Goal: Task Accomplishment & Management: Use online tool/utility

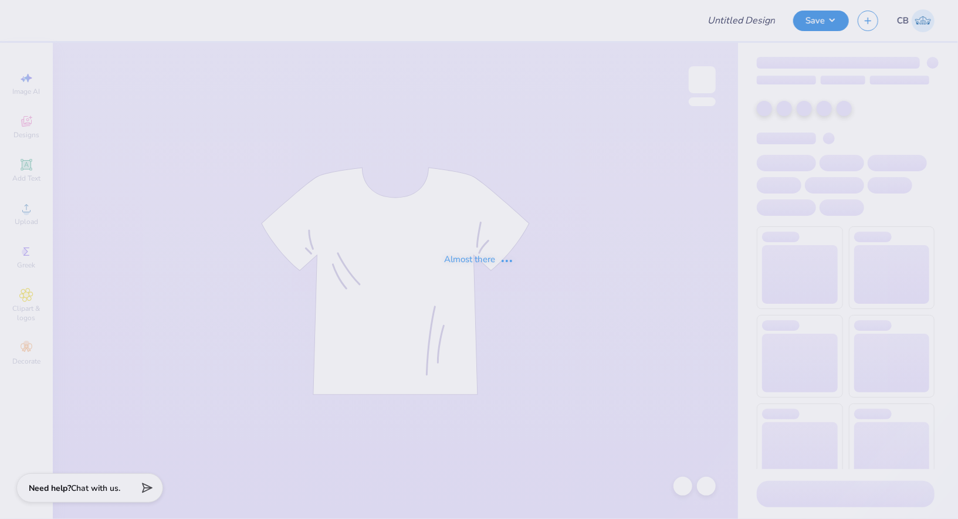
type input "Meridian T-shirts Fall 2025"
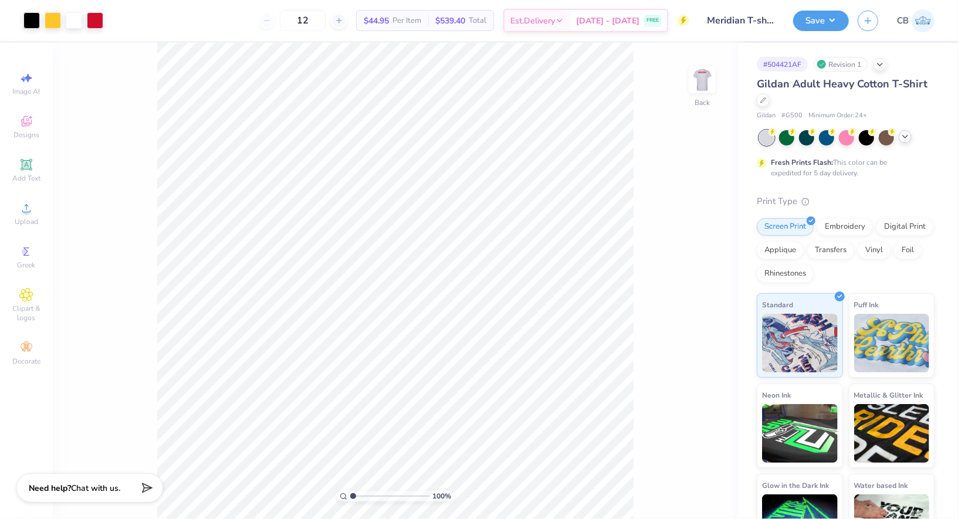
click at [910, 136] on icon at bounding box center [905, 136] width 9 height 9
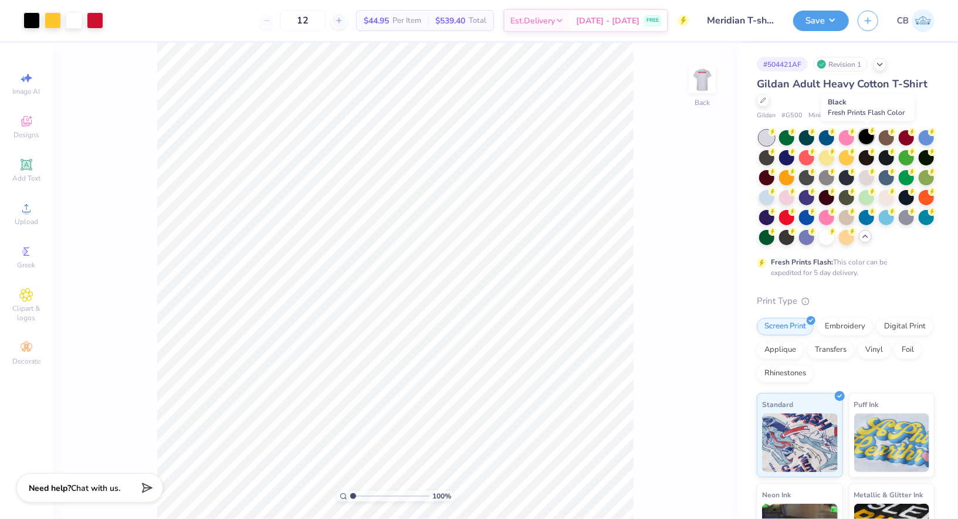
click at [867, 138] on div at bounding box center [866, 136] width 15 height 15
click at [833, 11] on button "Save" at bounding box center [821, 19] width 56 height 21
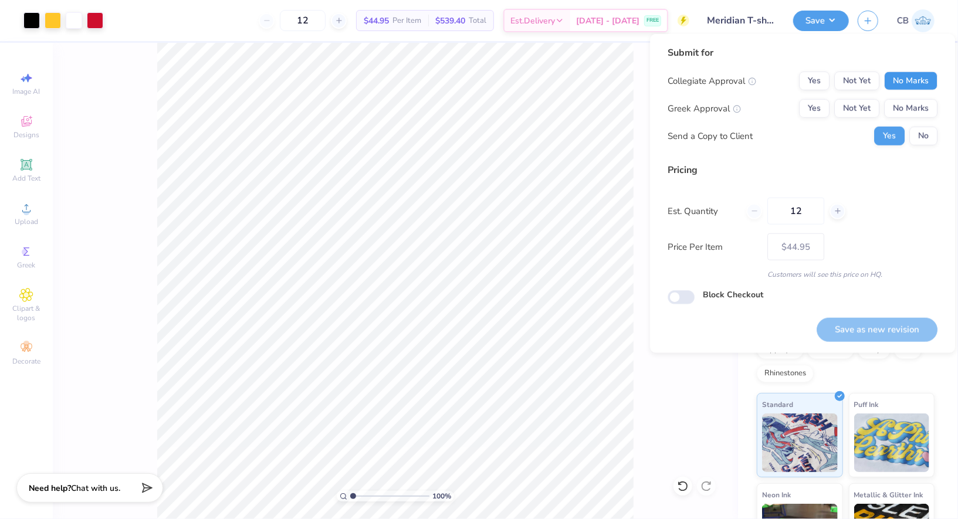
click at [907, 86] on button "No Marks" at bounding box center [910, 81] width 53 height 19
click at [911, 110] on button "No Marks" at bounding box center [910, 108] width 53 height 19
click at [927, 148] on div "Submit for Collegiate Approval Yes Not Yet No Marks Greek Approval Yes Not Yet …" at bounding box center [803, 100] width 270 height 109
click at [927, 147] on div "Submit for Collegiate Approval Yes Not Yet No Marks Greek Approval Yes Not Yet …" at bounding box center [803, 100] width 270 height 109
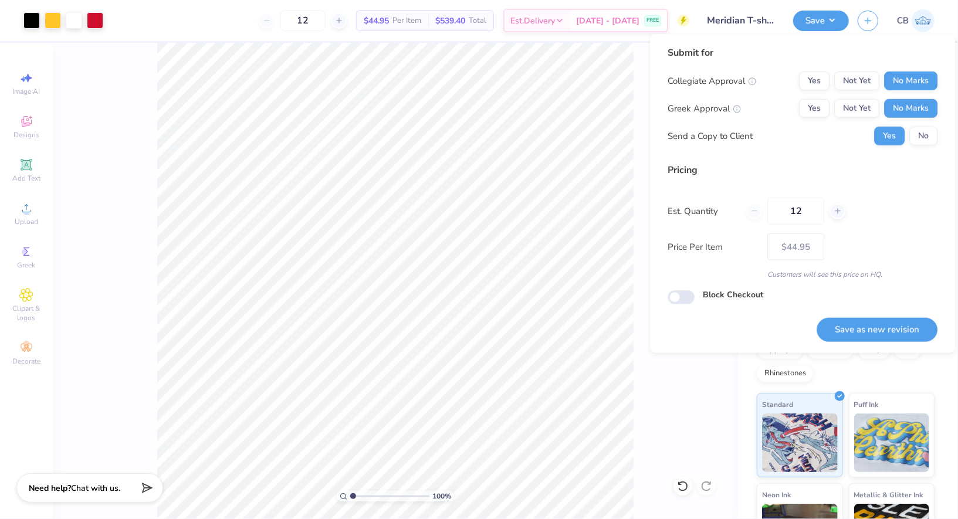
click at [927, 146] on div "Submit for Collegiate Approval Yes Not Yet No Marks Greek Approval Yes Not Yet …" at bounding box center [803, 100] width 270 height 109
click at [927, 140] on button "No" at bounding box center [924, 136] width 28 height 19
click at [897, 319] on button "Save as new revision" at bounding box center [877, 330] width 121 height 24
type input "$44.95"
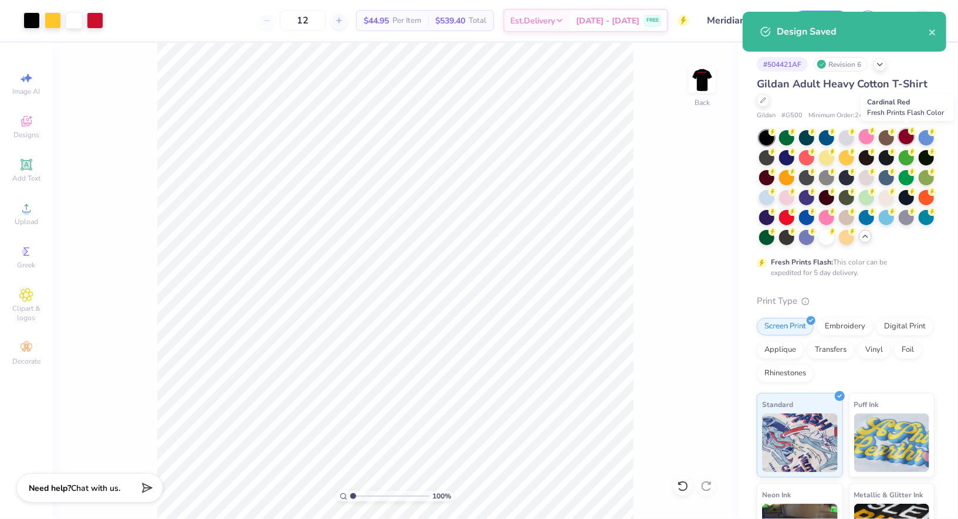
click at [905, 137] on div at bounding box center [906, 136] width 15 height 15
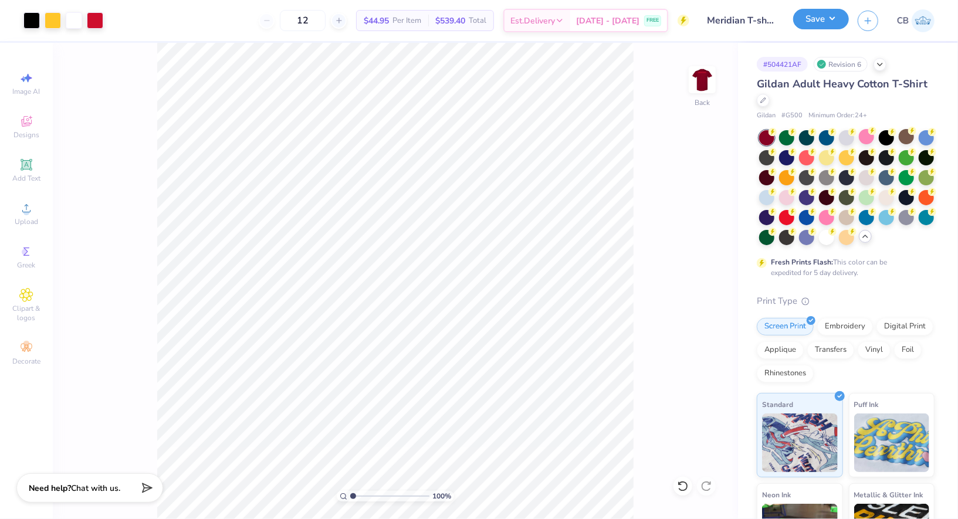
click at [847, 20] on button "Save" at bounding box center [821, 19] width 56 height 21
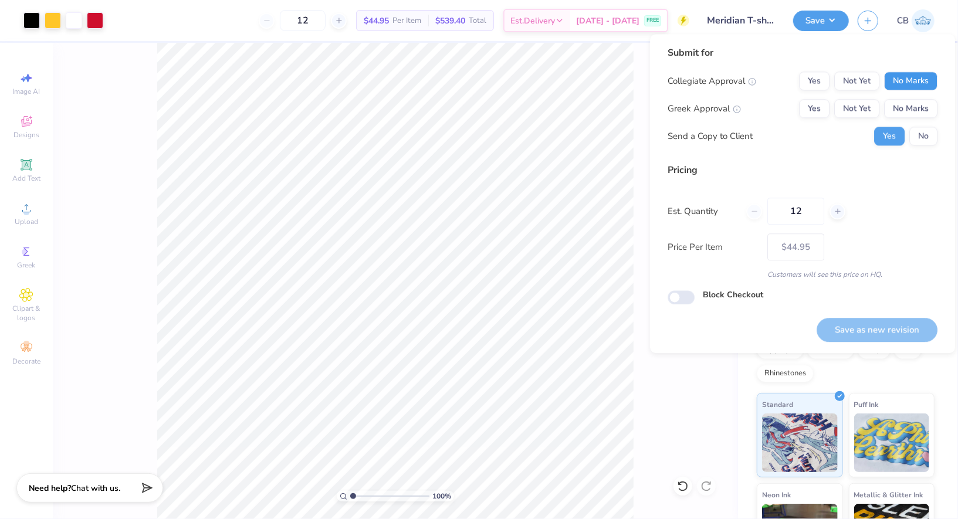
click at [895, 76] on button "No Marks" at bounding box center [910, 81] width 53 height 19
click at [902, 111] on button "No Marks" at bounding box center [910, 108] width 53 height 19
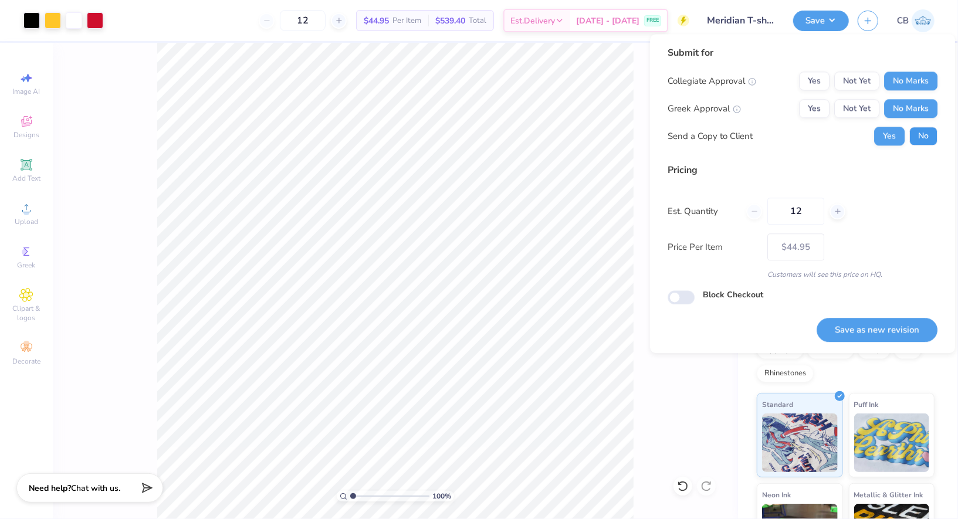
click at [925, 141] on button "No" at bounding box center [924, 136] width 28 height 19
click at [868, 314] on div "Save as new revision" at bounding box center [877, 323] width 121 height 37
click at [868, 320] on button "Save as new revision" at bounding box center [877, 330] width 121 height 24
type input "$44.95"
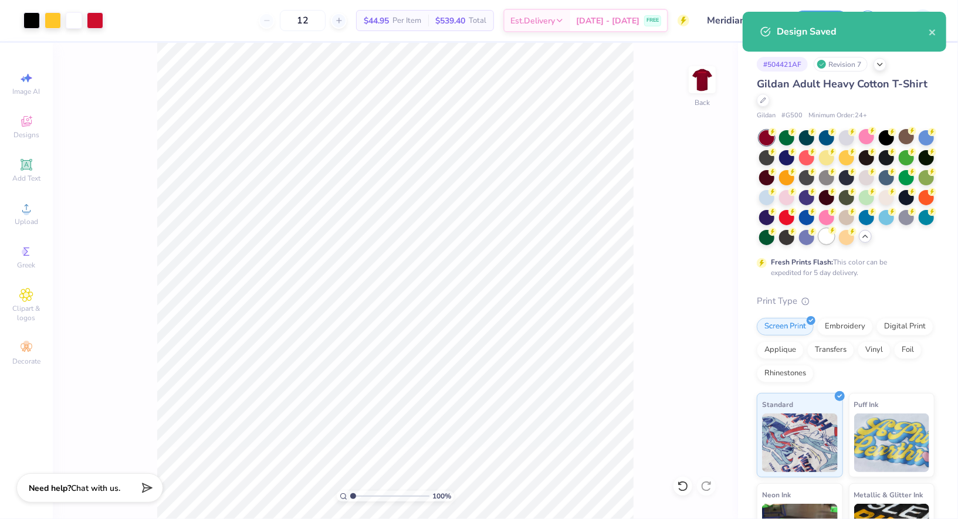
click at [824, 235] on div at bounding box center [826, 236] width 15 height 15
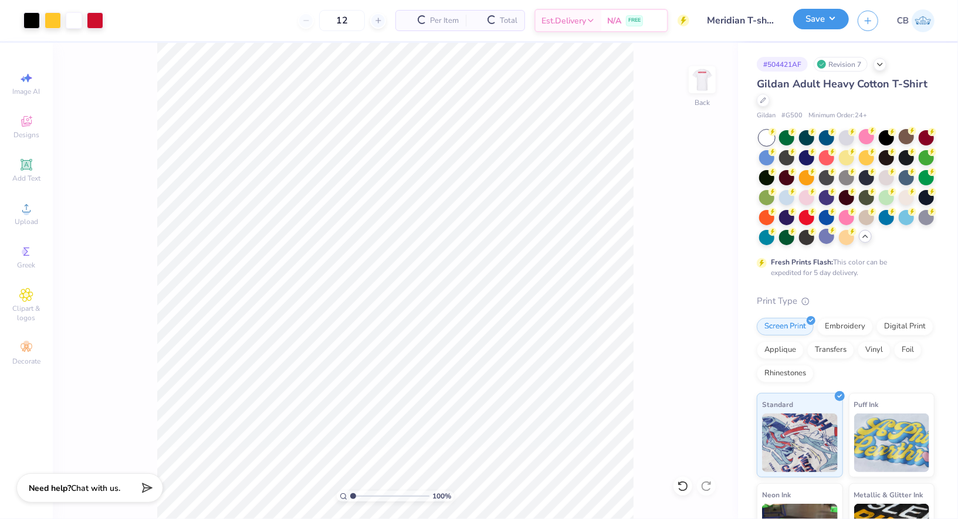
click at [828, 22] on button "Save" at bounding box center [821, 19] width 56 height 21
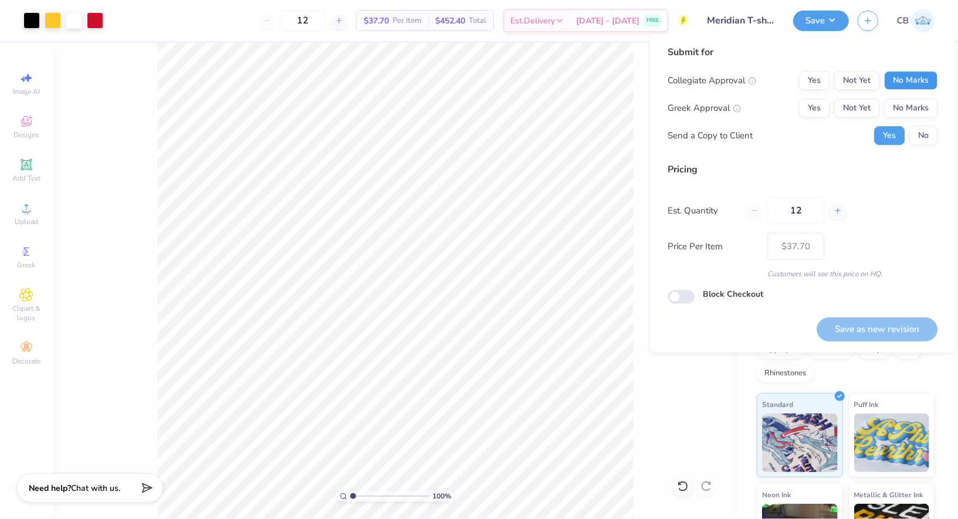
click at [921, 79] on button "No Marks" at bounding box center [910, 80] width 53 height 19
click at [918, 125] on div "Collegiate Approval Yes Not Yet No Marks Greek Approval Yes Not Yet No Marks Se…" at bounding box center [803, 108] width 270 height 74
click at [916, 116] on button "No Marks" at bounding box center [910, 108] width 53 height 19
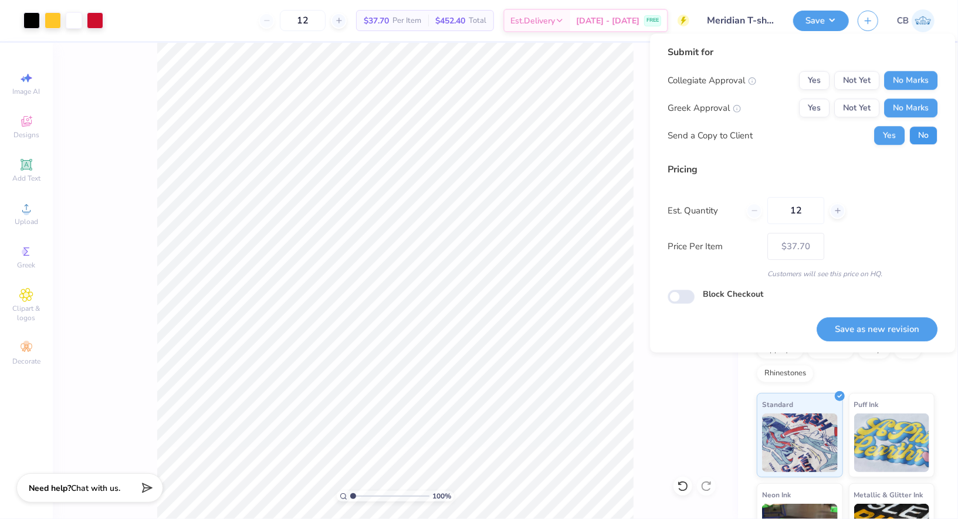
click at [921, 131] on button "No" at bounding box center [924, 135] width 28 height 19
click at [870, 326] on button "Save as new revision" at bounding box center [877, 329] width 121 height 24
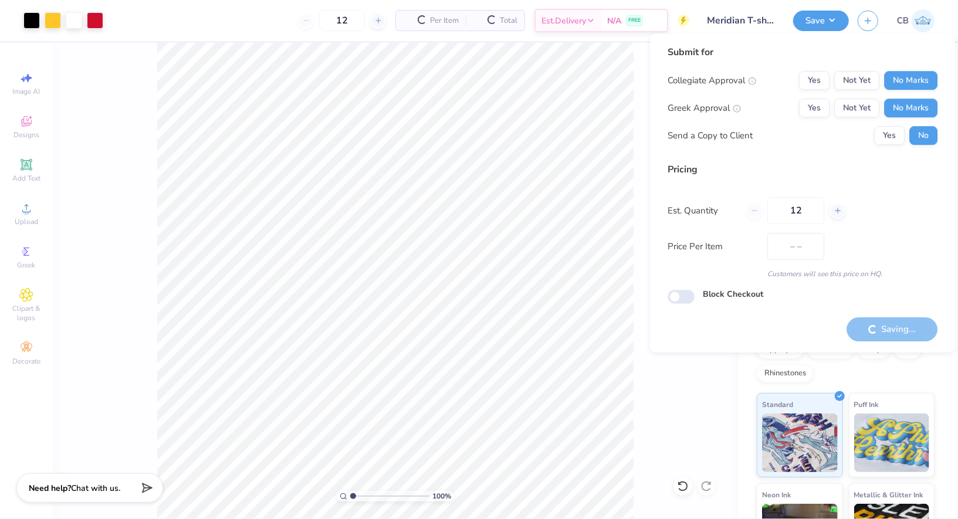
type input "$37.70"
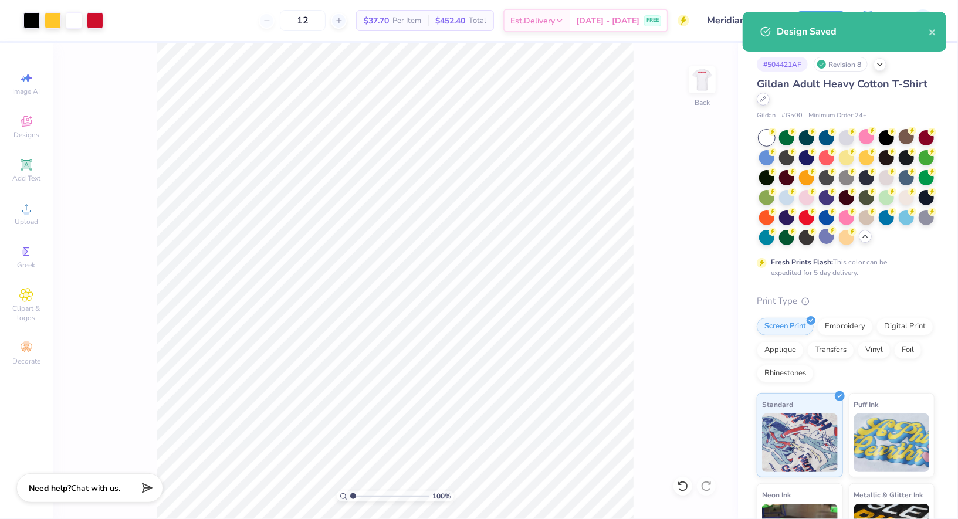
click at [767, 100] on div at bounding box center [763, 99] width 13 height 13
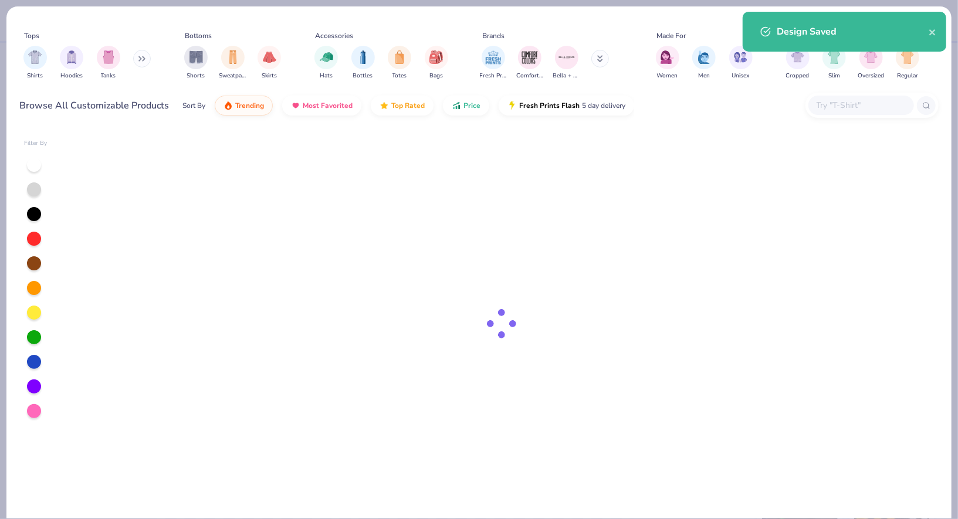
click at [852, 106] on input "text" at bounding box center [861, 105] width 90 height 13
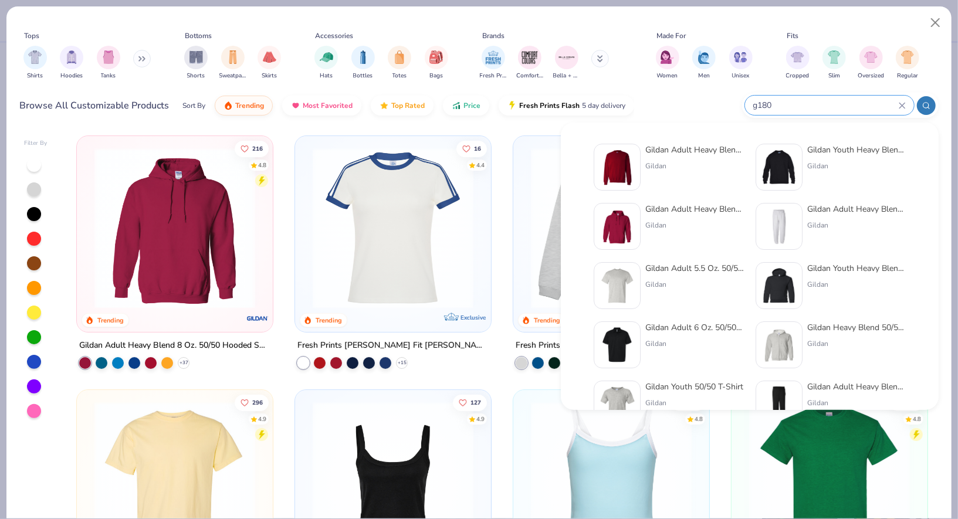
type input "g180"
click at [637, 168] on div at bounding box center [617, 167] width 47 height 47
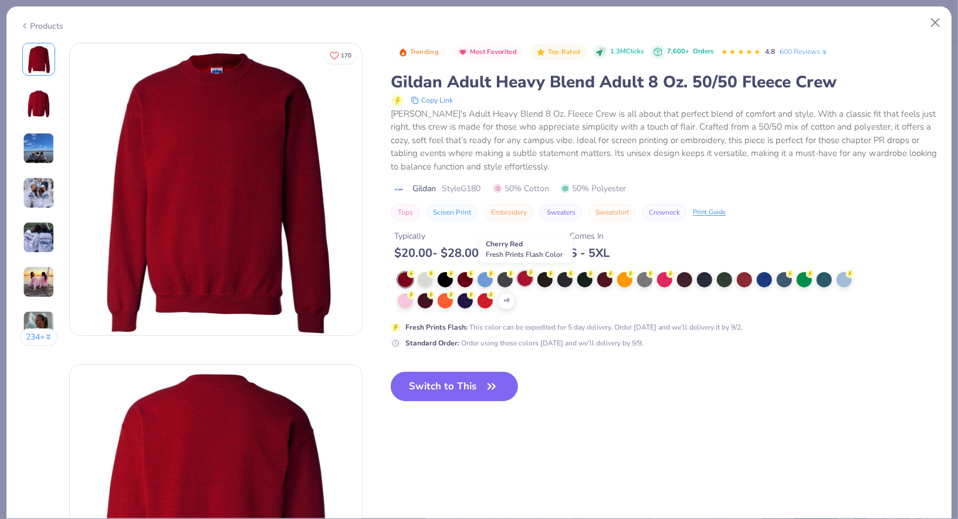
click at [529, 280] on div at bounding box center [525, 278] width 15 height 15
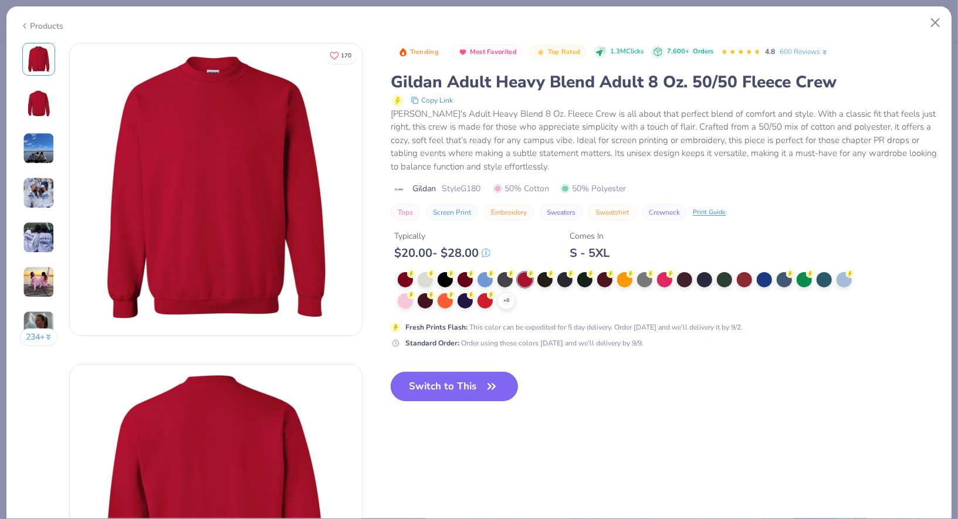
click at [492, 387] on icon "button" at bounding box center [492, 386] width 16 height 16
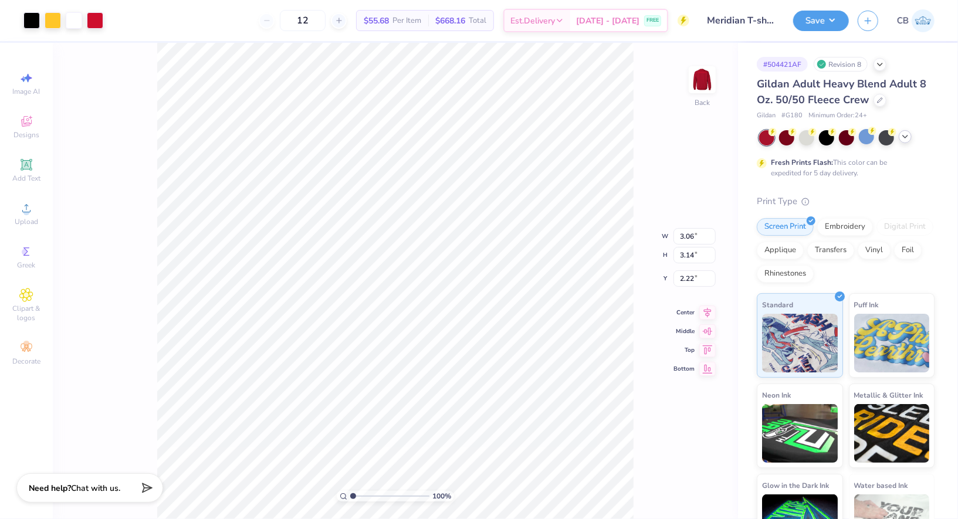
type input "3.00"
click at [829, 15] on button "Save" at bounding box center [821, 19] width 56 height 21
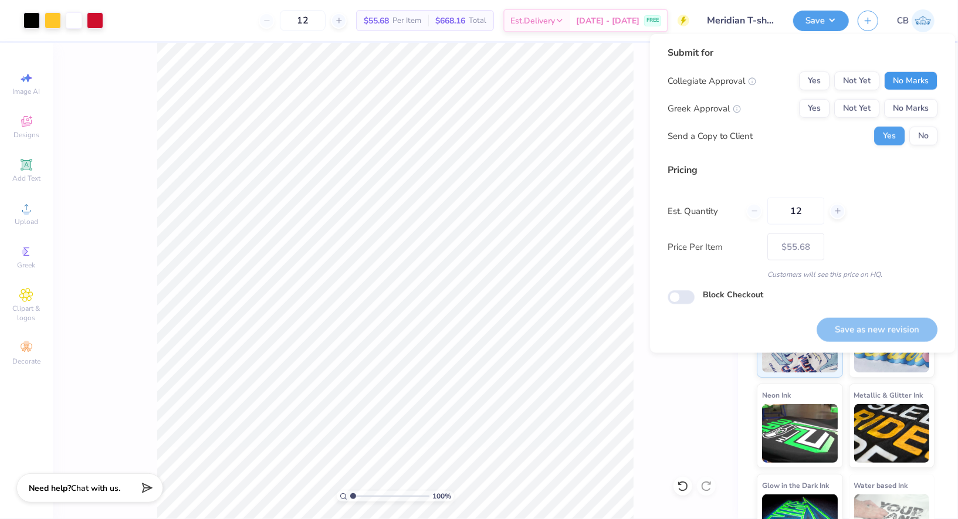
click at [924, 76] on button "No Marks" at bounding box center [910, 81] width 53 height 19
click at [924, 107] on button "No Marks" at bounding box center [910, 108] width 53 height 19
click at [930, 146] on div "Submit for Collegiate Approval Yes Not Yet No Marks Greek Approval Yes Not Yet …" at bounding box center [803, 100] width 270 height 109
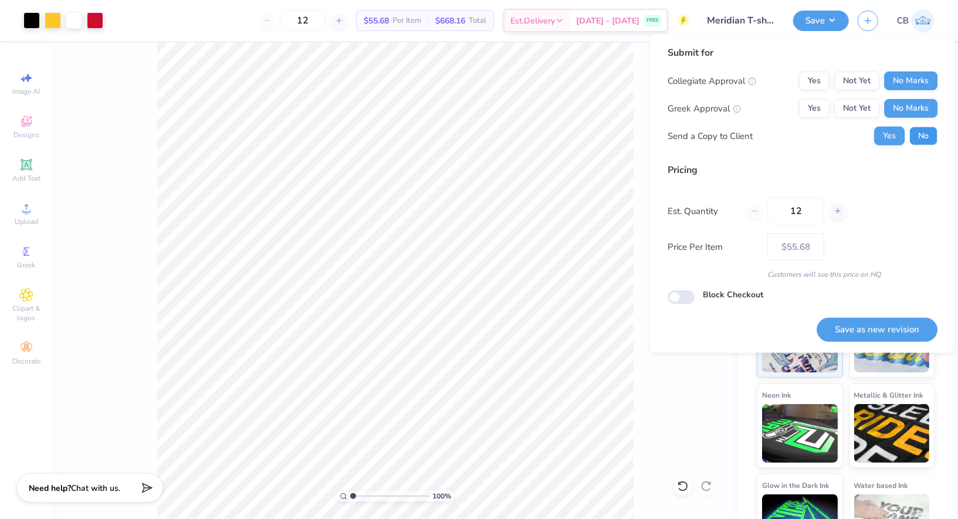
click at [928, 143] on button "No" at bounding box center [924, 136] width 28 height 19
click at [911, 327] on button "Save as new revision" at bounding box center [877, 330] width 121 height 24
type input "$55.68"
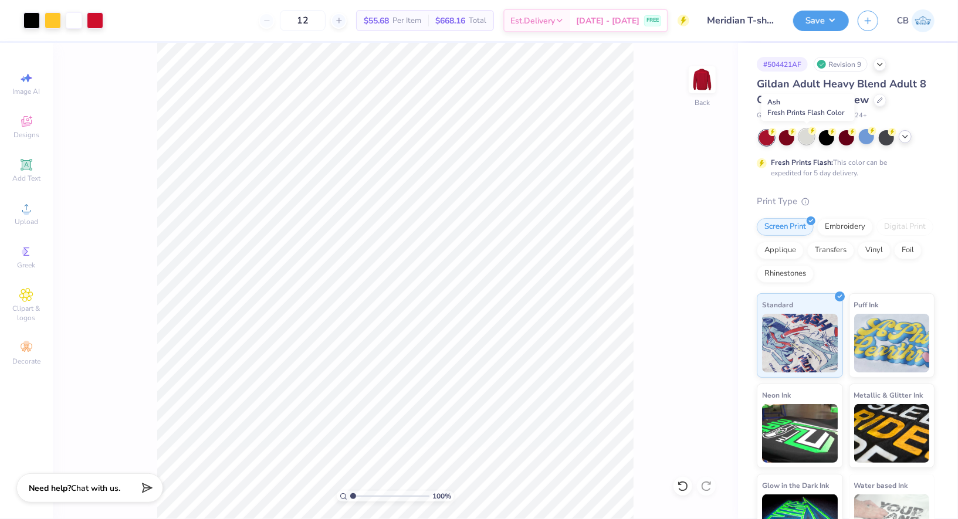
click at [805, 139] on div at bounding box center [806, 136] width 15 height 15
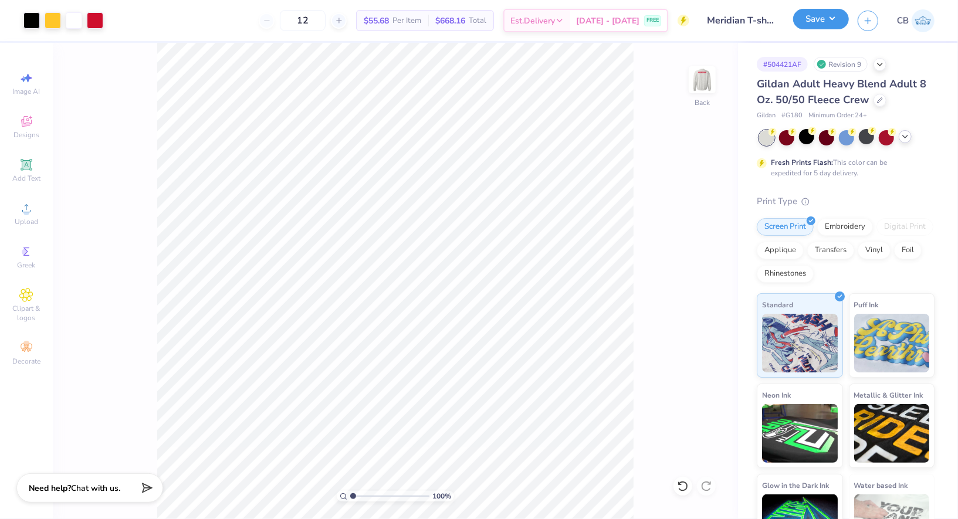
click at [834, 18] on button "Save" at bounding box center [821, 19] width 56 height 21
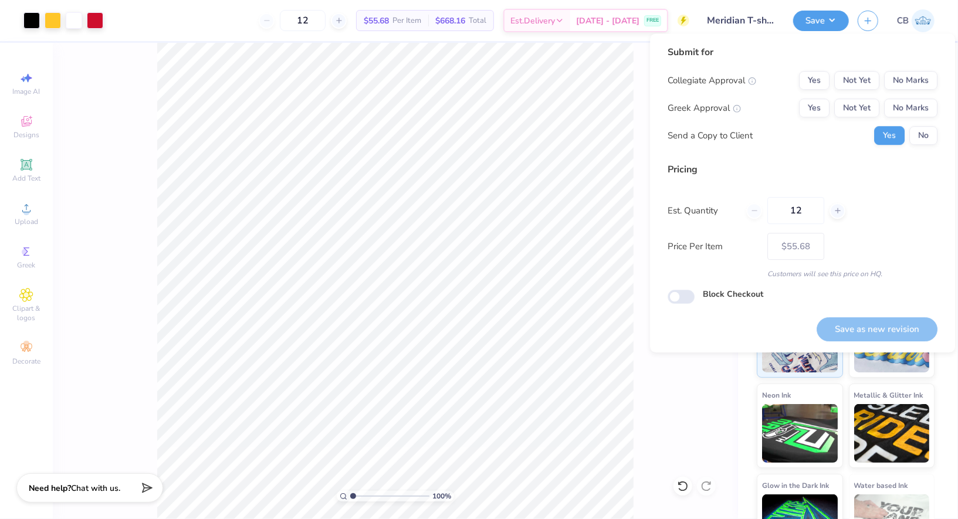
click at [907, 69] on div "Submit for Collegiate Approval Yes Not Yet No Marks Greek Approval Yes Not Yet …" at bounding box center [803, 99] width 270 height 109
click at [907, 77] on button "No Marks" at bounding box center [910, 80] width 53 height 19
click at [914, 109] on button "No Marks" at bounding box center [910, 108] width 53 height 19
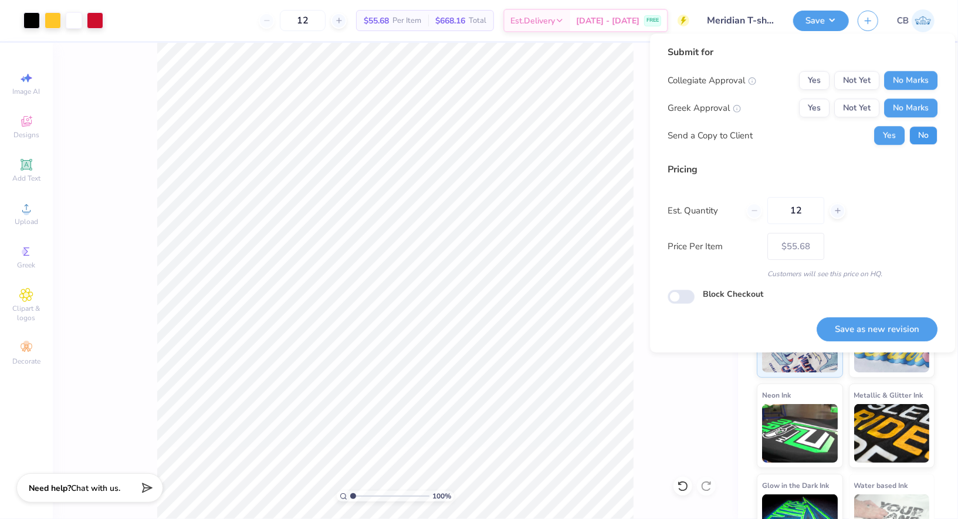
click at [922, 140] on button "No" at bounding box center [924, 135] width 28 height 19
click at [887, 324] on button "Save as new revision" at bounding box center [877, 329] width 121 height 24
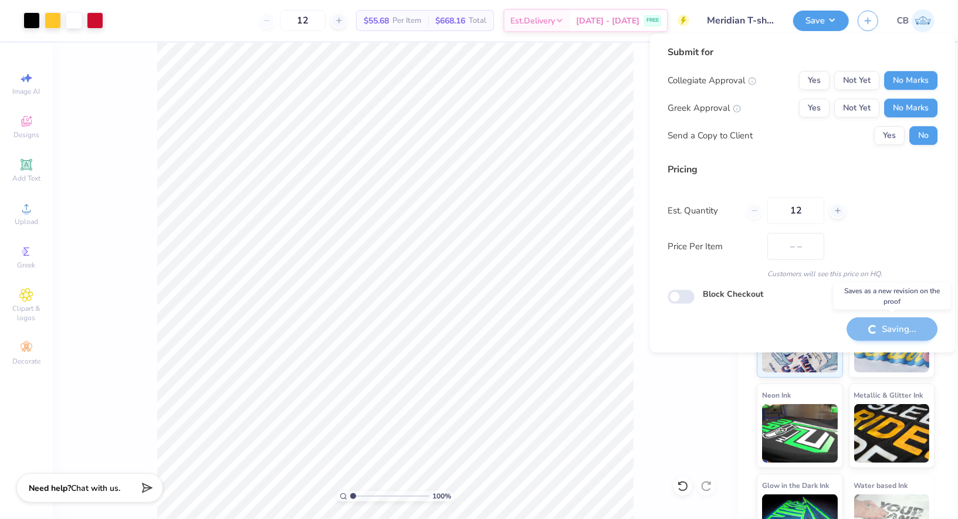
type input "$55.68"
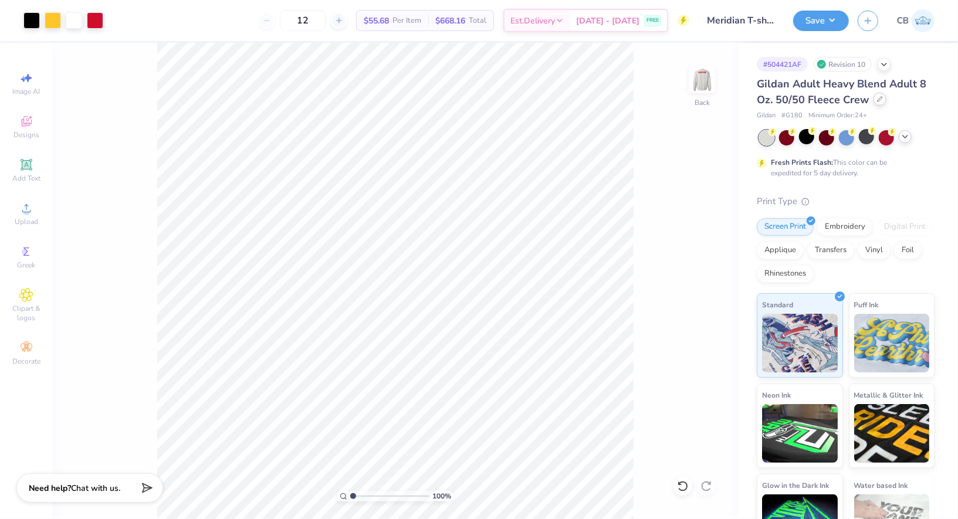
click at [877, 100] on icon at bounding box center [880, 99] width 6 height 6
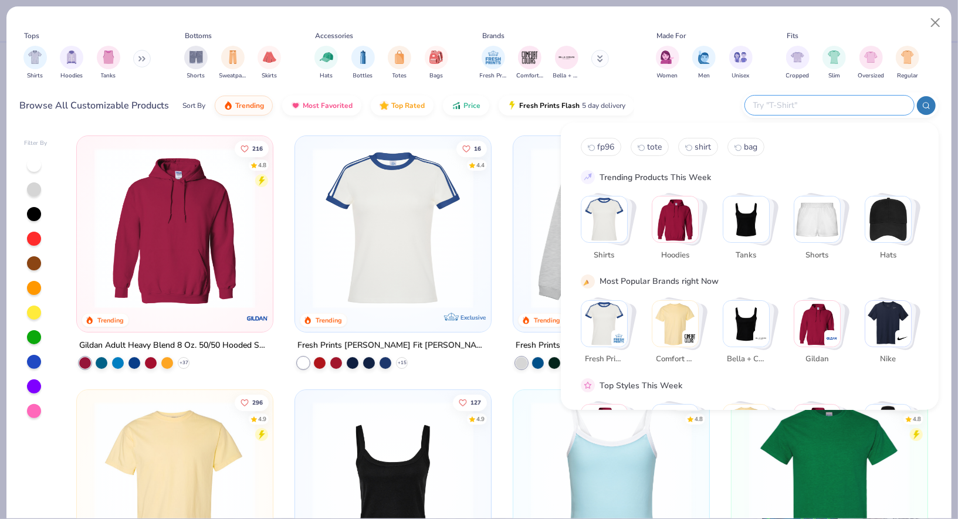
click at [836, 103] on input "text" at bounding box center [829, 105] width 154 height 13
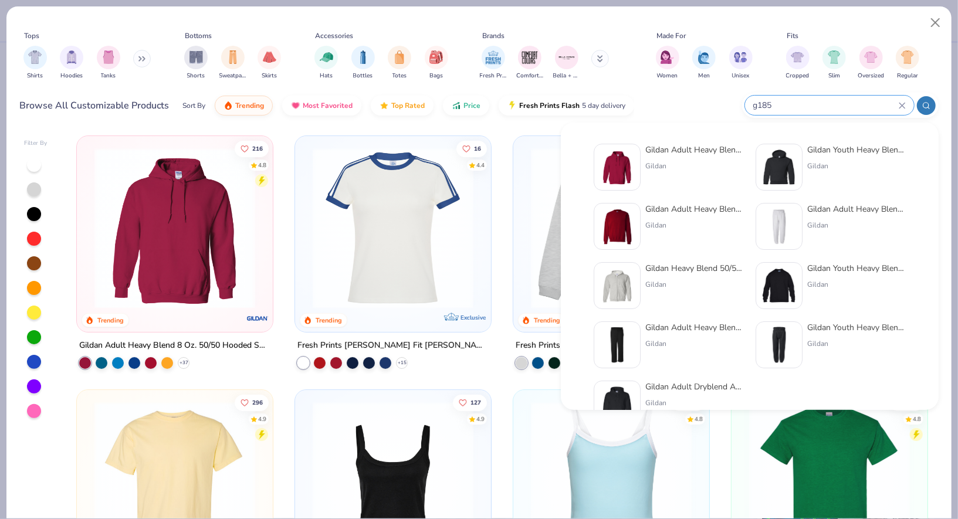
type input "g185"
click at [631, 165] on img at bounding box center [617, 167] width 36 height 36
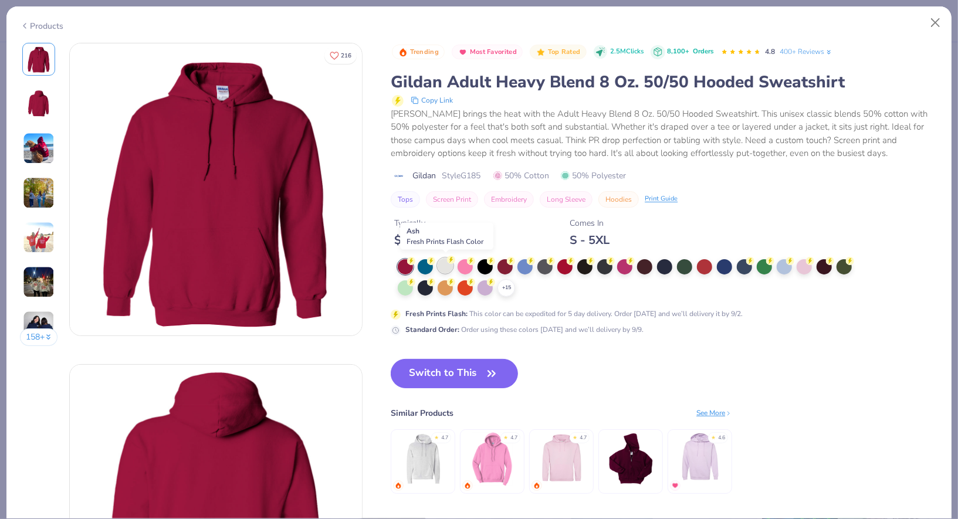
click at [448, 263] on div at bounding box center [445, 265] width 15 height 15
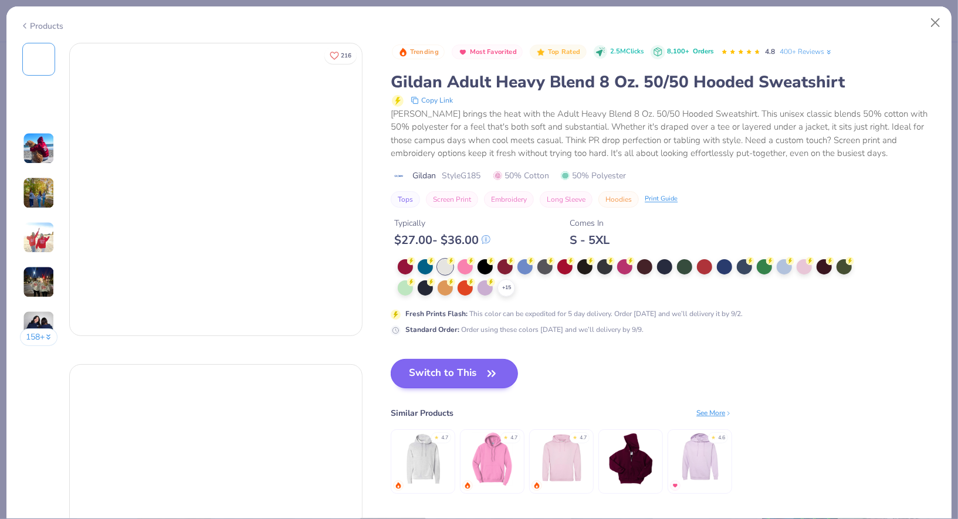
click at [448, 263] on icon at bounding box center [451, 261] width 8 height 8
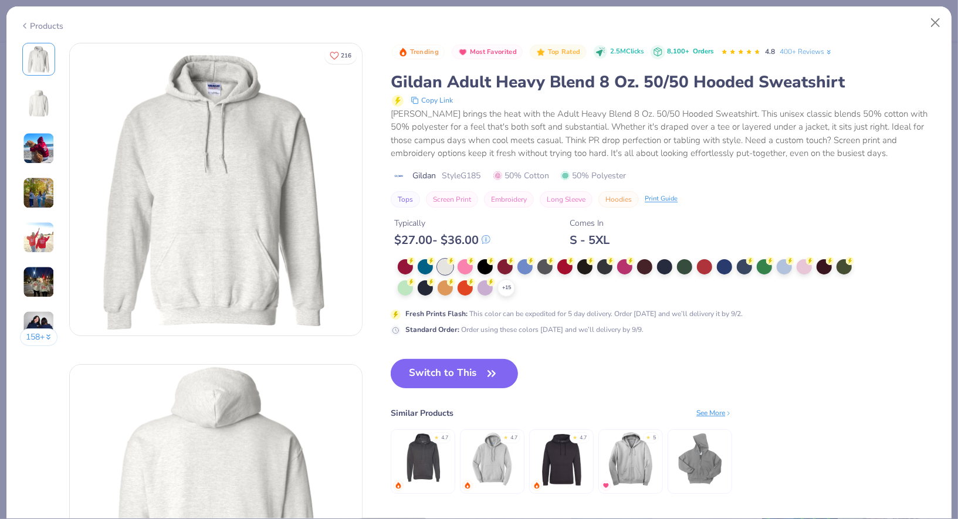
drag, startPoint x: 437, startPoint y: 371, endPoint x: 177, endPoint y: 1, distance: 452.4
click at [437, 371] on button "Switch to This" at bounding box center [454, 373] width 127 height 29
click at [443, 376] on button "Switch to This" at bounding box center [454, 373] width 127 height 29
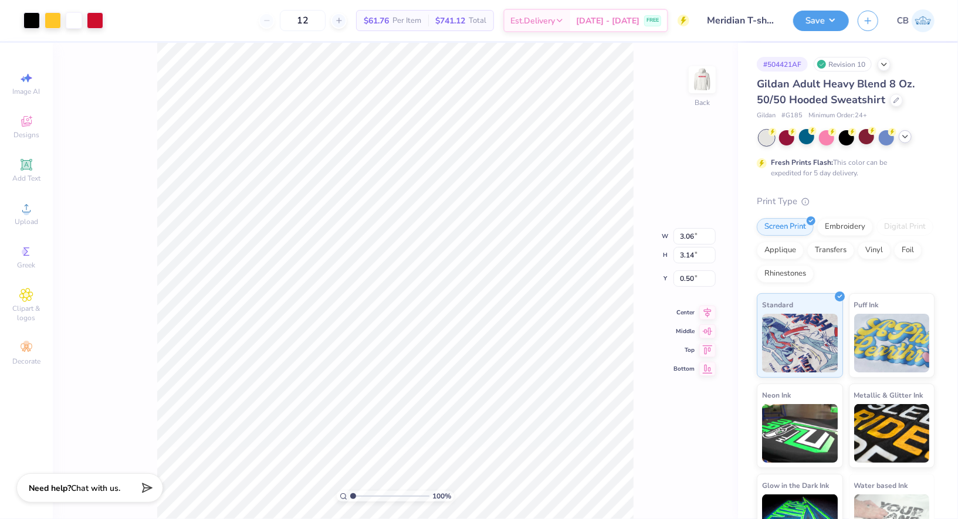
type input "3.00"
click at [826, 19] on button "Save" at bounding box center [821, 19] width 56 height 21
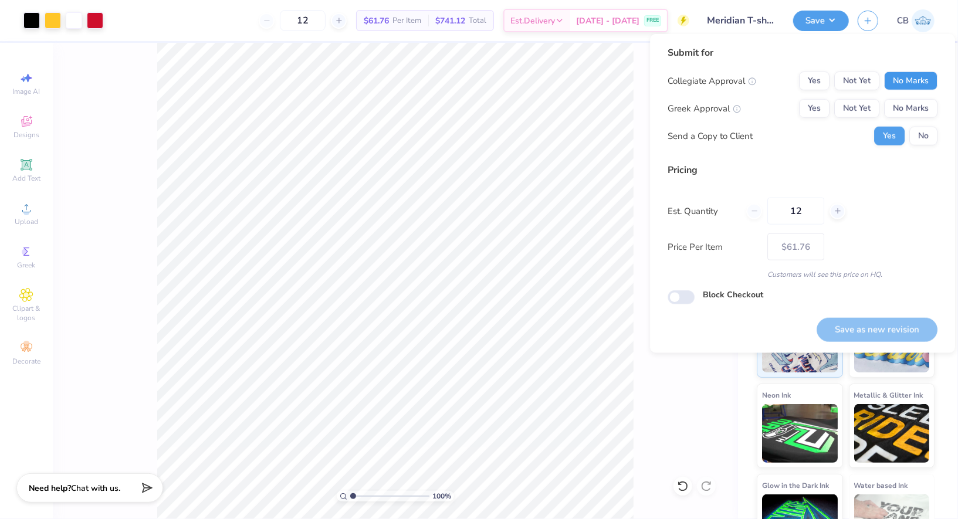
click at [904, 72] on button "No Marks" at bounding box center [910, 81] width 53 height 19
click at [908, 108] on button "No Marks" at bounding box center [910, 108] width 53 height 19
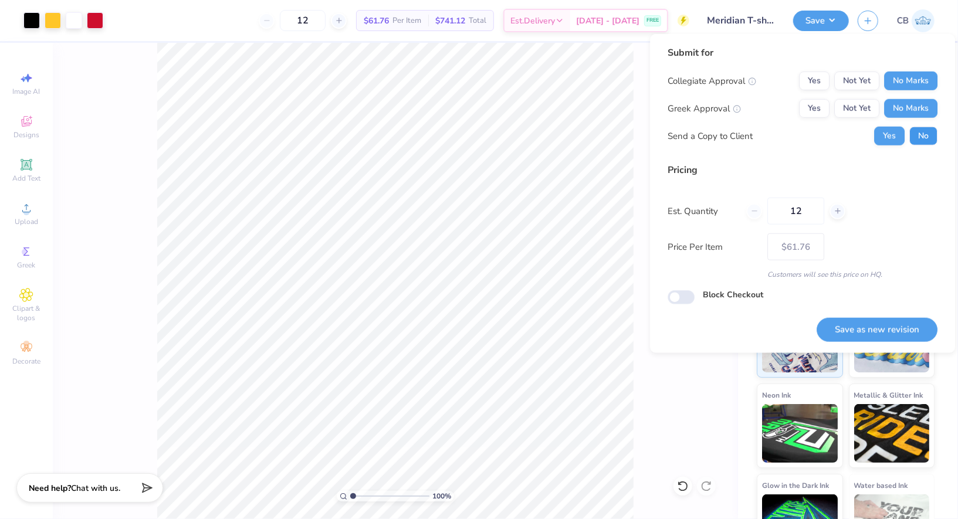
click at [924, 137] on button "No" at bounding box center [924, 136] width 28 height 19
click at [893, 333] on button "Save as new revision" at bounding box center [877, 330] width 121 height 24
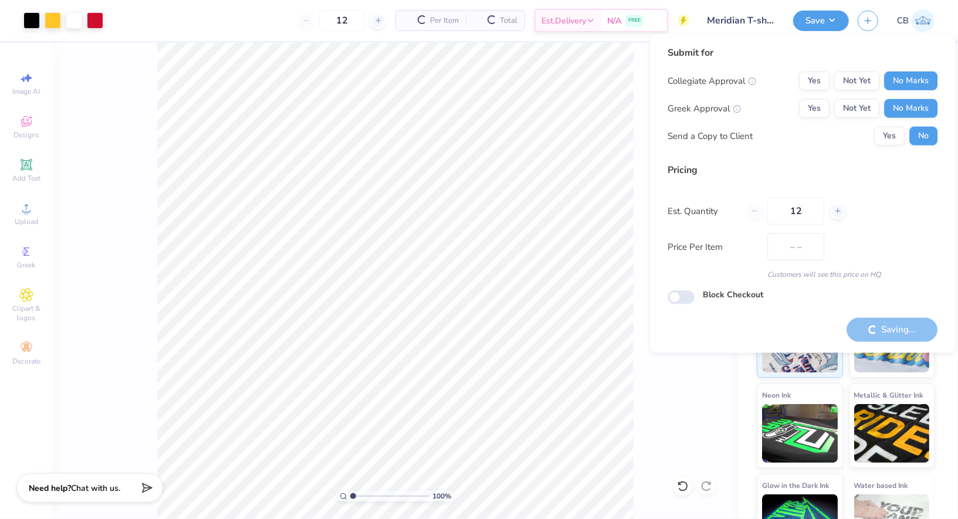
type input "$61.76"
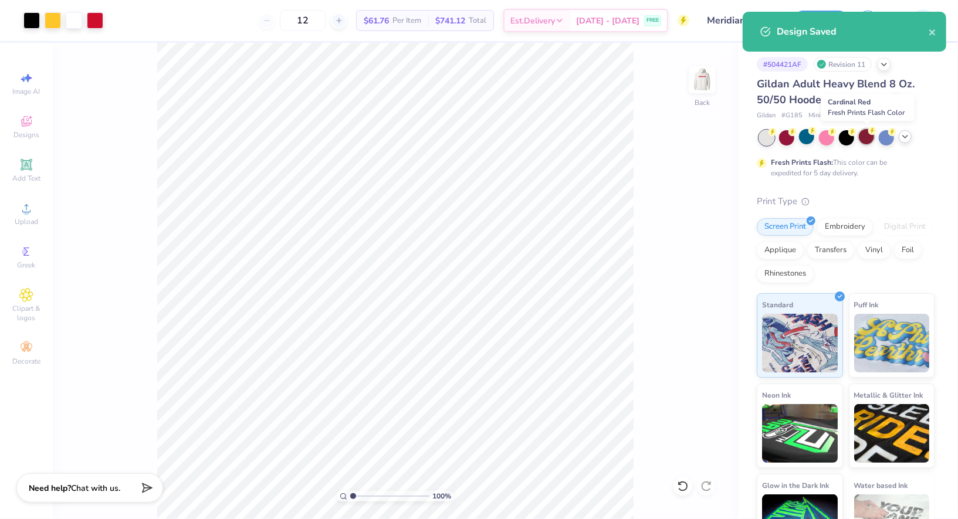
click at [868, 136] on div at bounding box center [866, 136] width 15 height 15
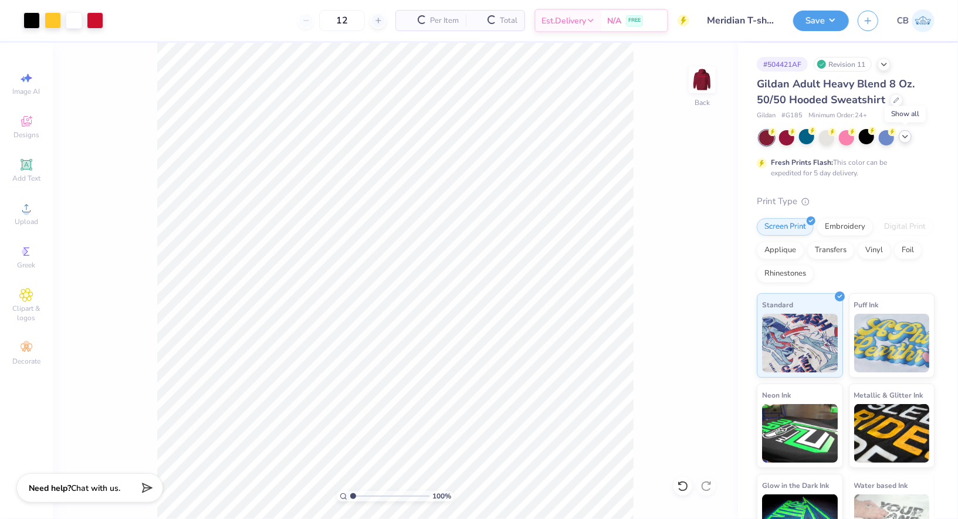
click at [906, 137] on polyline at bounding box center [905, 137] width 5 height 2
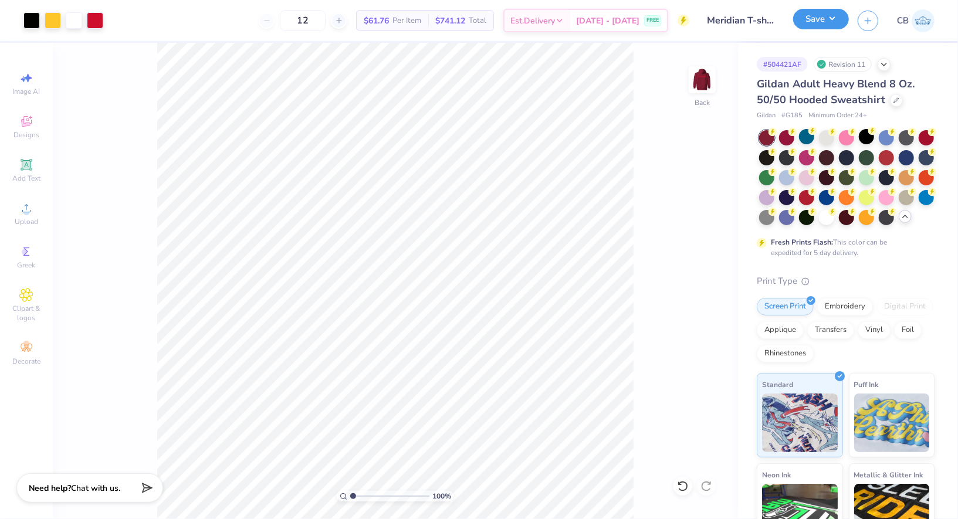
click at [826, 15] on button "Save" at bounding box center [821, 19] width 56 height 21
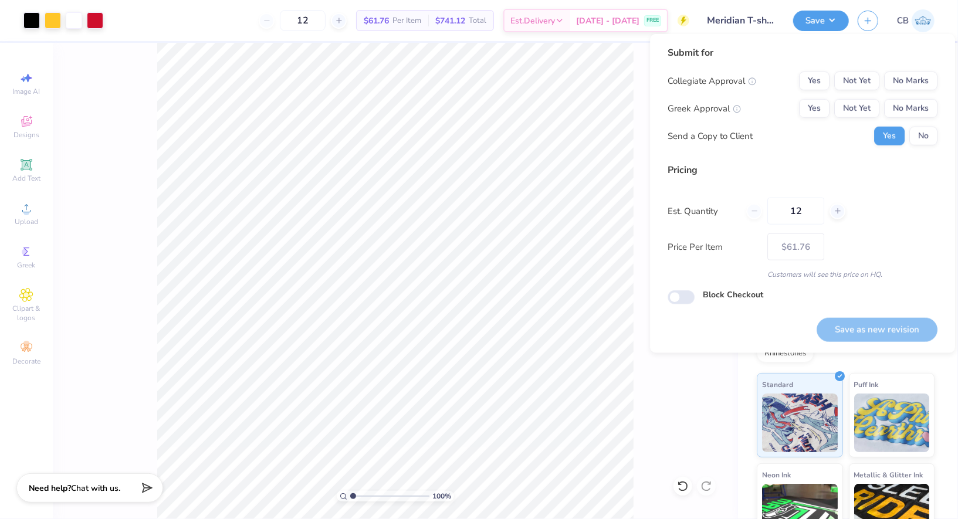
click at [922, 66] on div "Submit for Collegiate Approval Yes Not Yet No Marks Greek Approval Yes Not Yet …" at bounding box center [803, 100] width 270 height 109
click at [922, 75] on button "No Marks" at bounding box center [910, 81] width 53 height 19
click at [922, 114] on button "No Marks" at bounding box center [910, 108] width 53 height 19
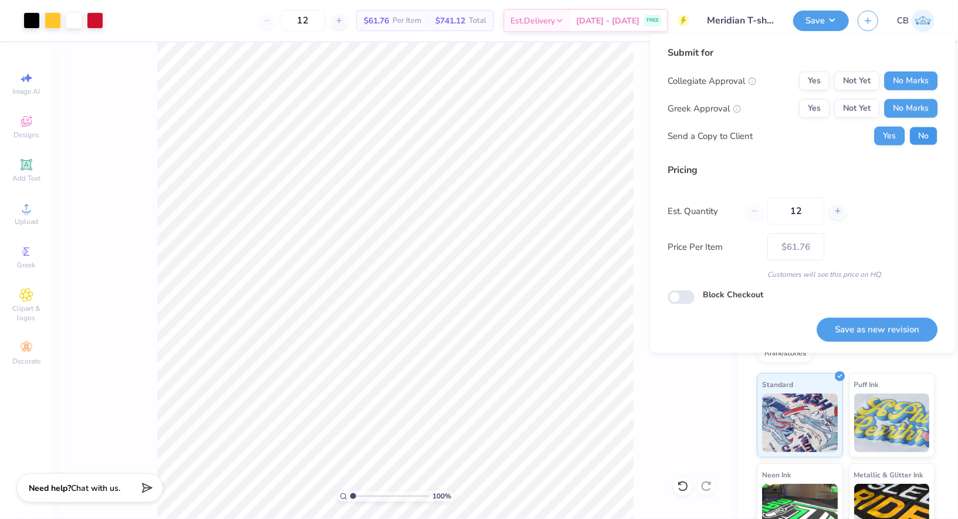
click at [925, 136] on button "No" at bounding box center [924, 136] width 28 height 19
click at [883, 329] on button "Save as new revision" at bounding box center [877, 330] width 121 height 24
type input "$61.76"
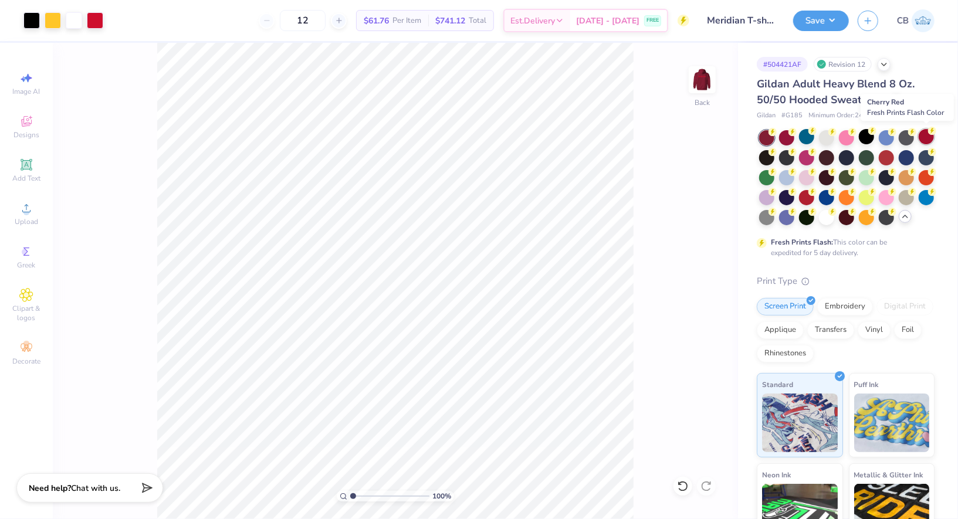
click at [927, 137] on div at bounding box center [926, 136] width 15 height 15
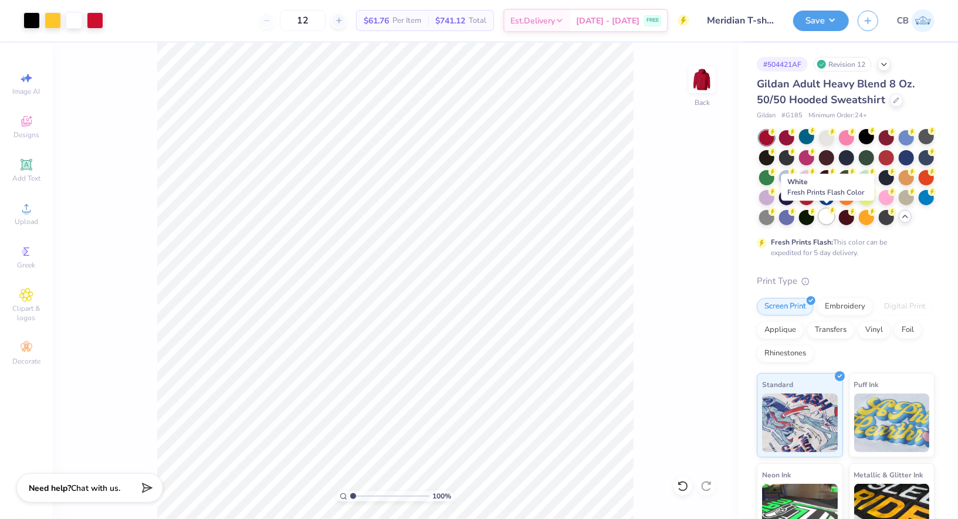
click at [827, 220] on div at bounding box center [826, 216] width 15 height 15
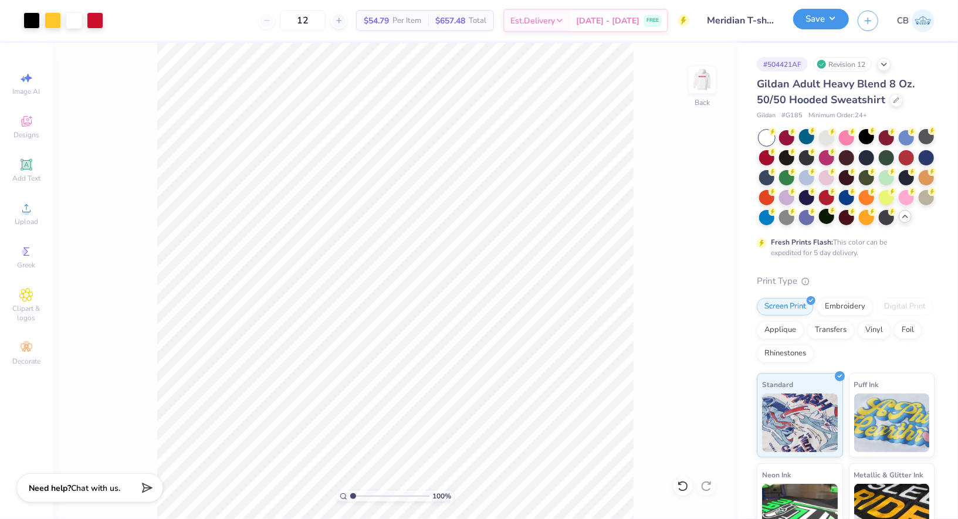
click at [833, 22] on button "Save" at bounding box center [821, 19] width 56 height 21
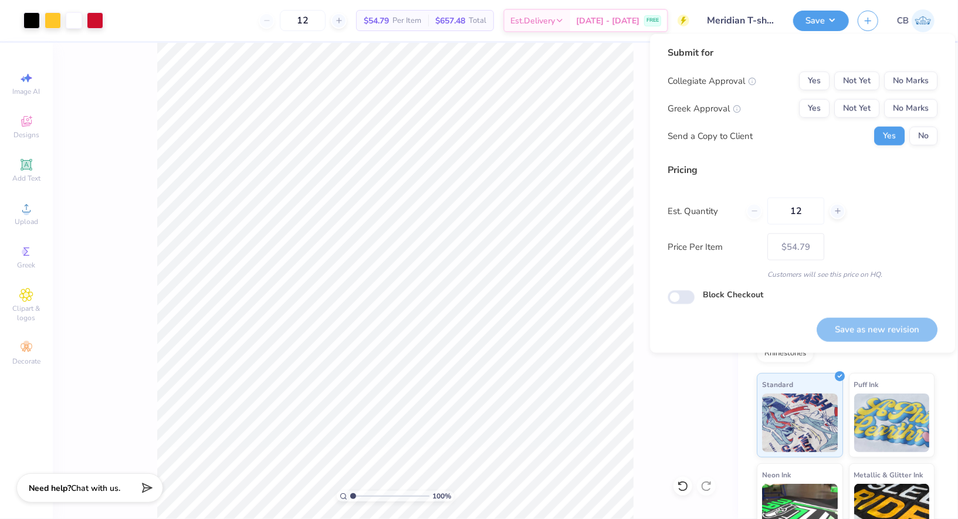
click at [916, 64] on div "Submit for Collegiate Approval Yes Not Yet No Marks Greek Approval Yes Not Yet …" at bounding box center [803, 100] width 270 height 109
click at [916, 77] on button "No Marks" at bounding box center [910, 81] width 53 height 19
click at [920, 111] on button "No Marks" at bounding box center [910, 108] width 53 height 19
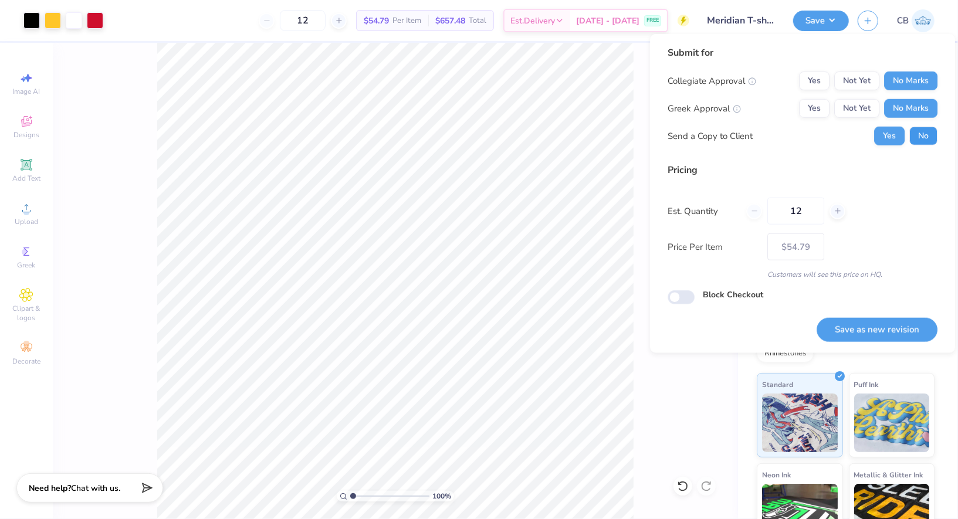
click at [923, 130] on button "No" at bounding box center [924, 136] width 28 height 19
click at [889, 331] on button "Save as new revision" at bounding box center [877, 330] width 121 height 24
type input "$54.79"
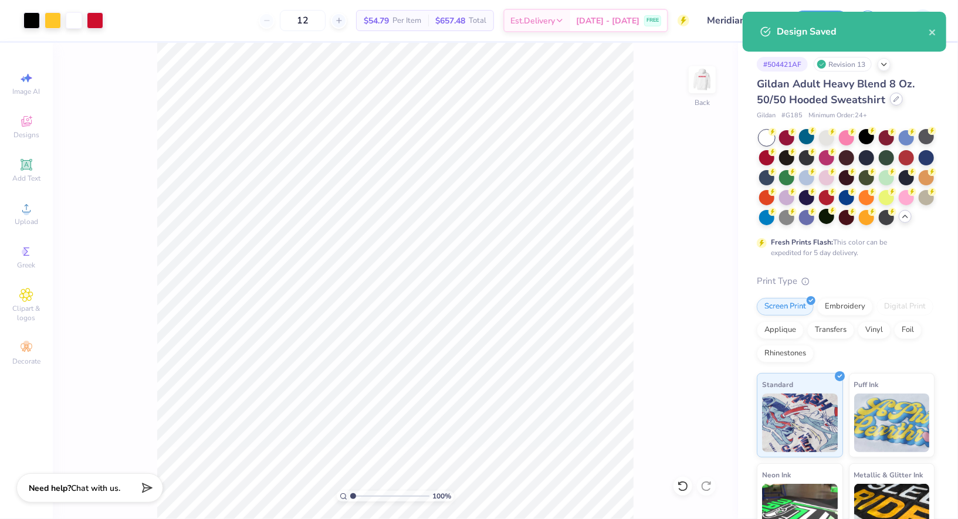
click at [896, 100] on icon at bounding box center [897, 99] width 6 height 6
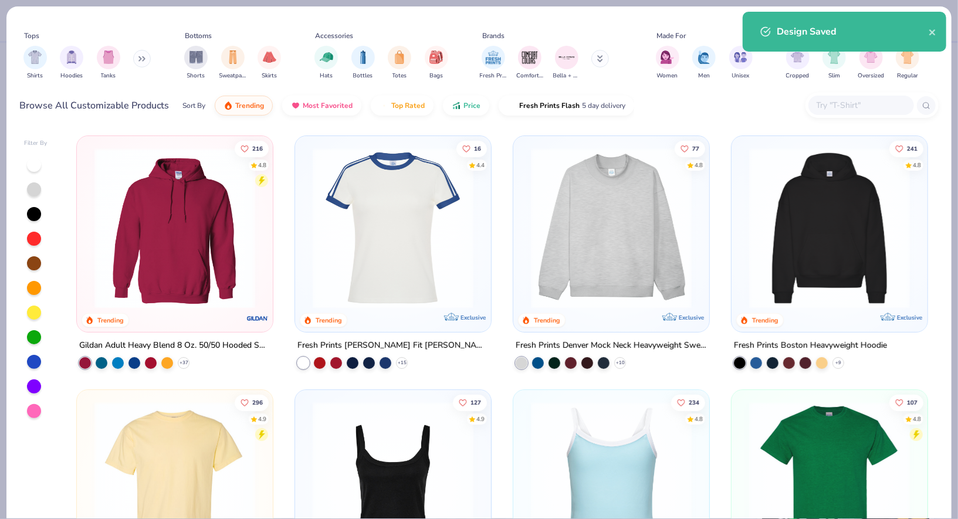
click at [832, 99] on input "text" at bounding box center [861, 105] width 90 height 13
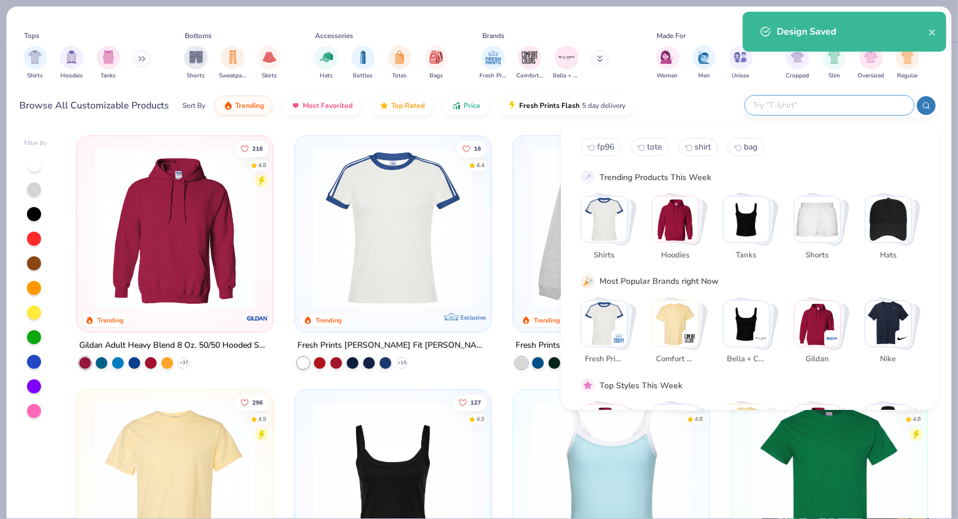
type input "h"
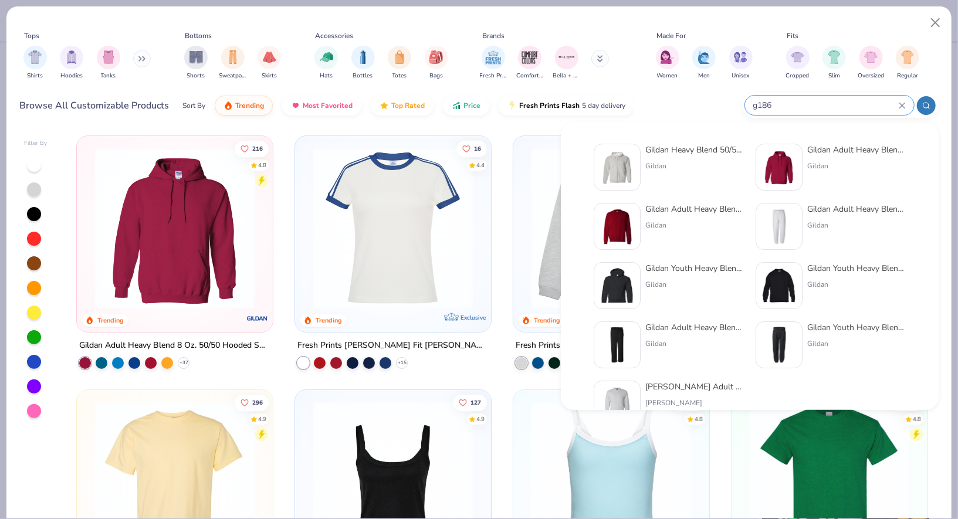
type input "g186"
click at [648, 167] on div "Gildan" at bounding box center [694, 166] width 99 height 11
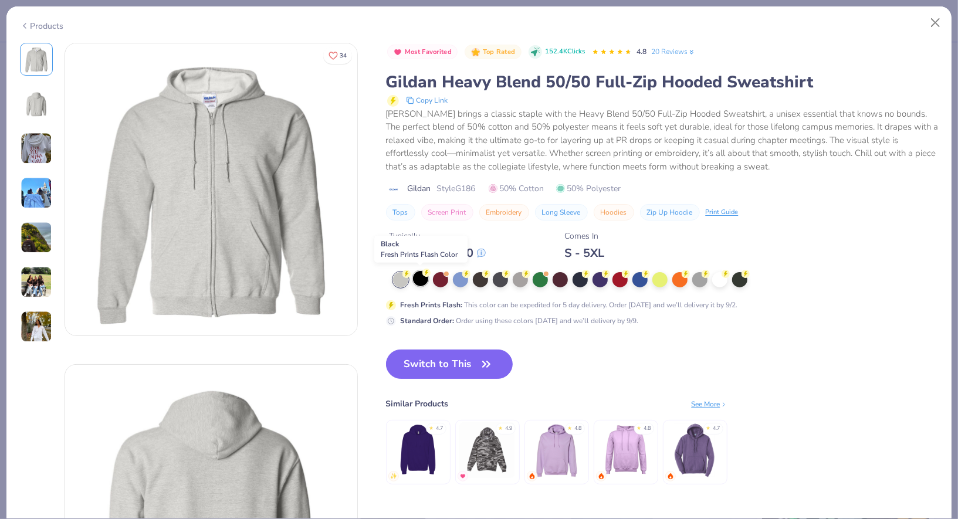
click at [422, 280] on div at bounding box center [420, 278] width 15 height 15
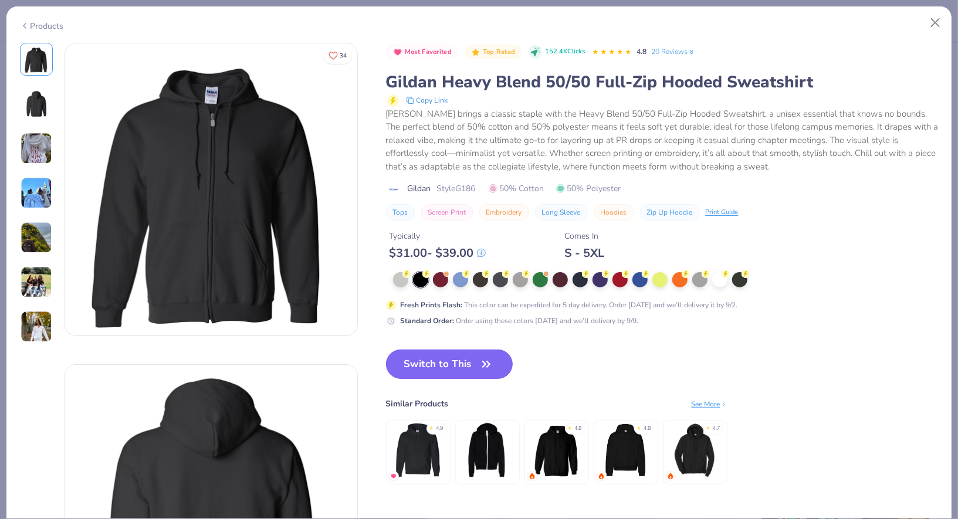
click at [445, 366] on button "Switch to This" at bounding box center [449, 364] width 127 height 29
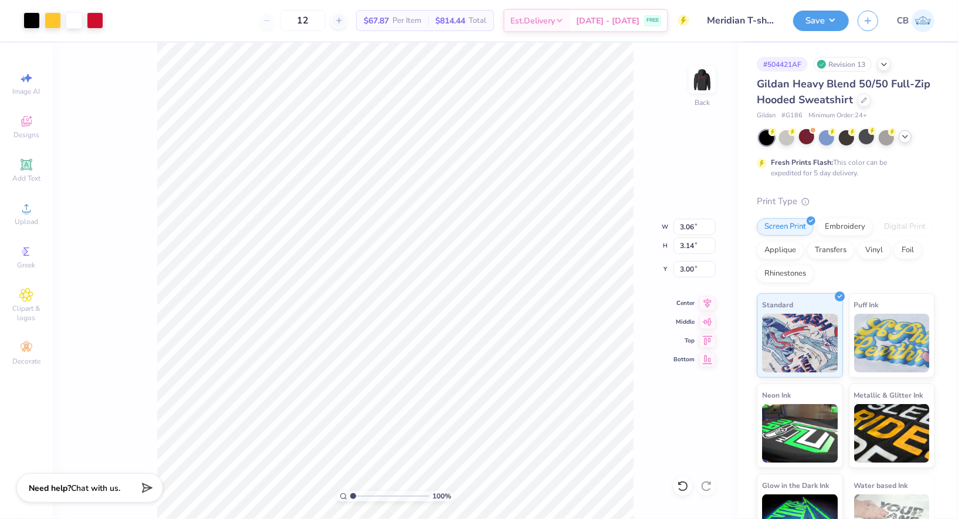
type input "3.00"
click at [804, 16] on button "Save" at bounding box center [821, 19] width 56 height 21
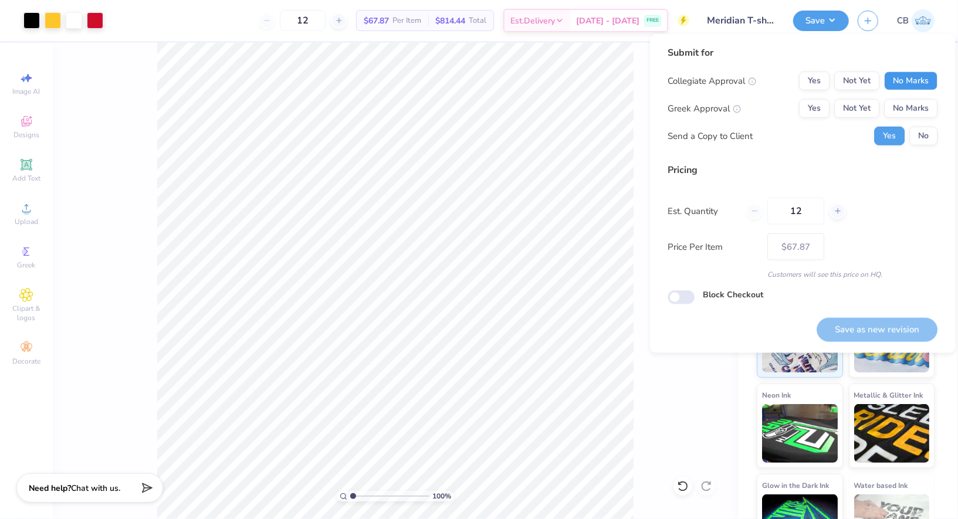
click at [906, 73] on button "No Marks" at bounding box center [910, 81] width 53 height 19
click at [908, 101] on button "No Marks" at bounding box center [910, 108] width 53 height 19
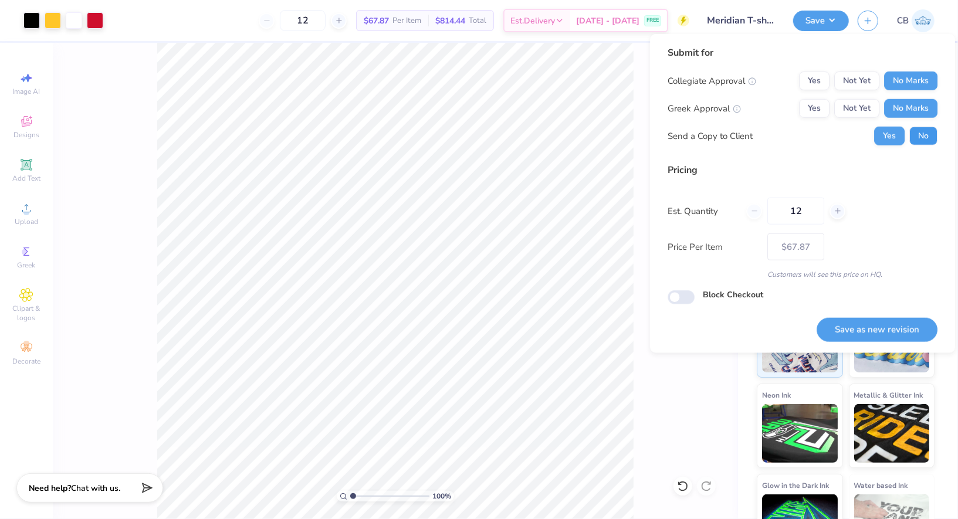
click at [926, 128] on button "No" at bounding box center [924, 136] width 28 height 19
click at [887, 325] on button "Save as new revision" at bounding box center [877, 330] width 121 height 24
type input "$67.87"
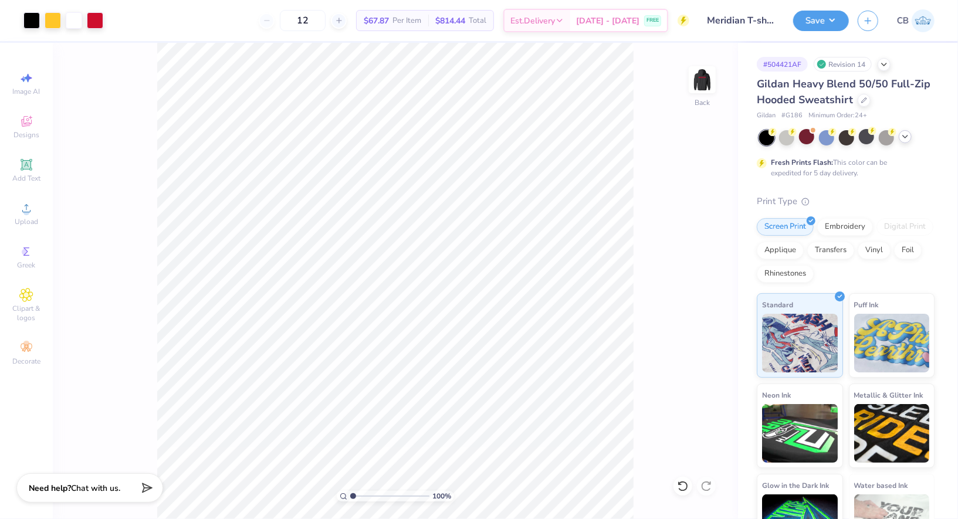
click at [905, 134] on icon at bounding box center [905, 136] width 9 height 9
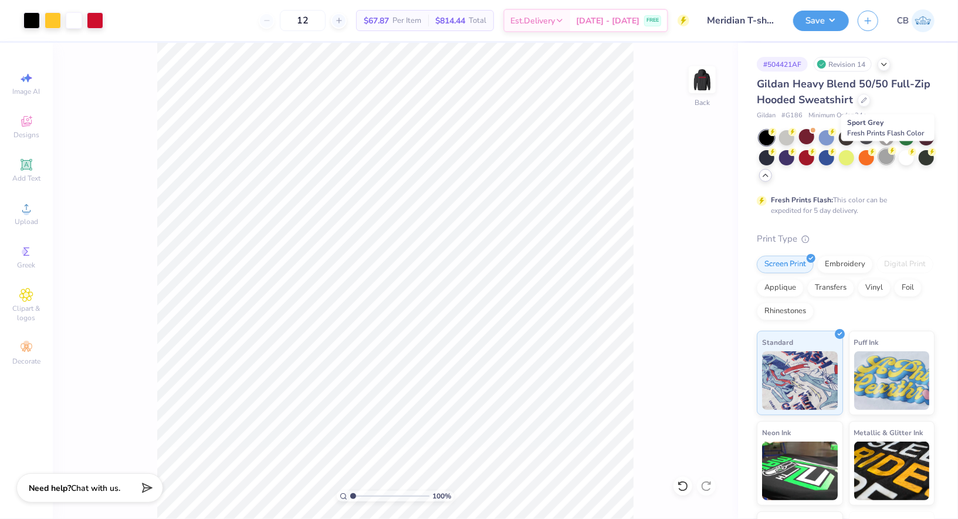
click at [886, 154] on div at bounding box center [886, 156] width 15 height 15
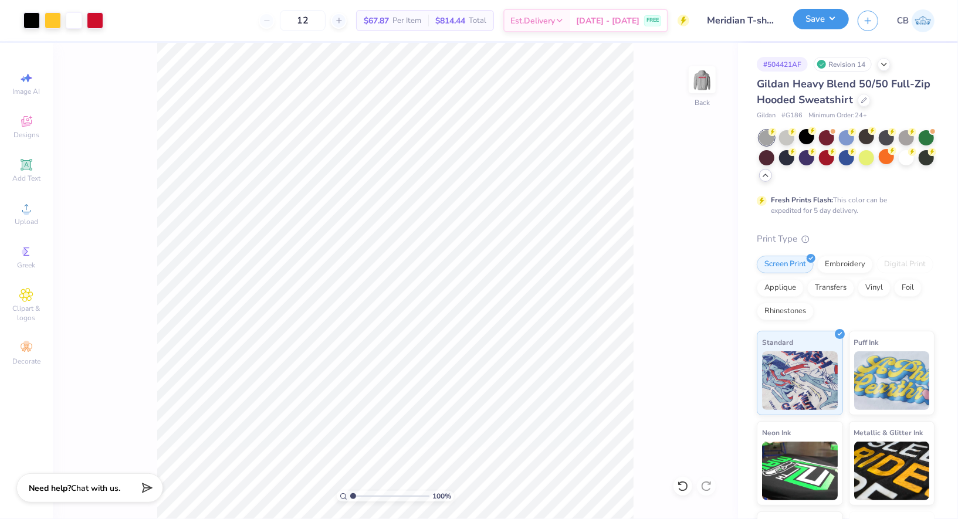
click at [815, 18] on button "Save" at bounding box center [821, 19] width 56 height 21
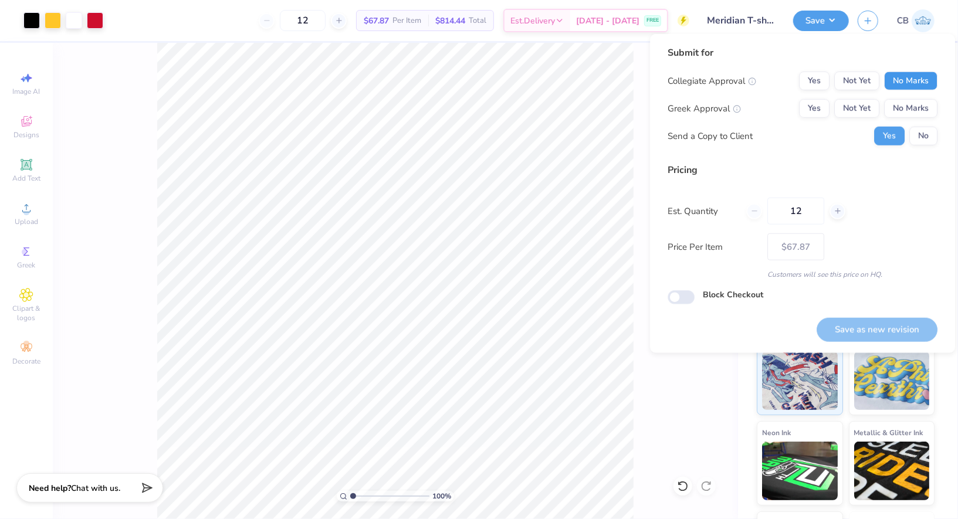
click at [911, 81] on button "No Marks" at bounding box center [910, 81] width 53 height 19
click at [921, 113] on button "No Marks" at bounding box center [910, 108] width 53 height 19
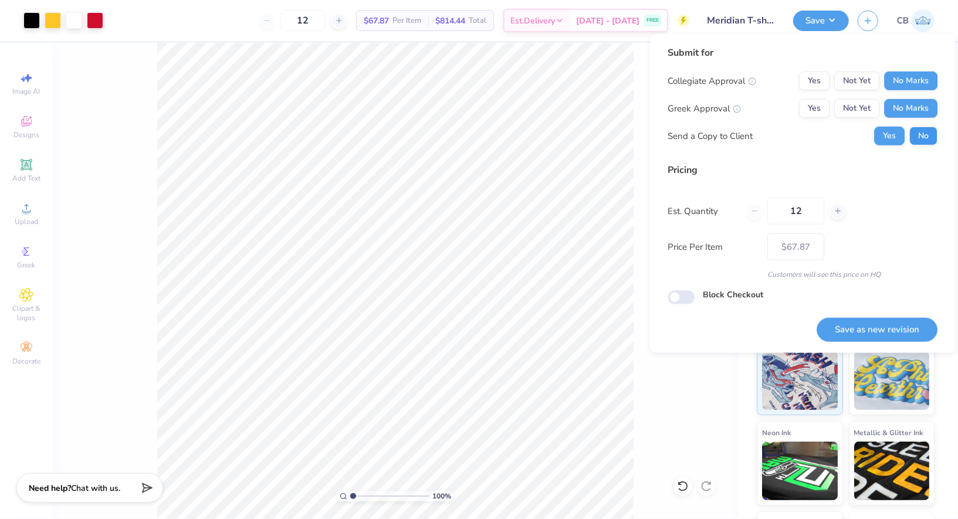
click at [924, 130] on button "No" at bounding box center [924, 136] width 28 height 19
click at [897, 310] on div "Save as new revision" at bounding box center [877, 323] width 121 height 37
click at [897, 319] on button "Save as new revision" at bounding box center [877, 330] width 121 height 24
type input "$67.87"
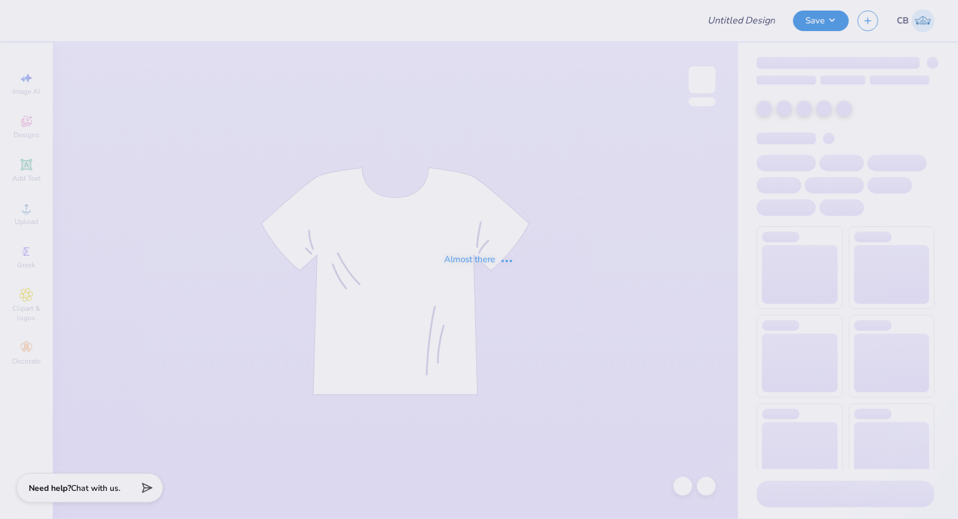
type input "Meridian T-shirts Fall 2025"
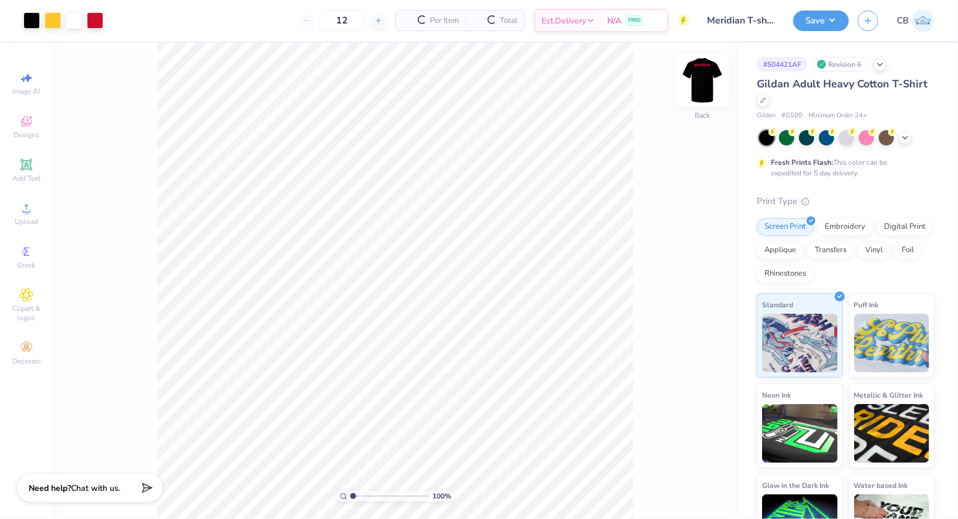
click at [703, 80] on img at bounding box center [702, 79] width 47 height 47
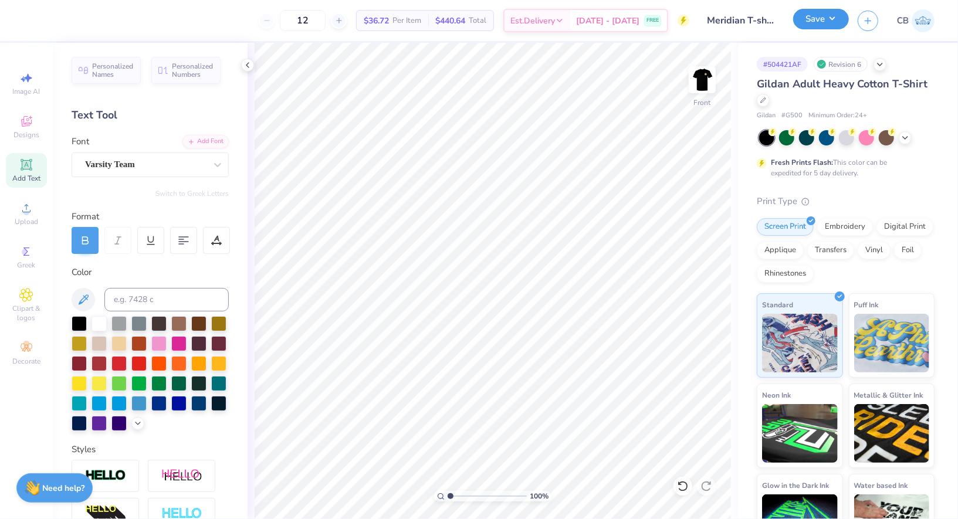
click at [824, 29] on div "Save" at bounding box center [821, 21] width 56 height 21
click at [837, 15] on button "Save" at bounding box center [821, 19] width 56 height 21
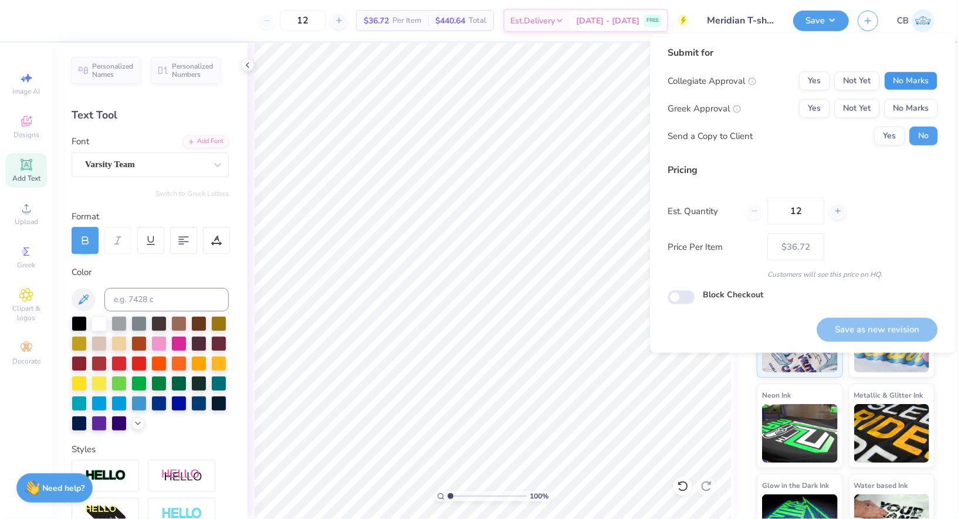
click at [897, 74] on button "No Marks" at bounding box center [910, 81] width 53 height 19
click at [906, 114] on button "No Marks" at bounding box center [910, 108] width 53 height 19
click at [840, 337] on button "Save as new revision" at bounding box center [877, 330] width 121 height 24
type input "$36.72"
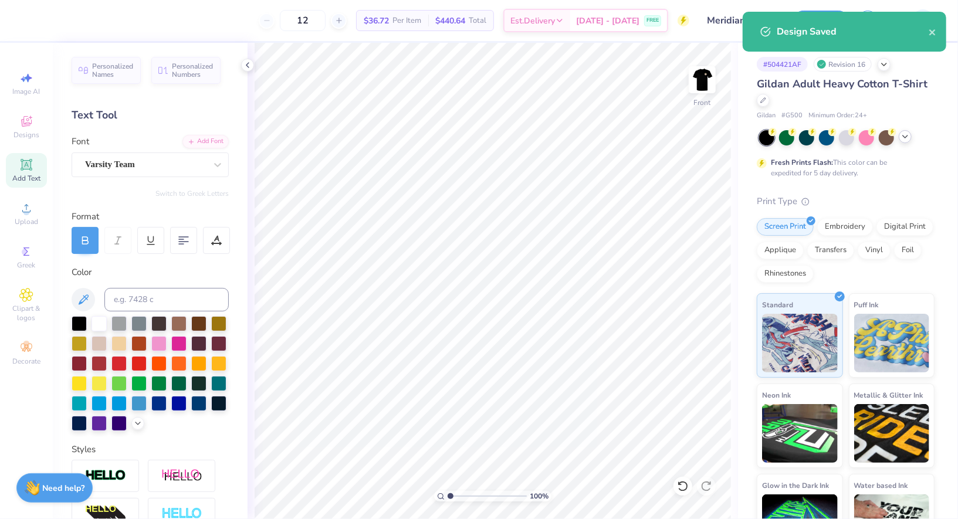
click at [903, 134] on icon at bounding box center [905, 136] width 9 height 9
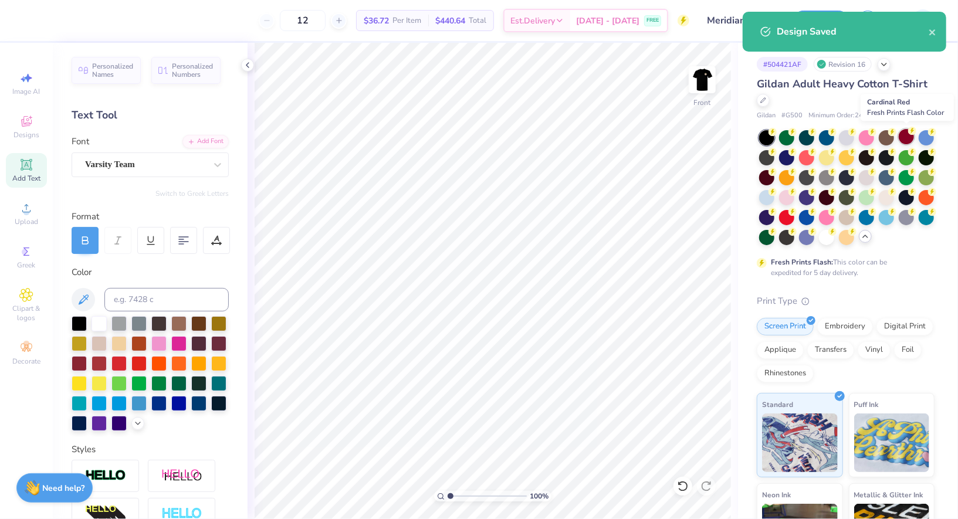
click at [905, 138] on div at bounding box center [906, 136] width 15 height 15
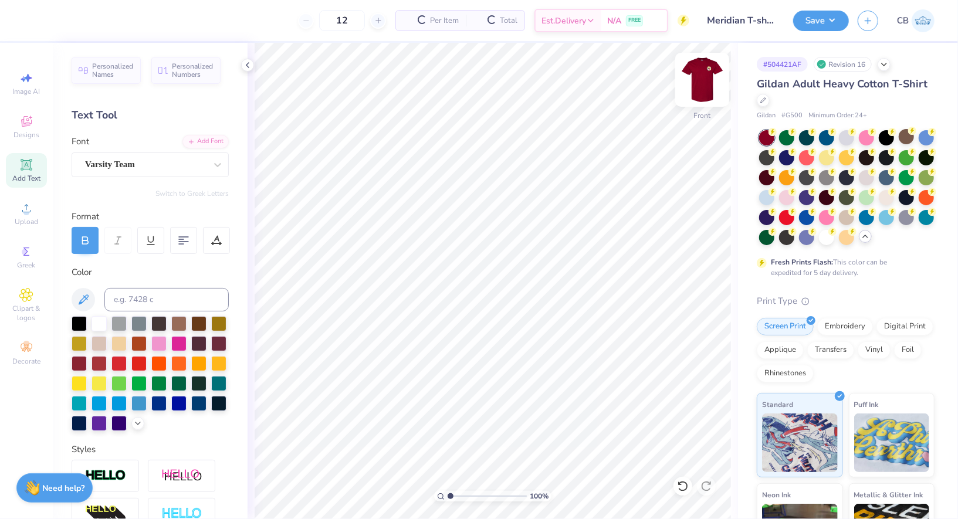
click at [709, 79] on img at bounding box center [702, 79] width 47 height 47
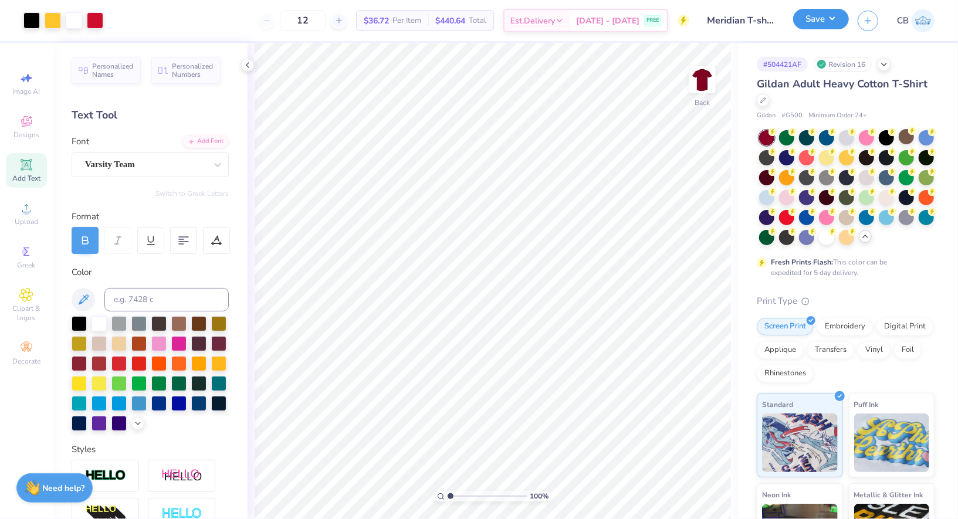
click at [816, 18] on button "Save" at bounding box center [821, 19] width 56 height 21
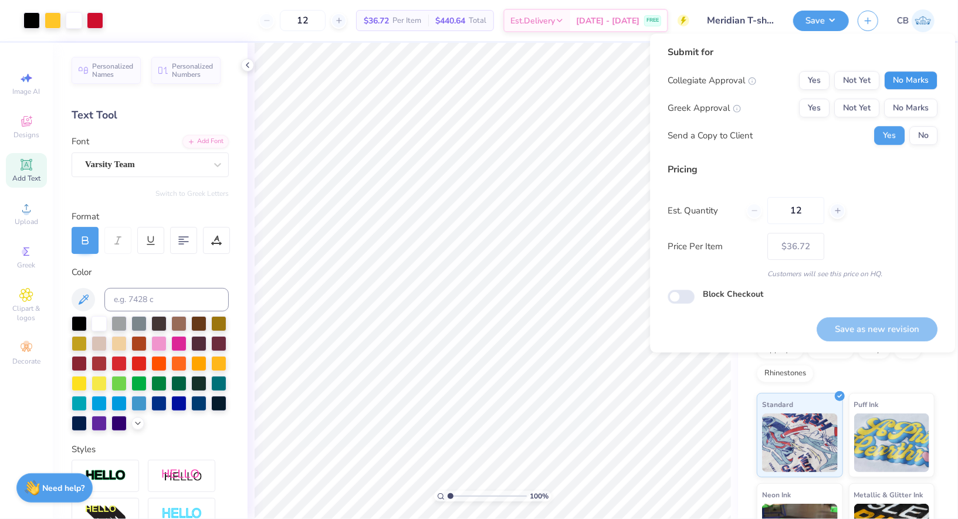
click at [894, 83] on button "No Marks" at bounding box center [910, 80] width 53 height 19
click at [897, 102] on button "No Marks" at bounding box center [910, 108] width 53 height 19
click at [926, 151] on div "Submit for Collegiate Approval Yes Not Yet No Marks Greek Approval Yes Not Yet …" at bounding box center [803, 99] width 270 height 109
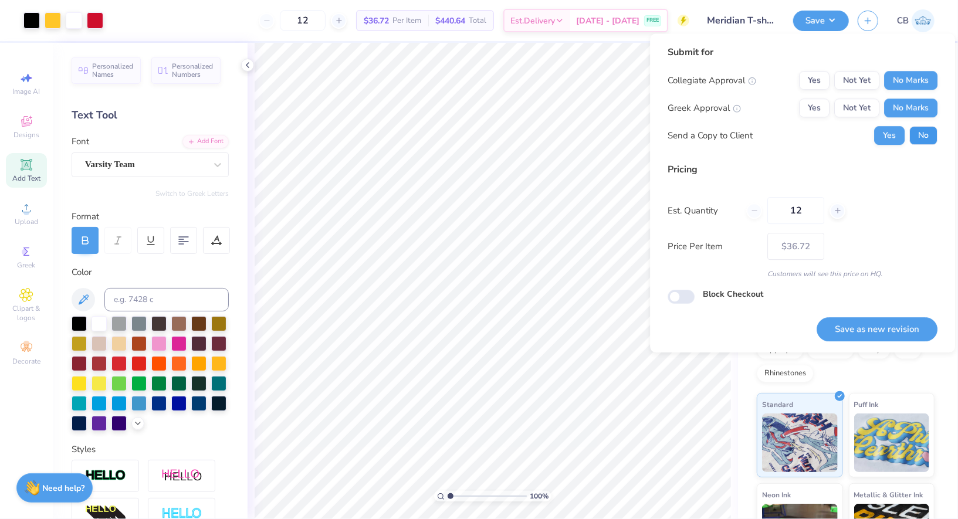
click at [924, 135] on button "No" at bounding box center [924, 135] width 28 height 19
click at [850, 327] on button "Save as new revision" at bounding box center [877, 329] width 121 height 24
type input "$36.72"
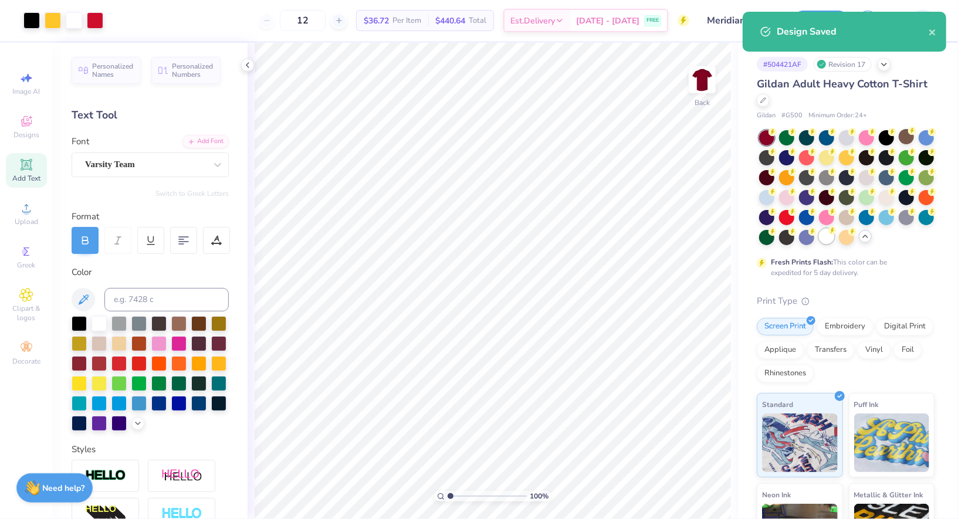
click at [827, 235] on div at bounding box center [826, 236] width 15 height 15
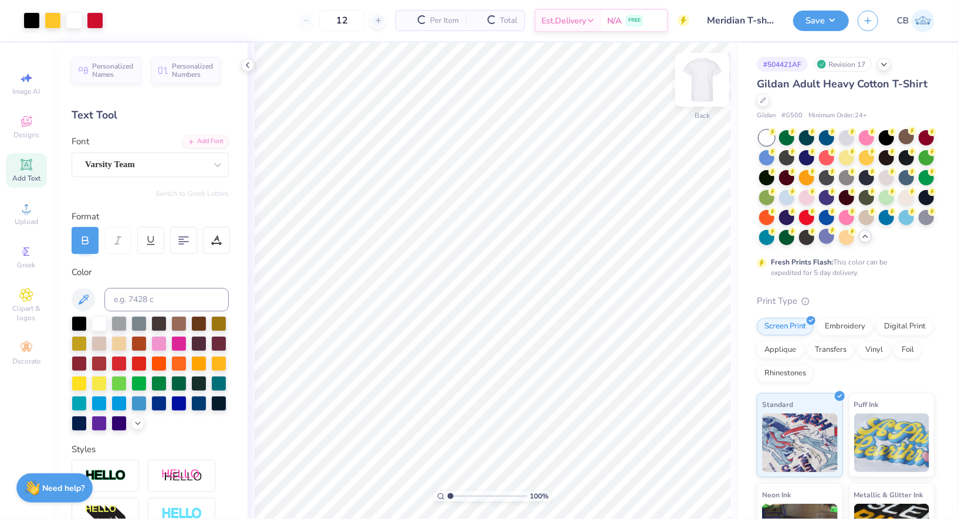
click at [707, 85] on img at bounding box center [702, 79] width 47 height 47
click at [707, 85] on img at bounding box center [702, 79] width 23 height 23
click at [812, 24] on button "Save" at bounding box center [821, 19] width 56 height 21
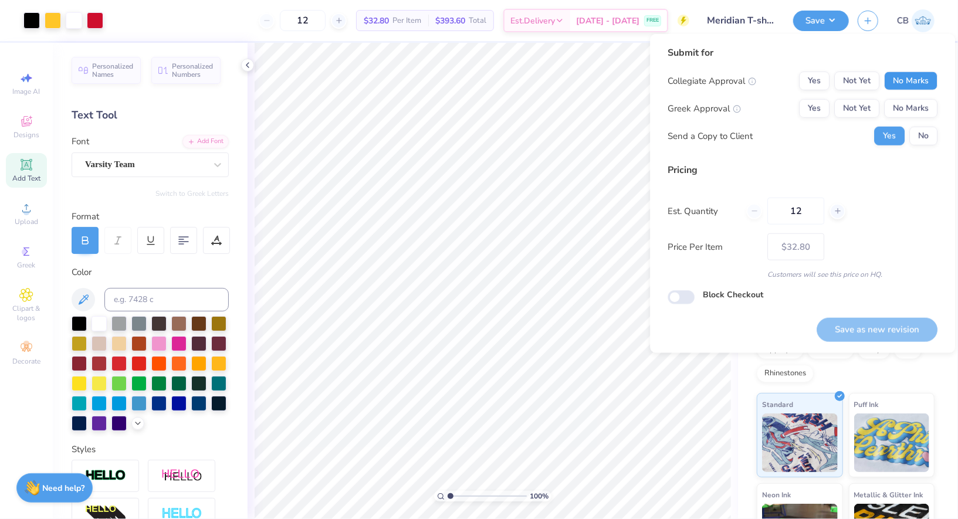
click at [905, 87] on button "No Marks" at bounding box center [910, 81] width 53 height 19
click at [910, 100] on button "No Marks" at bounding box center [910, 108] width 53 height 19
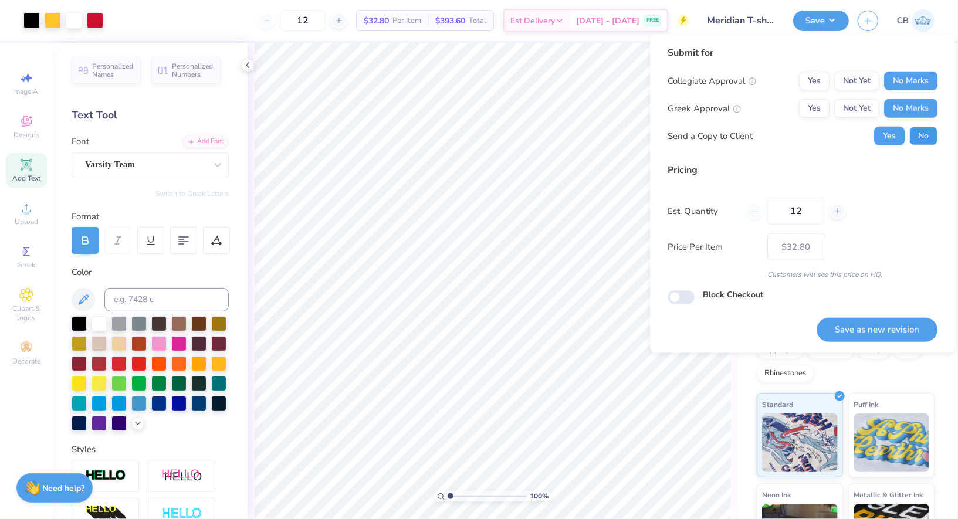
click at [920, 127] on button "No" at bounding box center [924, 136] width 28 height 19
click at [883, 330] on button "Save as new revision" at bounding box center [877, 330] width 121 height 24
type input "$32.80"
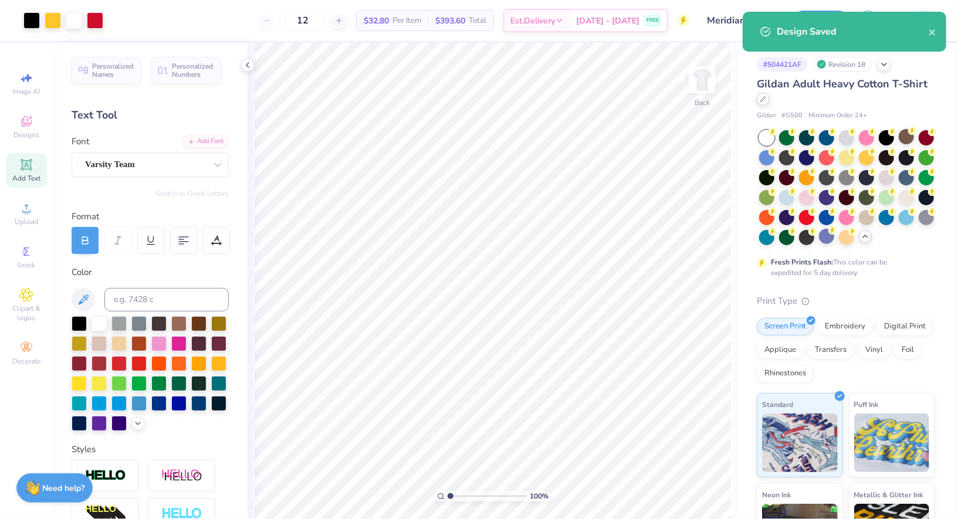
click at [767, 103] on div at bounding box center [763, 99] width 13 height 13
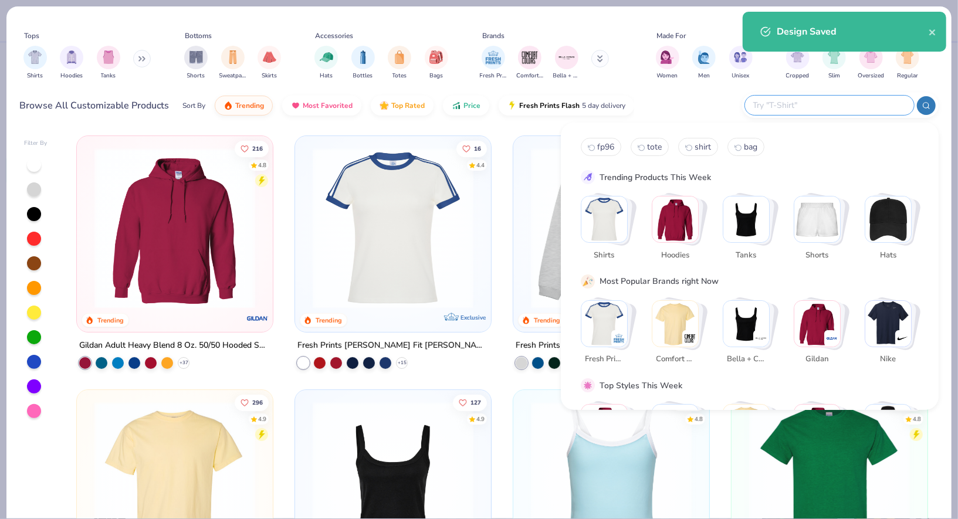
click at [840, 99] on input "text" at bounding box center [829, 105] width 154 height 13
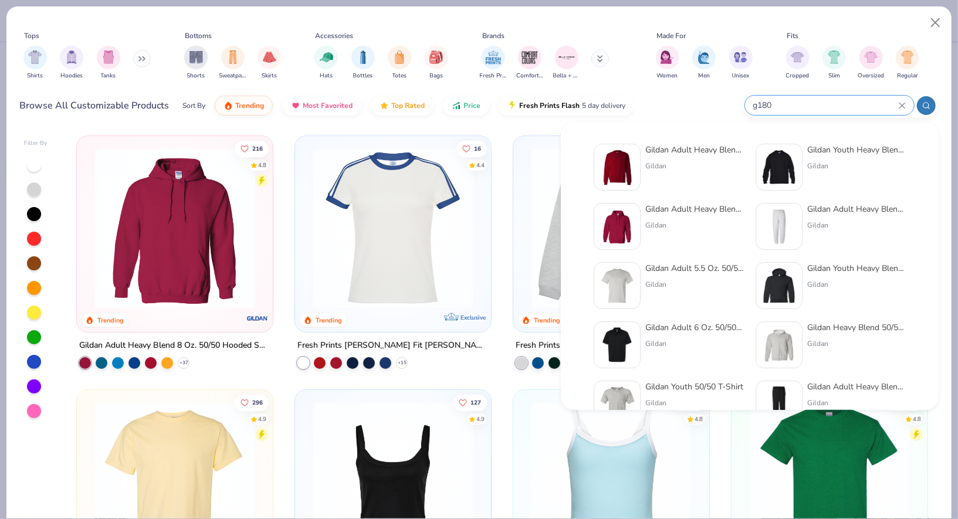
type input "g180"
click at [637, 161] on div at bounding box center [617, 167] width 47 height 47
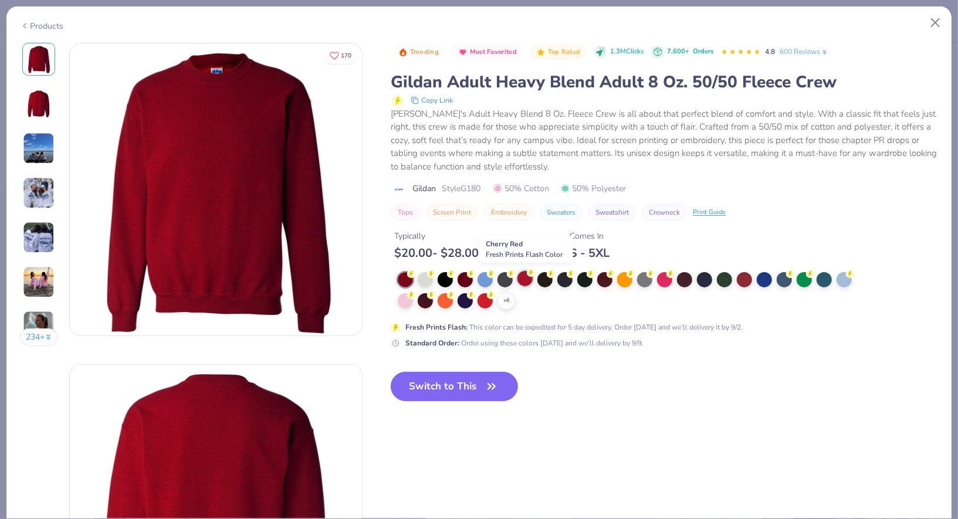
click at [530, 280] on div at bounding box center [525, 278] width 15 height 15
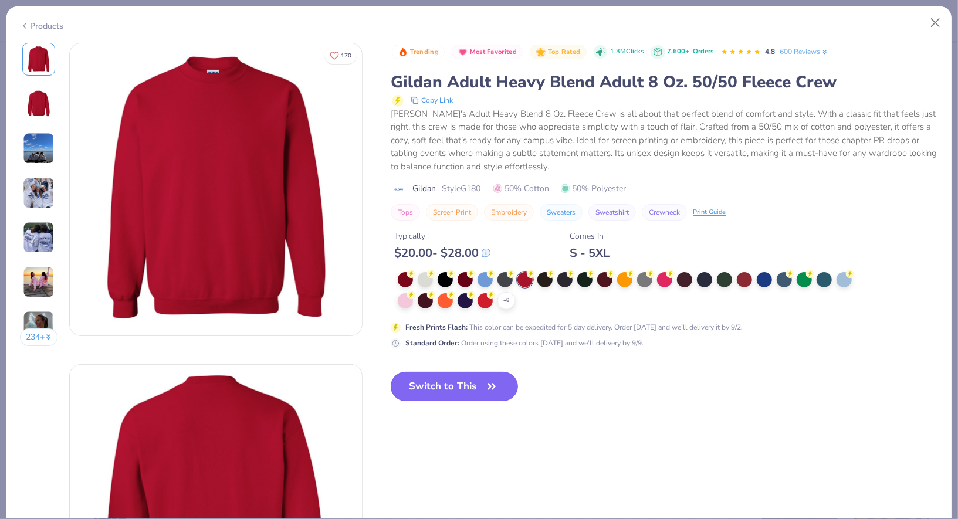
click at [435, 387] on button "Switch to This" at bounding box center [454, 386] width 127 height 29
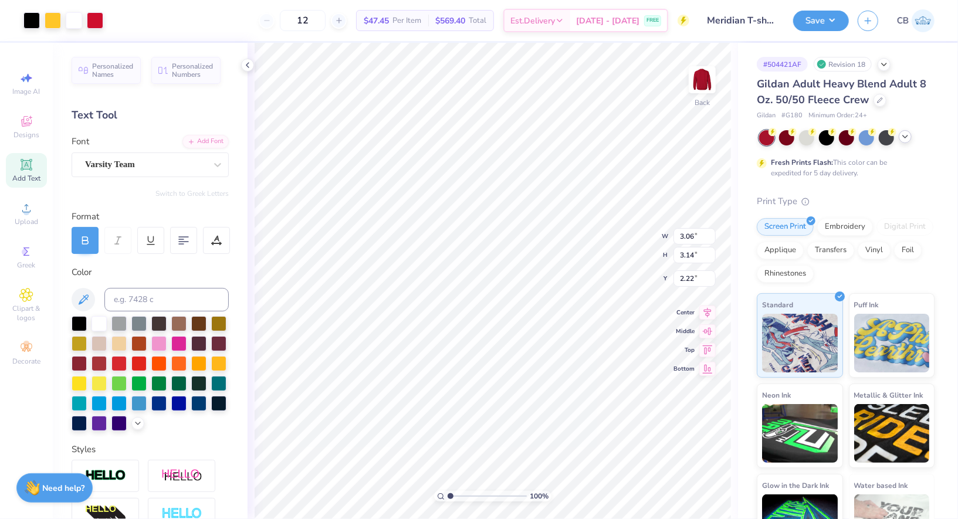
type input "3.00"
click at [830, 16] on button "Save" at bounding box center [821, 19] width 56 height 21
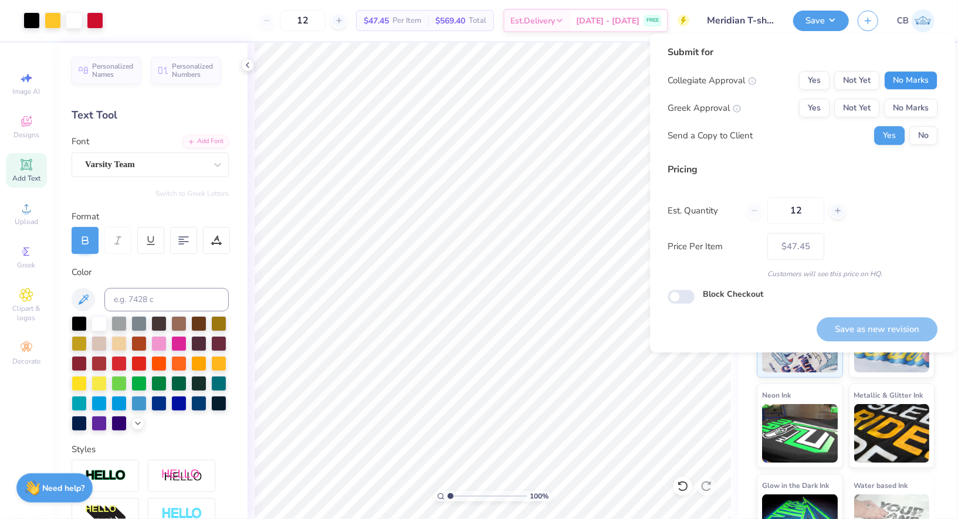
click at [926, 75] on button "No Marks" at bounding box center [910, 80] width 53 height 19
click at [924, 106] on button "No Marks" at bounding box center [910, 108] width 53 height 19
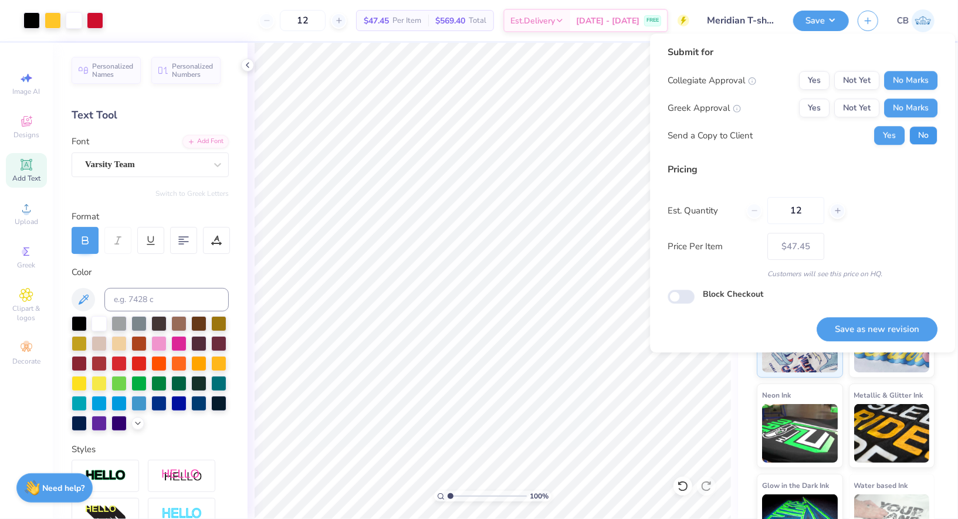
click at [925, 134] on button "No" at bounding box center [924, 135] width 28 height 19
click at [891, 321] on button "Save as new revision" at bounding box center [877, 329] width 121 height 24
type input "$47.45"
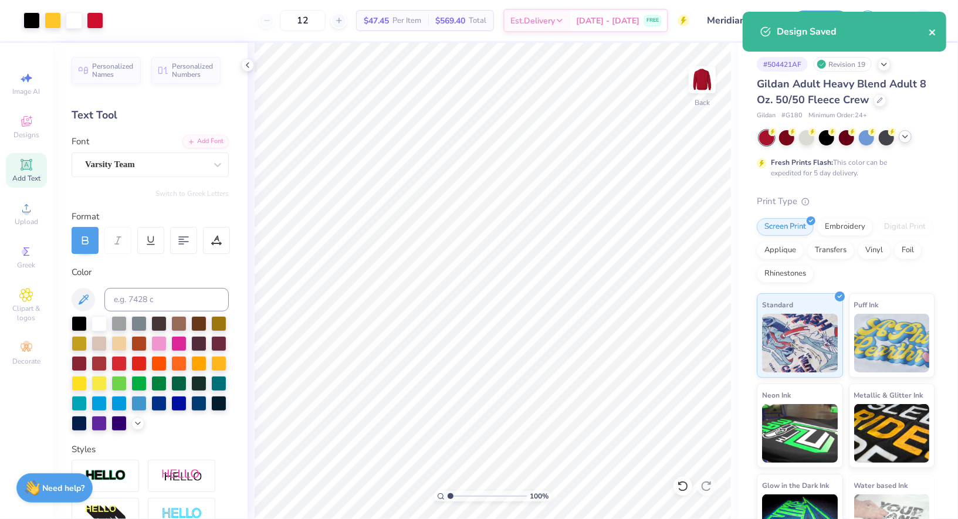
click at [933, 29] on icon "close" at bounding box center [933, 32] width 8 height 9
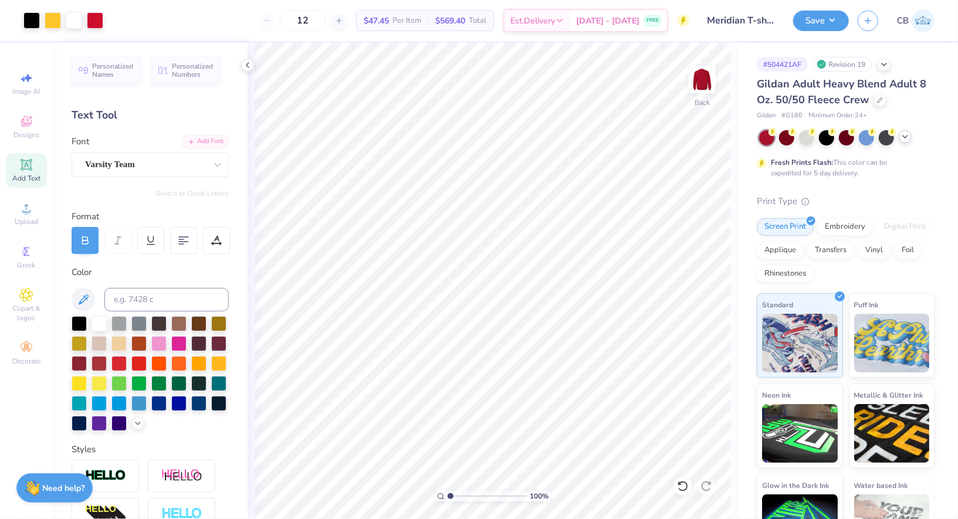
click at [825, 14] on div "Design Saved" at bounding box center [845, 11] width 208 height 5
click at [836, 23] on button "Save" at bounding box center [821, 19] width 56 height 21
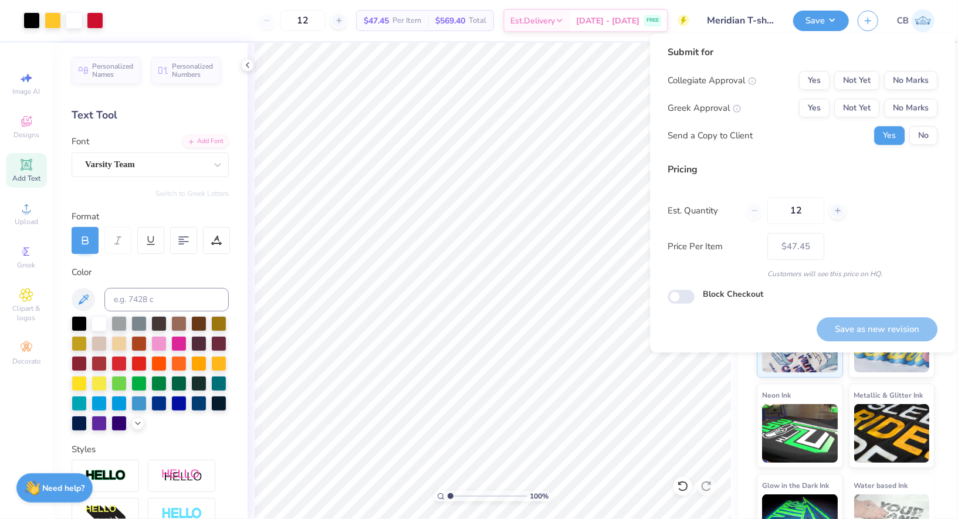
click at [910, 65] on div "Submit for Collegiate Approval Yes Not Yet No Marks Greek Approval Yes Not Yet …" at bounding box center [803, 99] width 270 height 109
click at [912, 75] on button "No Marks" at bounding box center [910, 80] width 53 height 19
click at [918, 103] on button "No Marks" at bounding box center [910, 108] width 53 height 19
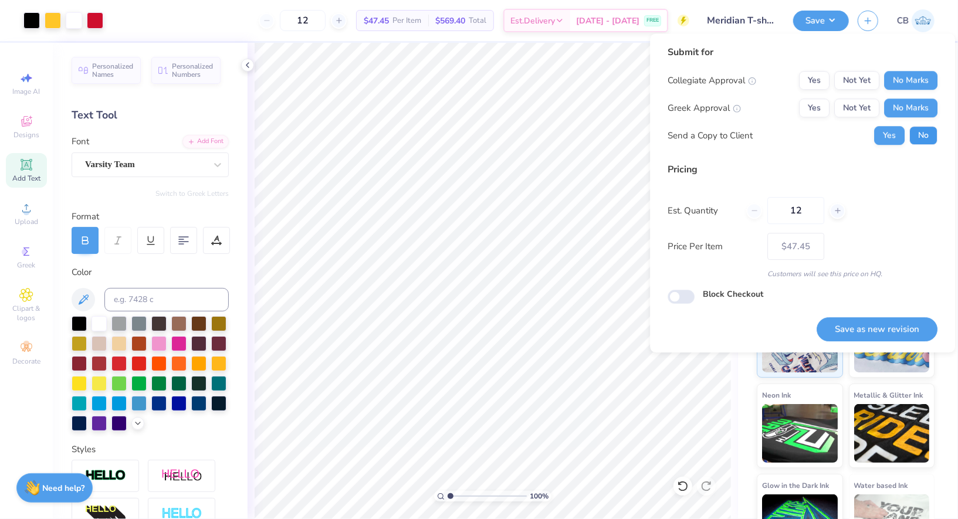
click at [927, 136] on button "No" at bounding box center [924, 135] width 28 height 19
click at [869, 330] on button "Save as new revision" at bounding box center [877, 329] width 121 height 24
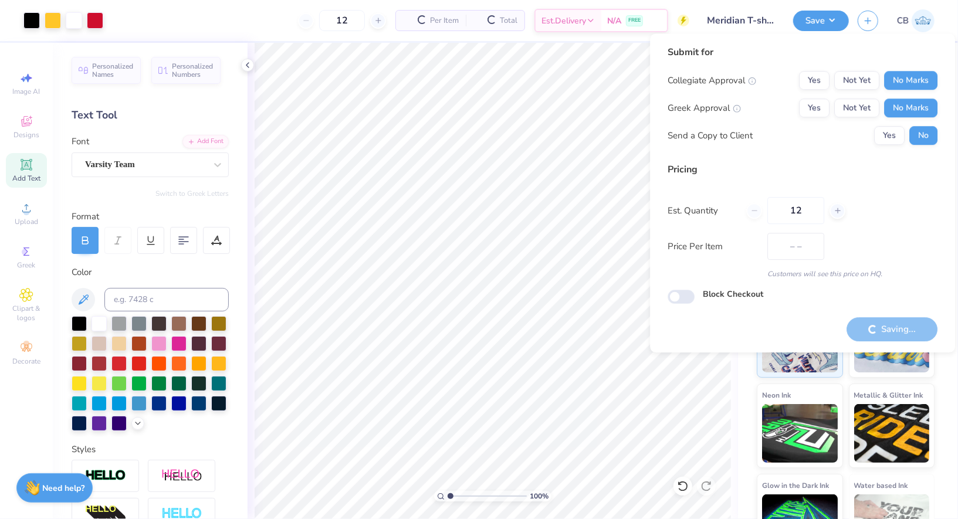
type input "$47.45"
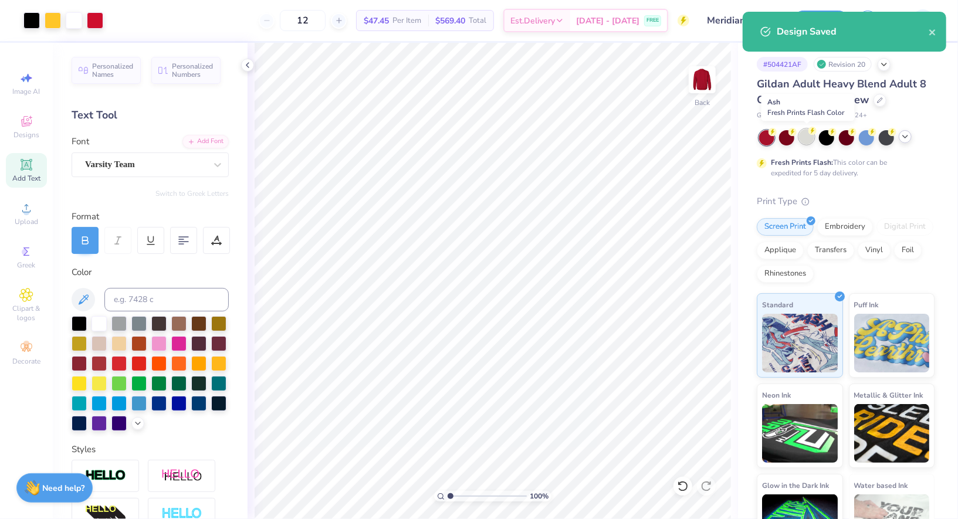
click at [804, 136] on div at bounding box center [806, 136] width 15 height 15
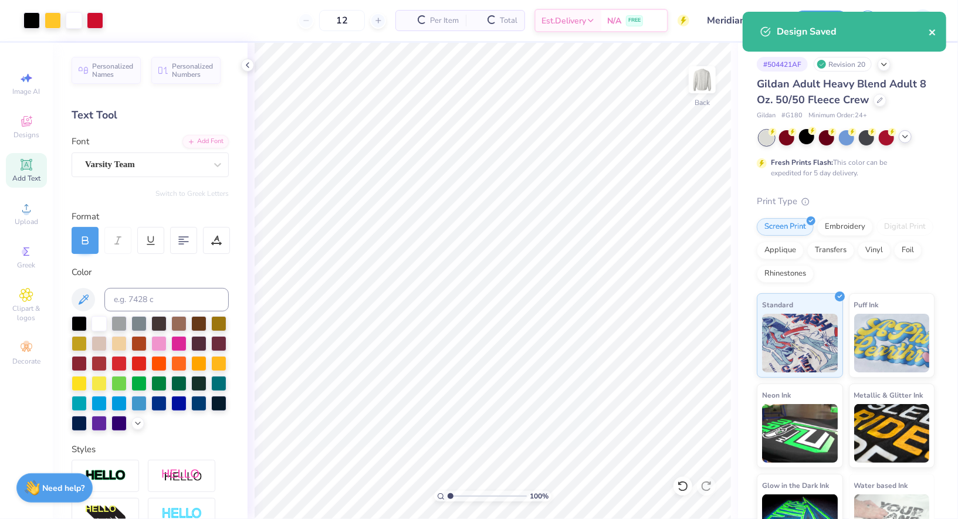
click at [935, 32] on icon "close" at bounding box center [933, 32] width 8 height 9
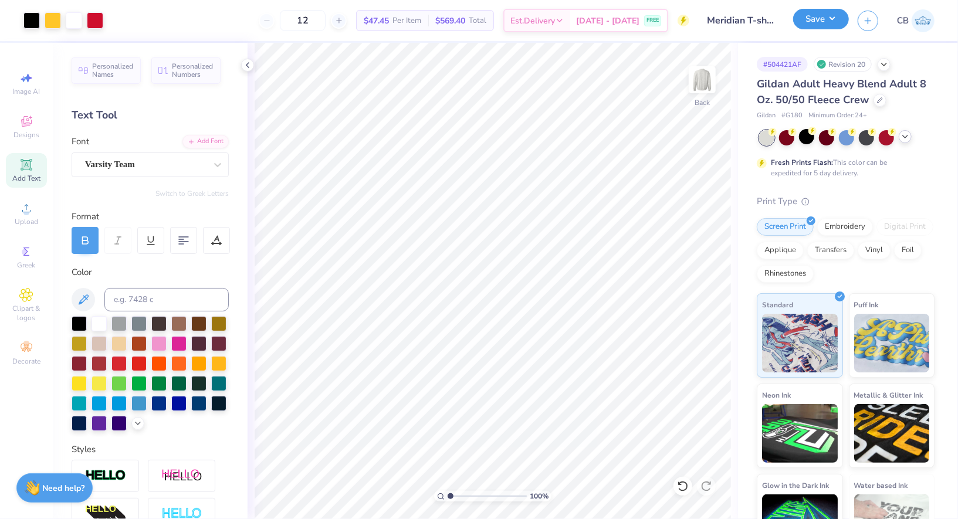
click at [822, 20] on button "Save" at bounding box center [821, 19] width 56 height 21
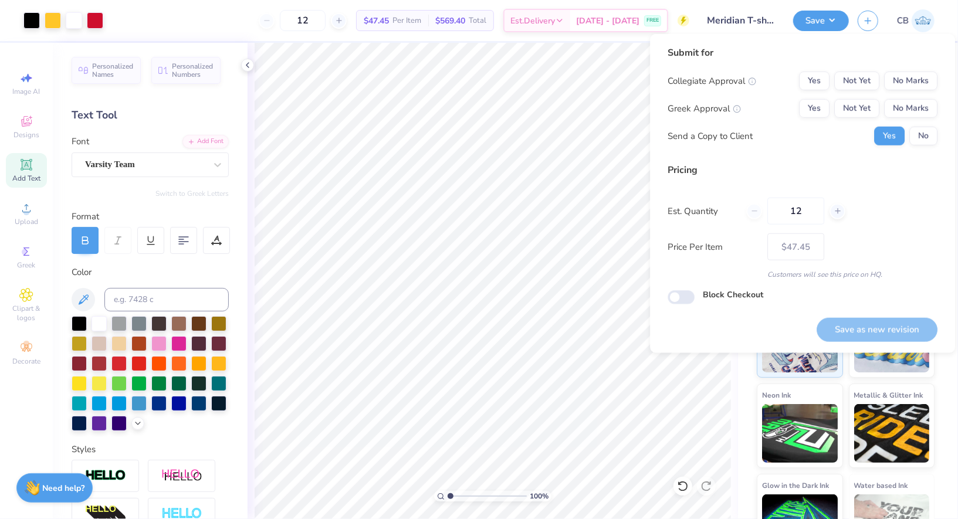
click at [890, 70] on div "Submit for Collegiate Approval Yes Not Yet No Marks Greek Approval Yes Not Yet …" at bounding box center [803, 100] width 270 height 109
click at [901, 78] on button "No Marks" at bounding box center [910, 81] width 53 height 19
click at [904, 109] on button "No Marks" at bounding box center [910, 108] width 53 height 19
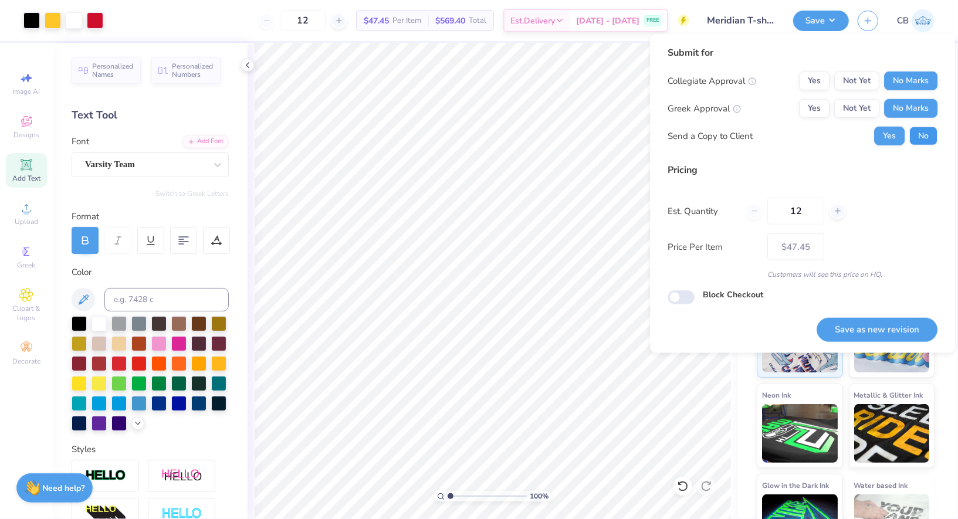
click at [931, 136] on button "No" at bounding box center [924, 136] width 28 height 19
click at [893, 324] on button "Save as new revision" at bounding box center [877, 330] width 121 height 24
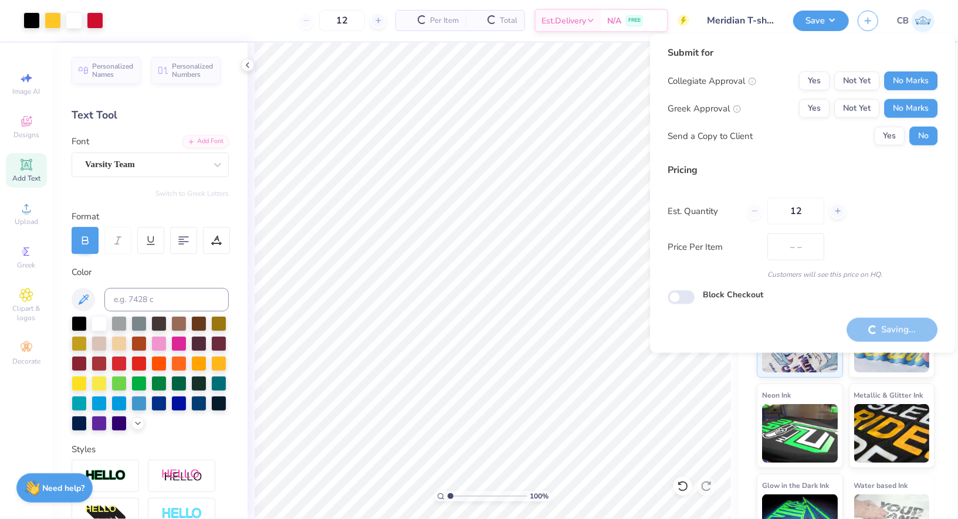
type input "$47.45"
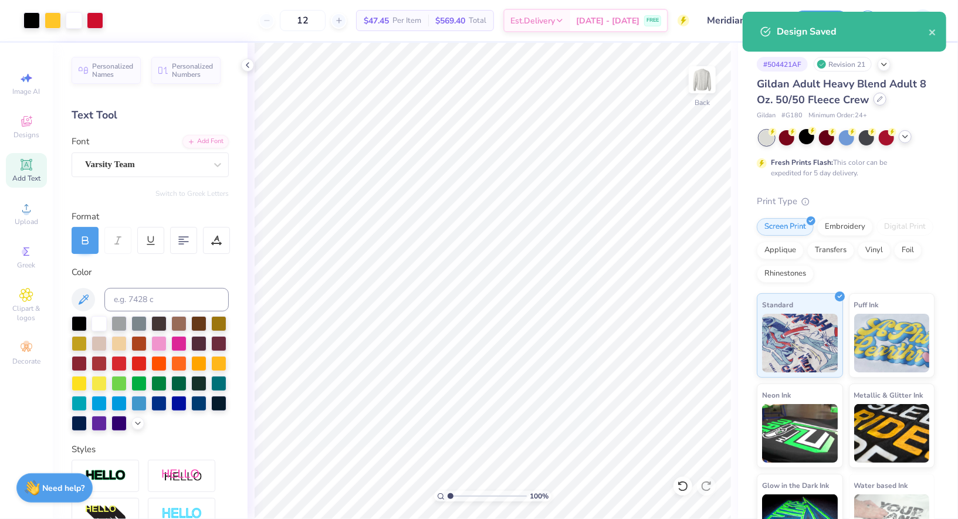
click at [879, 102] on div at bounding box center [880, 99] width 13 height 13
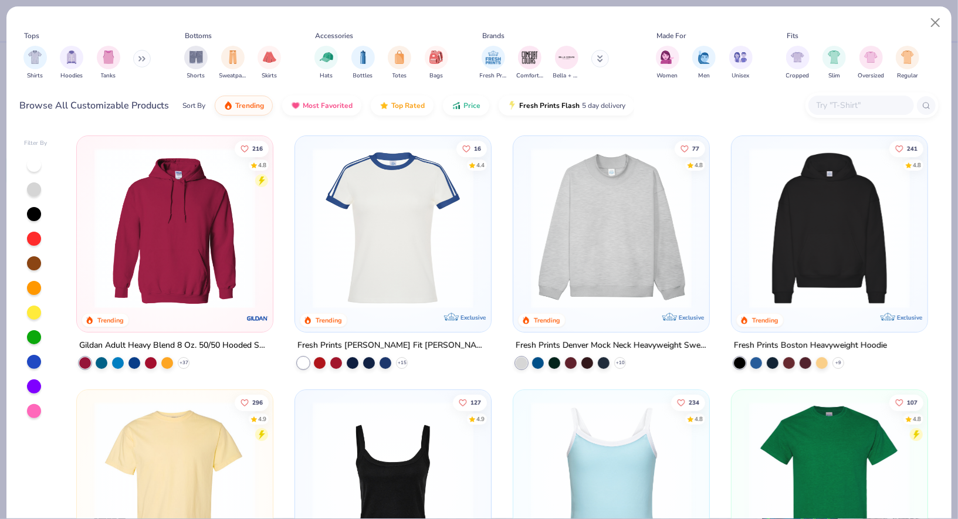
click at [188, 230] on img at bounding box center [175, 228] width 173 height 161
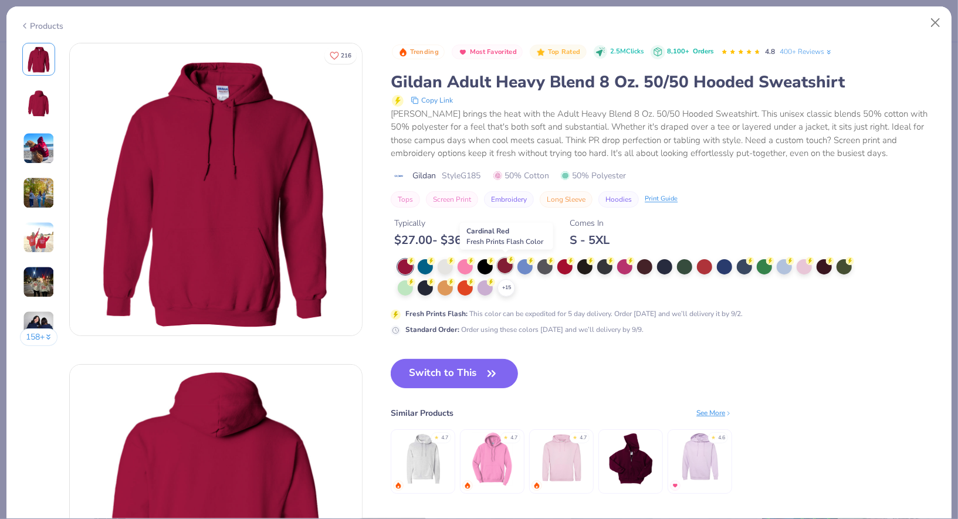
click at [509, 266] on div at bounding box center [505, 265] width 15 height 15
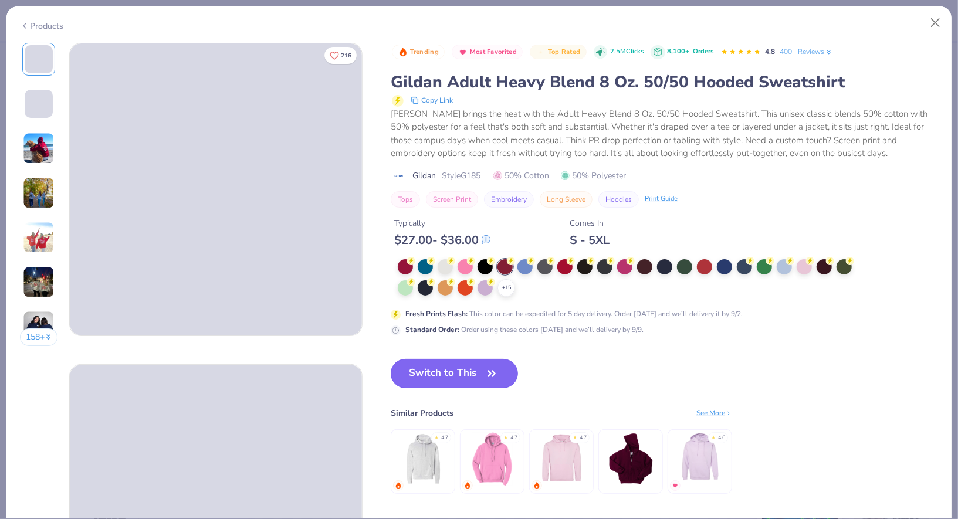
click at [444, 373] on button "Switch to This" at bounding box center [454, 373] width 127 height 29
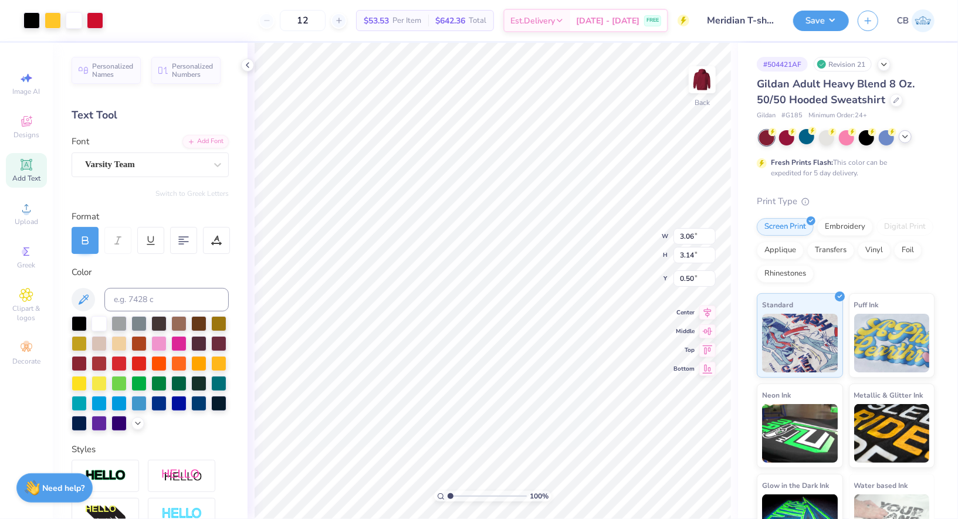
type input "3.00"
click at [820, 26] on button "Save" at bounding box center [821, 19] width 56 height 21
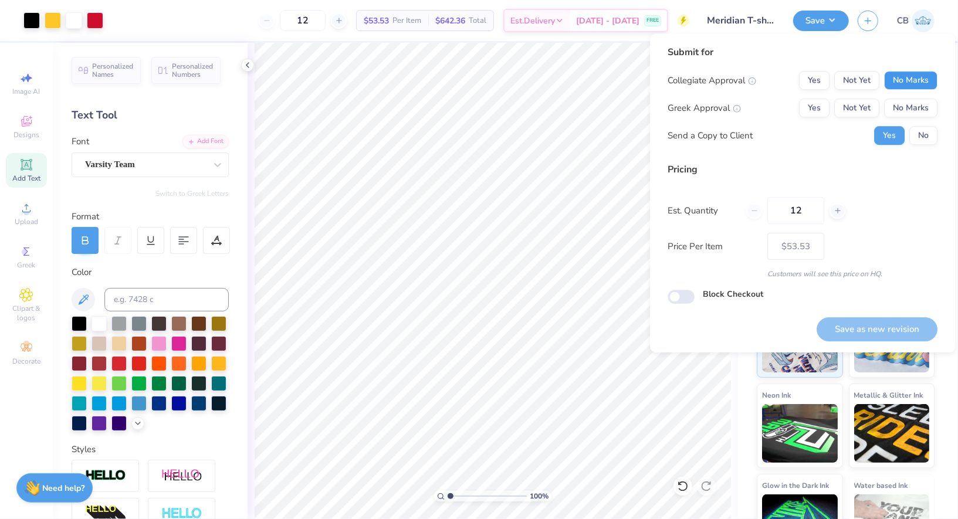
click at [913, 87] on button "No Marks" at bounding box center [910, 80] width 53 height 19
click at [915, 119] on div "Collegiate Approval Yes Not Yet No Marks Greek Approval Yes Not Yet No Marks Se…" at bounding box center [803, 108] width 270 height 74
click at [915, 109] on button "No Marks" at bounding box center [910, 108] width 53 height 19
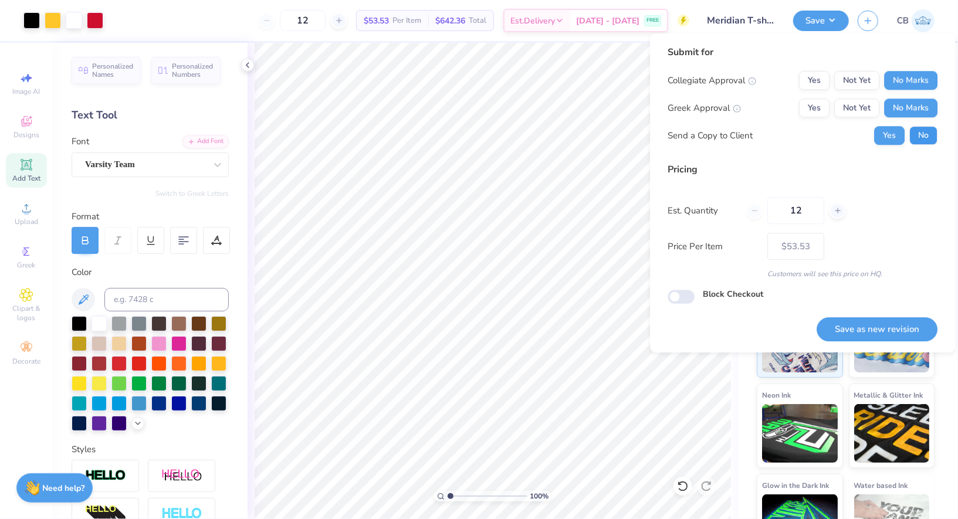
click at [925, 136] on button "No" at bounding box center [924, 135] width 28 height 19
click at [864, 322] on button "Save as new revision" at bounding box center [877, 329] width 121 height 24
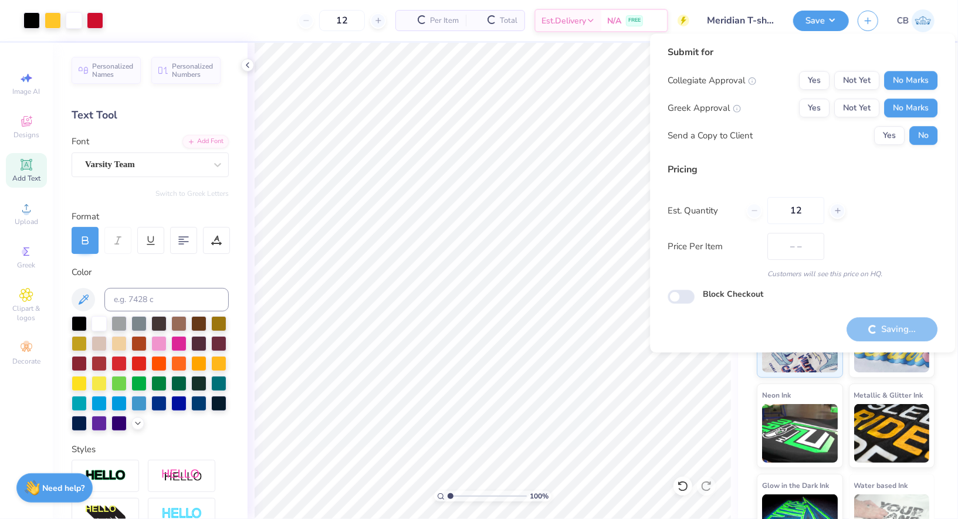
type input "$53.53"
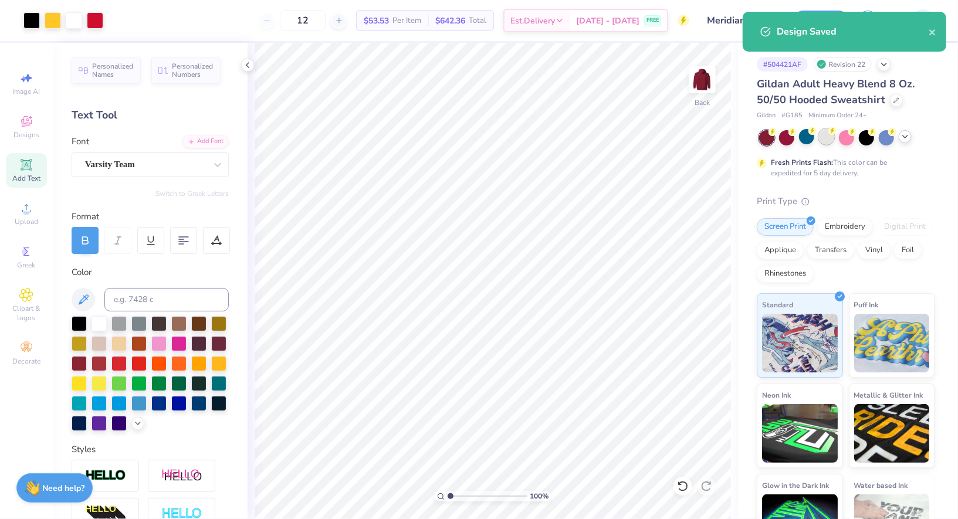
click at [829, 138] on div at bounding box center [826, 136] width 15 height 15
click at [932, 32] on icon "close" at bounding box center [933, 32] width 6 height 6
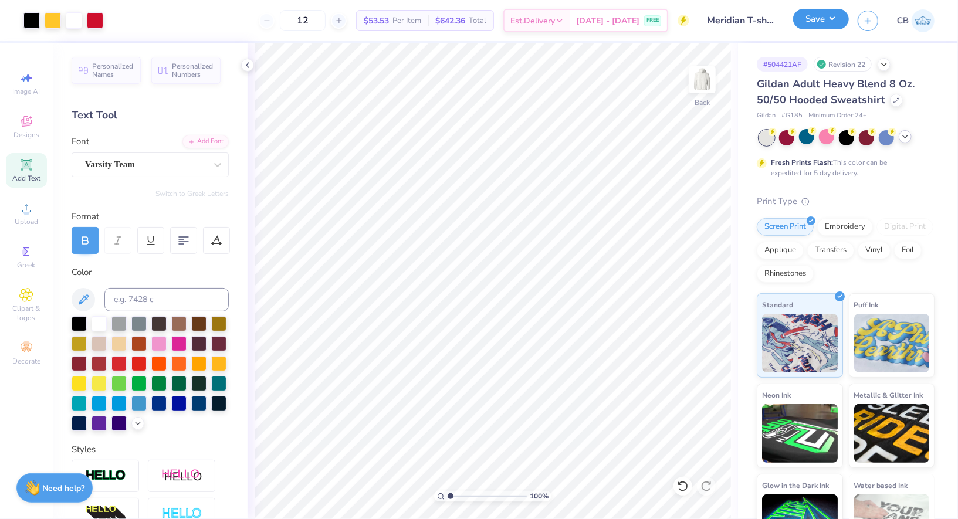
click at [840, 19] on button "Save" at bounding box center [821, 19] width 56 height 21
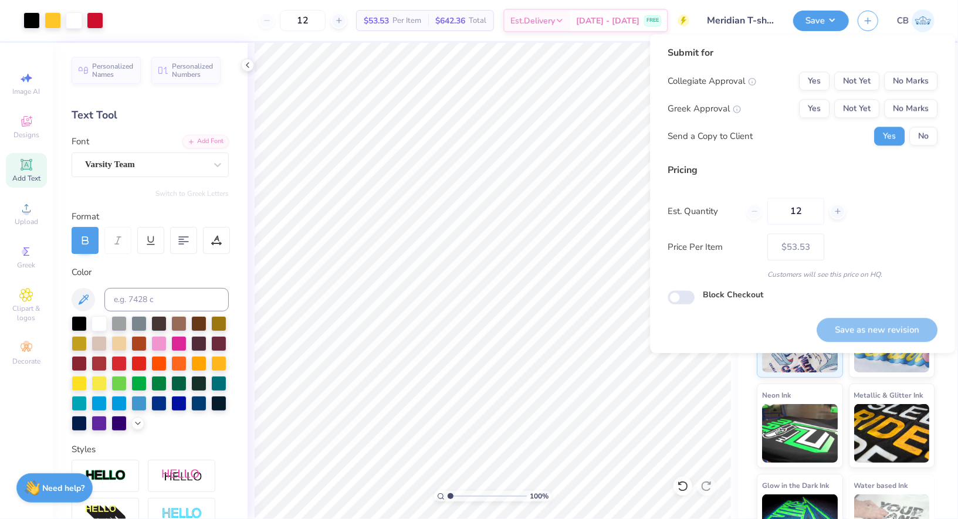
click at [912, 70] on div "Submit for Collegiate Approval Yes Not Yet No Marks Greek Approval Yes Not Yet …" at bounding box center [803, 100] width 270 height 109
click at [912, 80] on button "No Marks" at bounding box center [910, 81] width 53 height 19
click at [917, 102] on button "No Marks" at bounding box center [910, 108] width 53 height 19
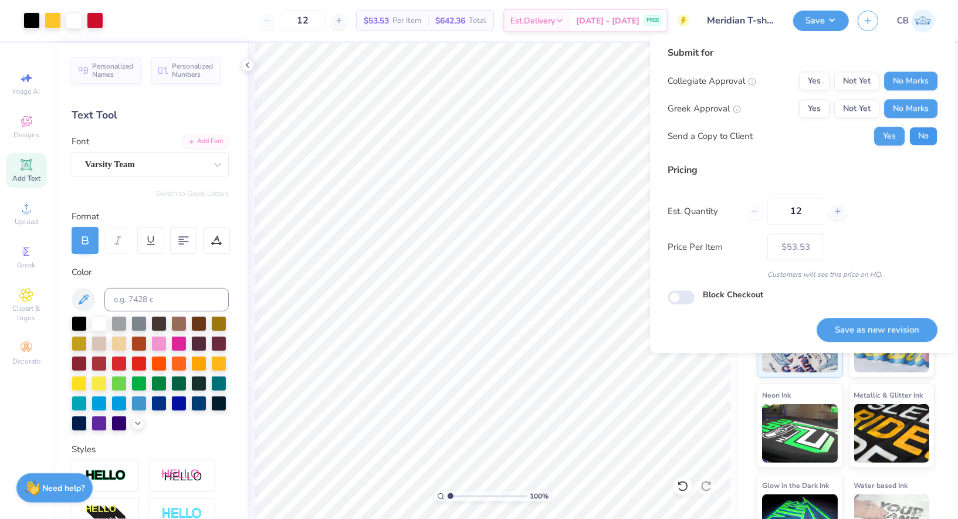
click at [925, 144] on button "No" at bounding box center [924, 136] width 28 height 19
click at [878, 327] on button "Save as new revision" at bounding box center [877, 330] width 121 height 24
type input "$53.53"
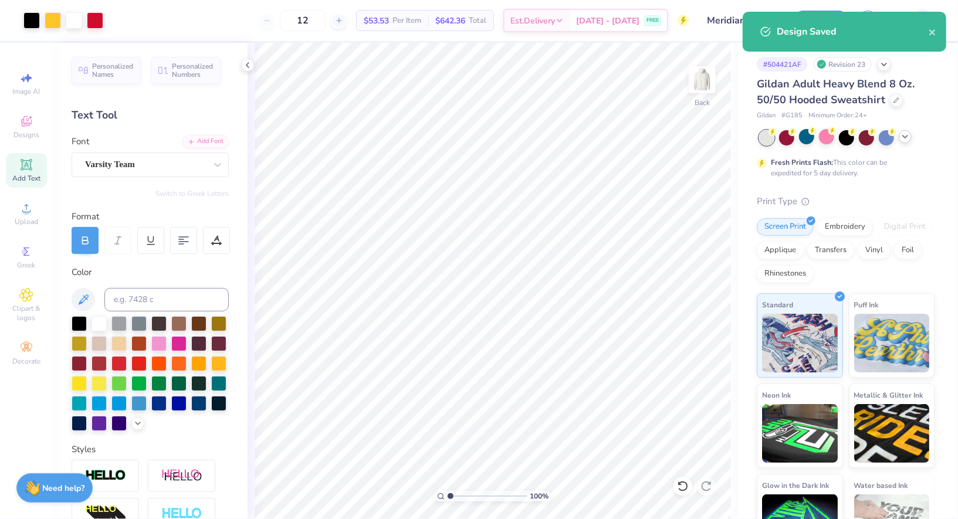
click at [905, 137] on polyline at bounding box center [905, 137] width 5 height 2
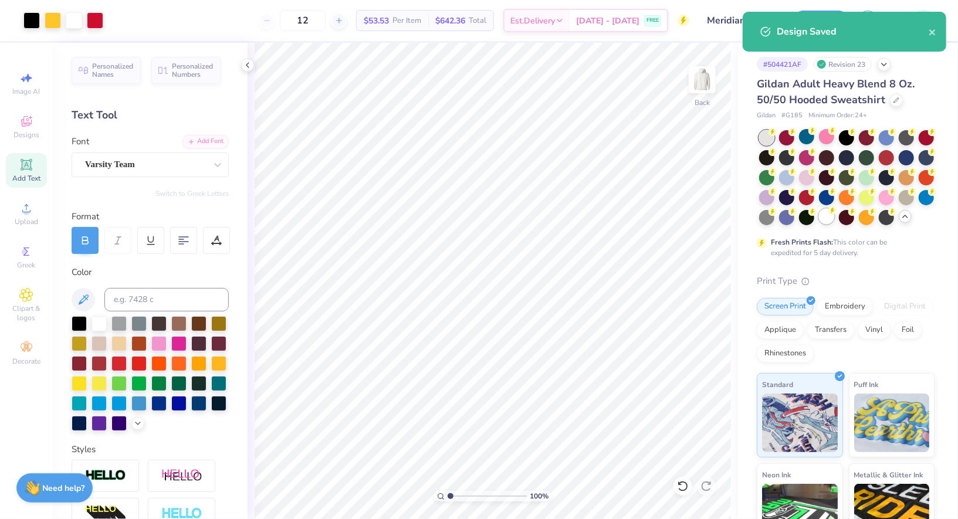
click at [825, 218] on div at bounding box center [826, 216] width 15 height 15
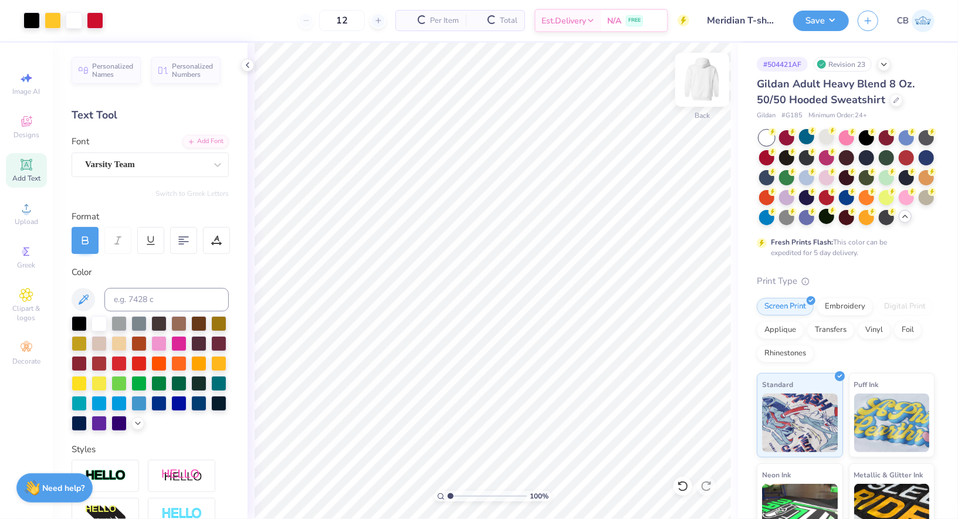
click at [694, 92] on img at bounding box center [702, 79] width 47 height 47
click at [694, 92] on img at bounding box center [702, 79] width 23 height 23
click at [825, 16] on button "Save" at bounding box center [821, 19] width 56 height 21
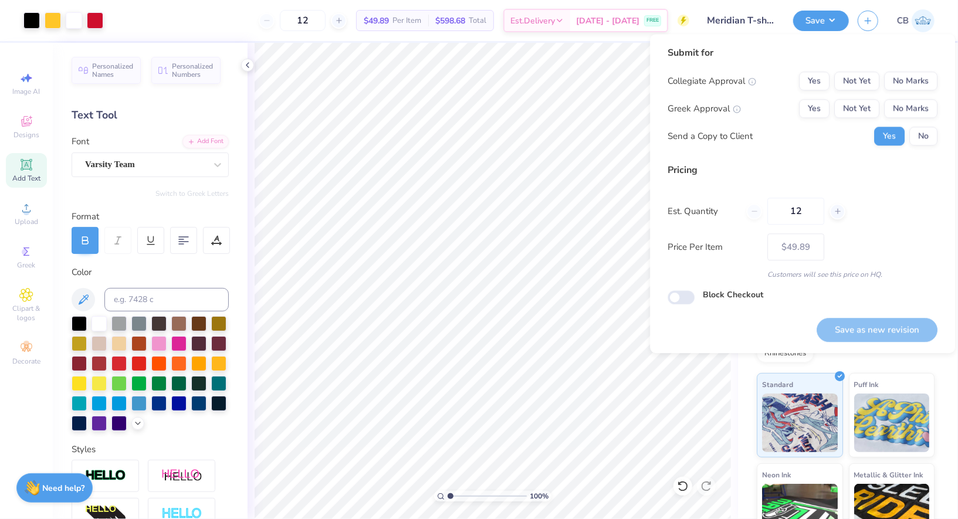
click at [911, 70] on div "Submit for Collegiate Approval Yes Not Yet No Marks Greek Approval Yes Not Yet …" at bounding box center [803, 100] width 270 height 109
click at [911, 82] on button "No Marks" at bounding box center [910, 81] width 53 height 19
click at [913, 106] on button "No Marks" at bounding box center [910, 108] width 53 height 19
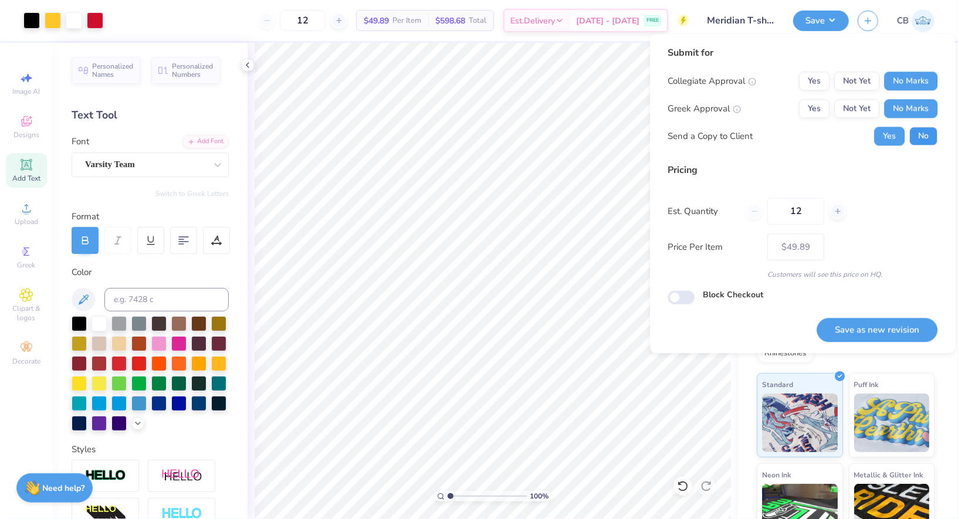
click at [922, 138] on button "No" at bounding box center [924, 136] width 28 height 19
click at [876, 333] on button "Save as new revision" at bounding box center [877, 330] width 121 height 24
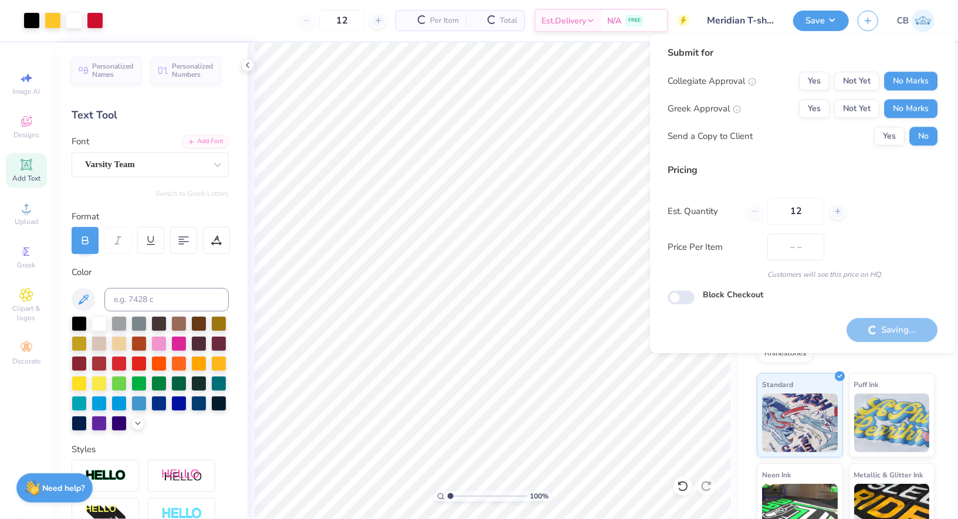
type input "$49.89"
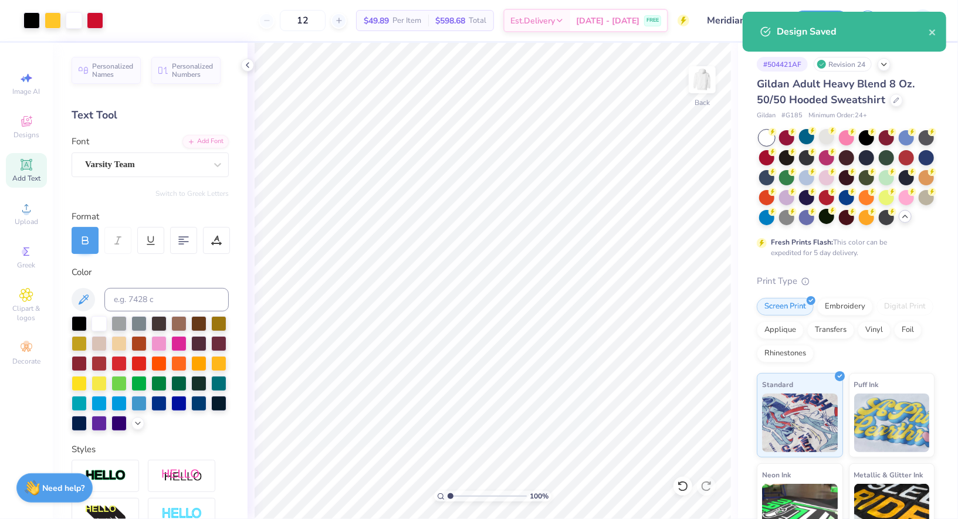
click at [894, 106] on div "Gildan Adult Heavy Blend 8 Oz. 50/50 Hooded Sweatshirt" at bounding box center [846, 92] width 178 height 32
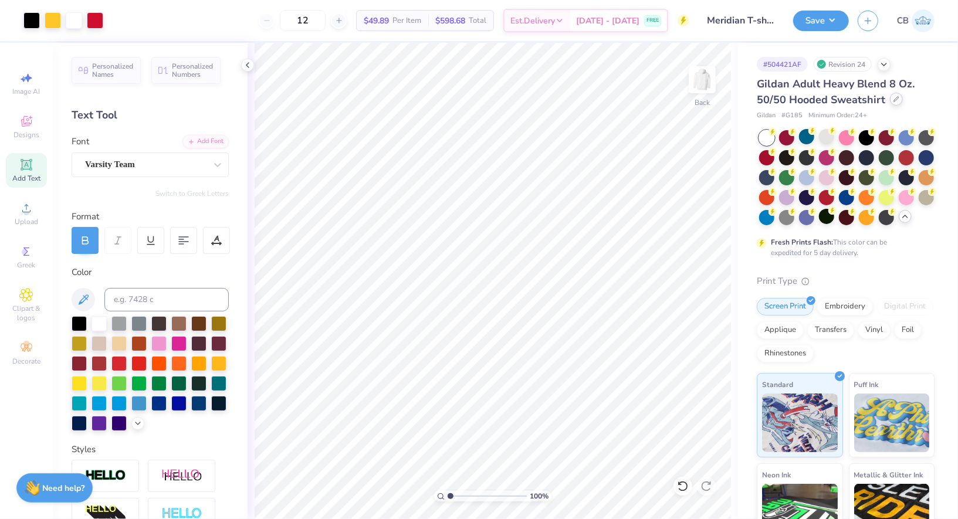
click at [891, 100] on div at bounding box center [896, 99] width 13 height 13
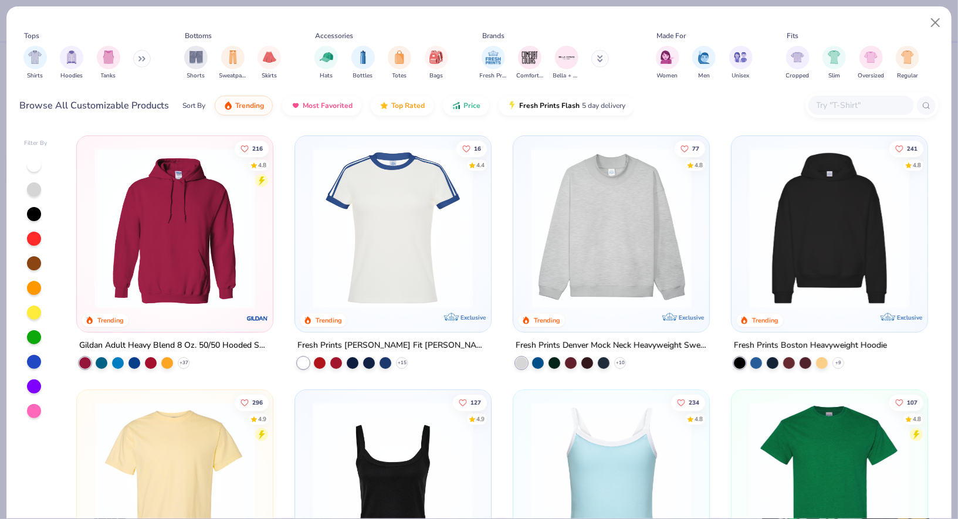
click at [829, 113] on div at bounding box center [862, 105] width 106 height 19
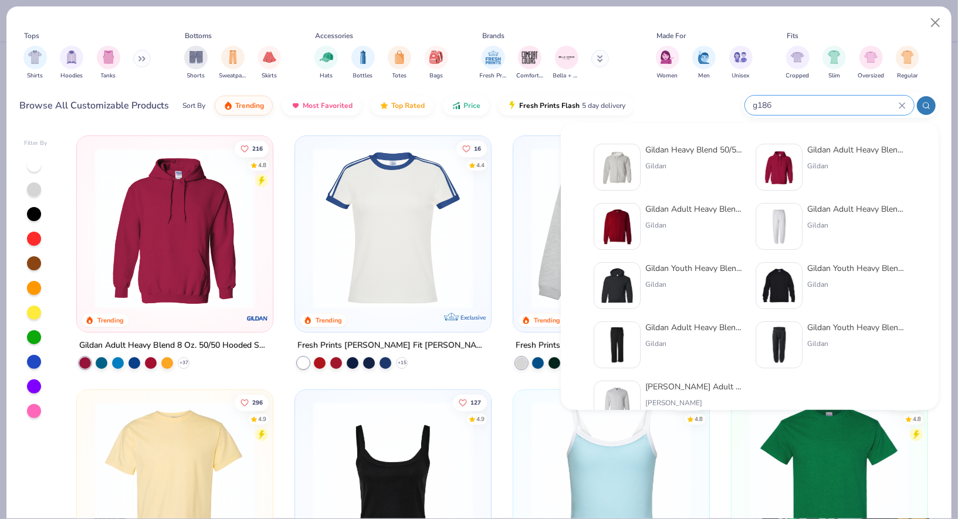
type input "g186"
click at [681, 154] on div "Gildan Heavy Blend 50/50 Full-Zip Hooded Sweatshirt" at bounding box center [694, 150] width 99 height 12
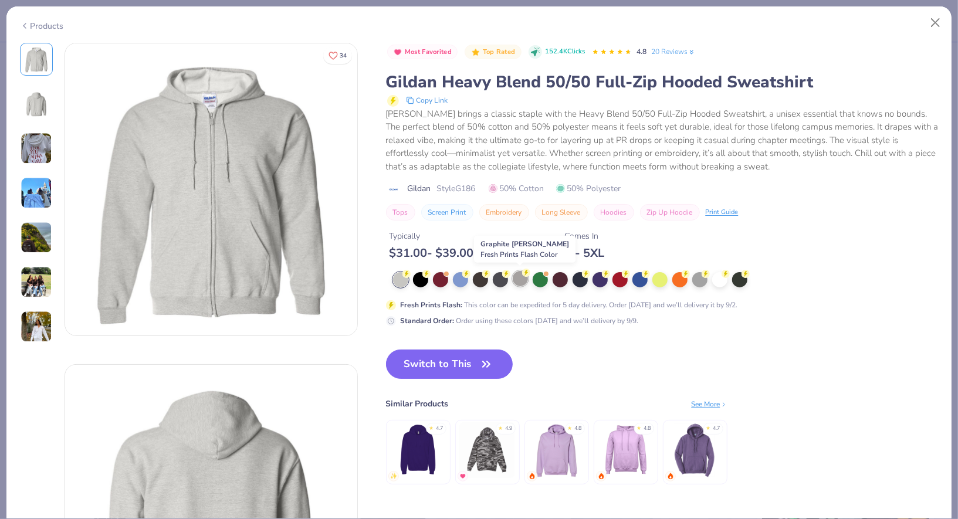
click at [519, 273] on div at bounding box center [520, 278] width 15 height 15
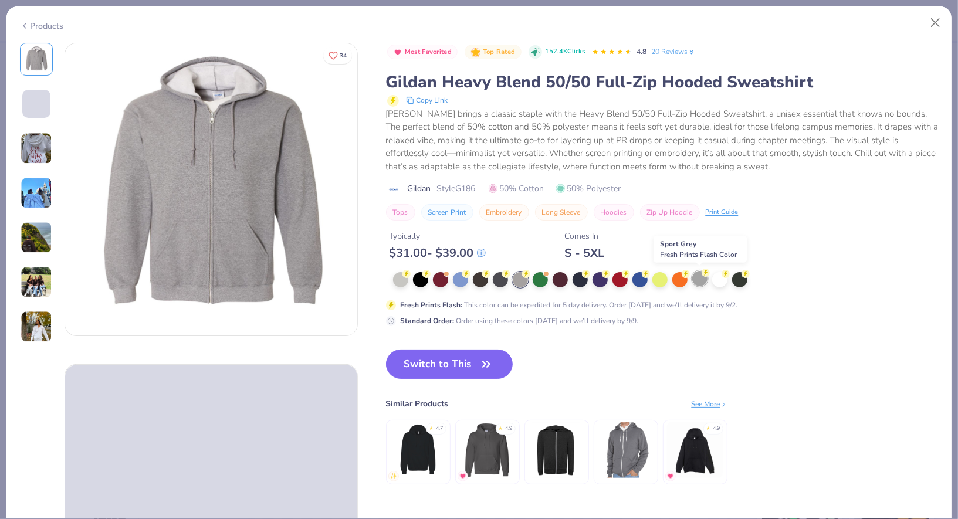
click at [699, 273] on div at bounding box center [699, 278] width 15 height 15
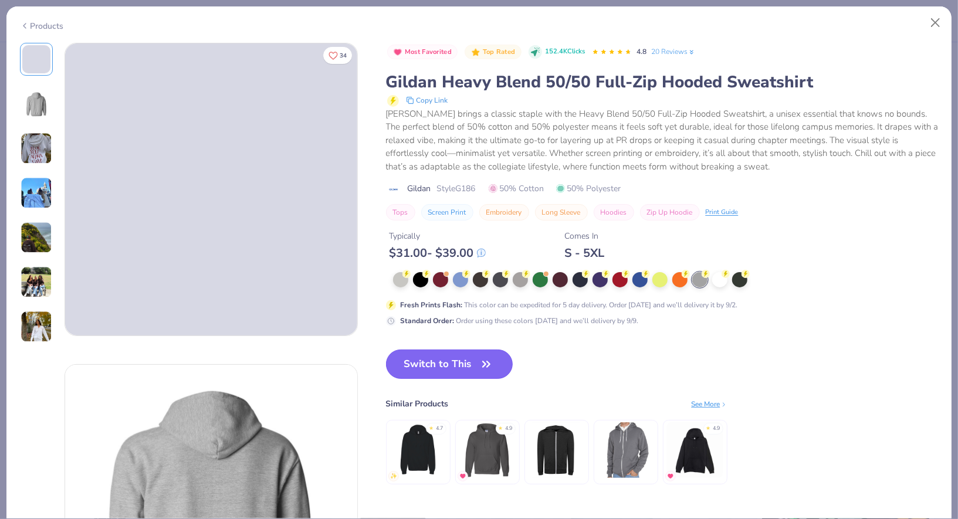
click at [409, 366] on button "Switch to This" at bounding box center [449, 364] width 127 height 29
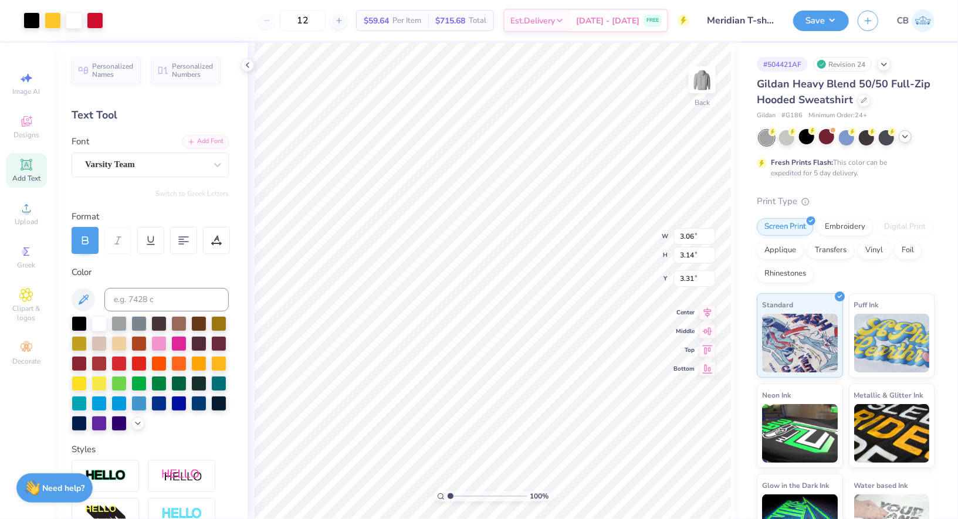
type input "3.00"
click at [832, 19] on button "Save" at bounding box center [821, 19] width 56 height 21
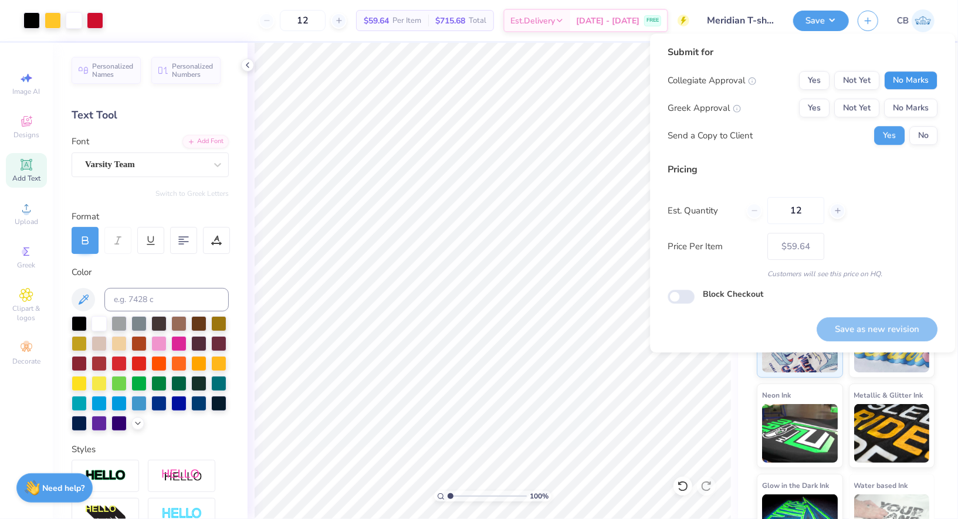
click at [901, 77] on button "No Marks" at bounding box center [910, 80] width 53 height 19
click at [904, 93] on div "Collegiate Approval Yes Not Yet No Marks Greek Approval Yes Not Yet No Marks Se…" at bounding box center [803, 108] width 270 height 74
click at [911, 108] on button "No Marks" at bounding box center [910, 108] width 53 height 19
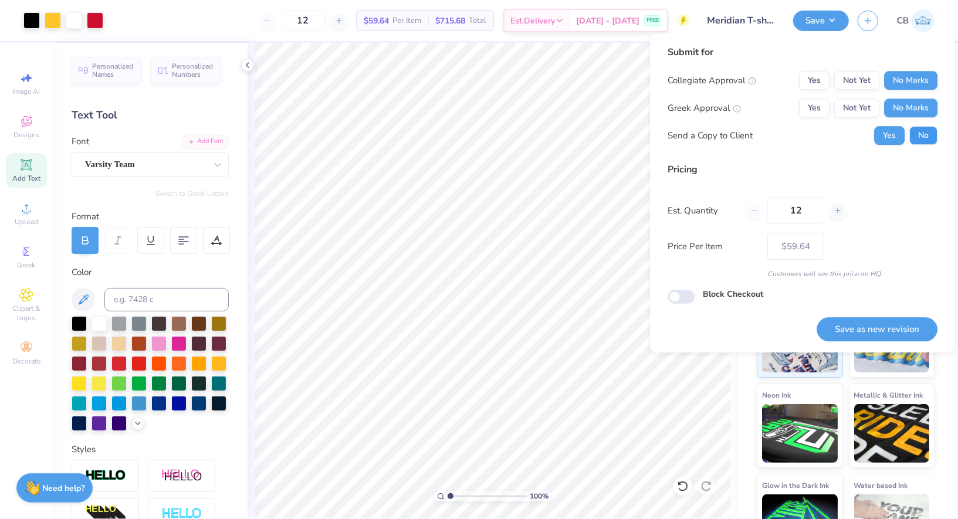
click at [927, 131] on button "No" at bounding box center [924, 135] width 28 height 19
click at [870, 333] on button "Save as new revision" at bounding box center [877, 329] width 121 height 24
type input "$59.64"
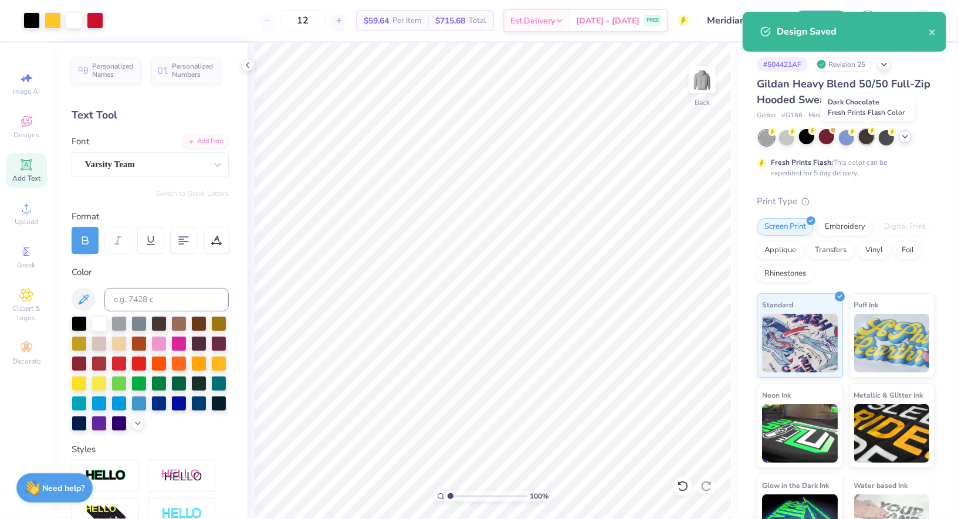
click at [868, 136] on div at bounding box center [866, 136] width 15 height 15
click at [808, 133] on div at bounding box center [806, 136] width 15 height 15
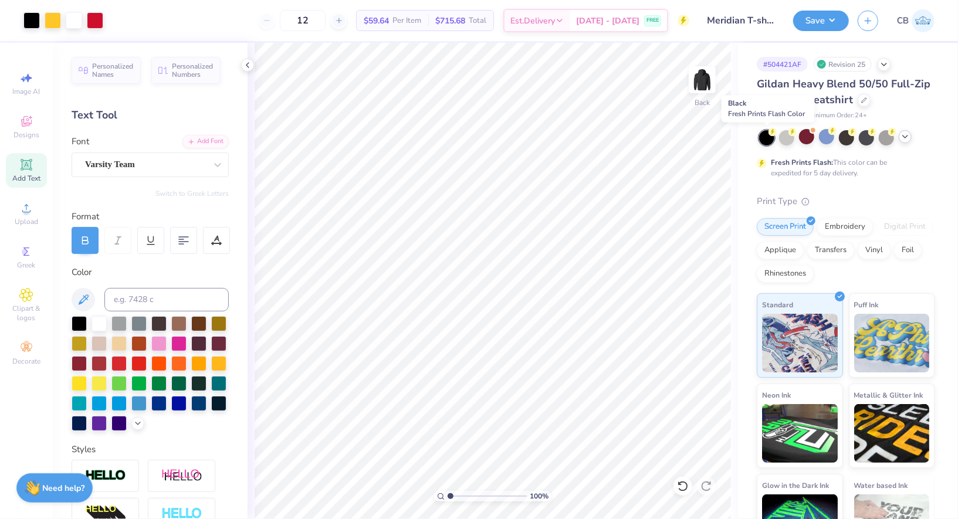
click at [767, 137] on div at bounding box center [766, 137] width 15 height 15
click at [769, 131] on circle at bounding box center [773, 132] width 8 height 8
click at [766, 138] on div at bounding box center [766, 137] width 15 height 15
click at [904, 136] on icon at bounding box center [905, 136] width 9 height 9
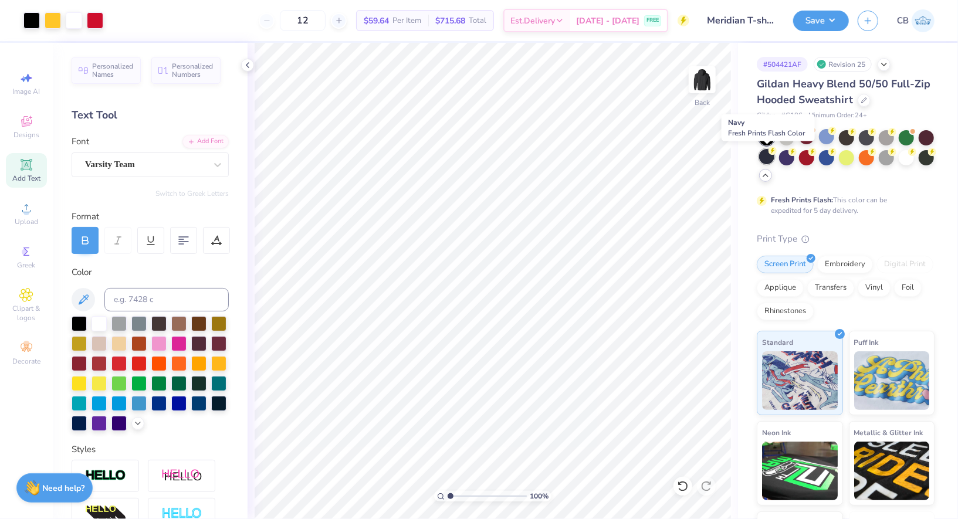
click at [768, 157] on div at bounding box center [766, 156] width 15 height 15
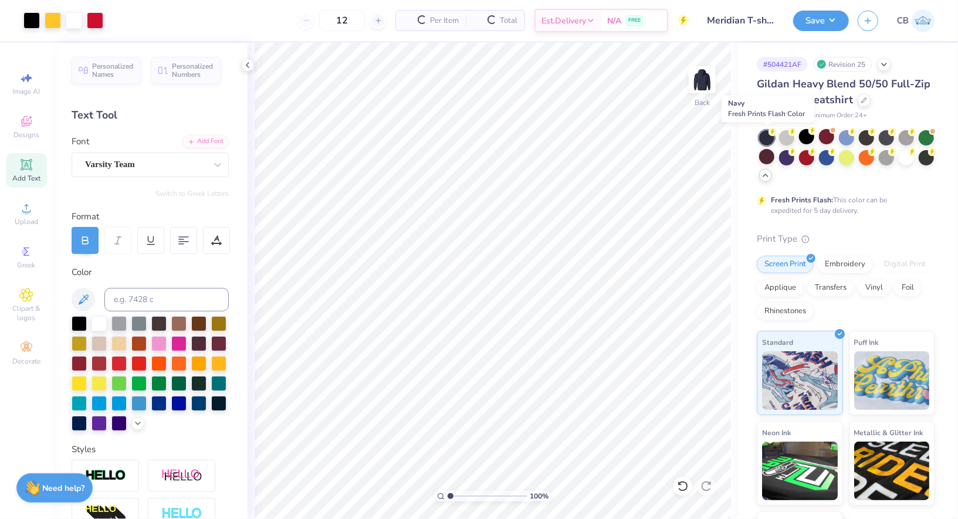
click at [770, 137] on div at bounding box center [766, 137] width 15 height 15
click at [806, 137] on div at bounding box center [806, 136] width 15 height 15
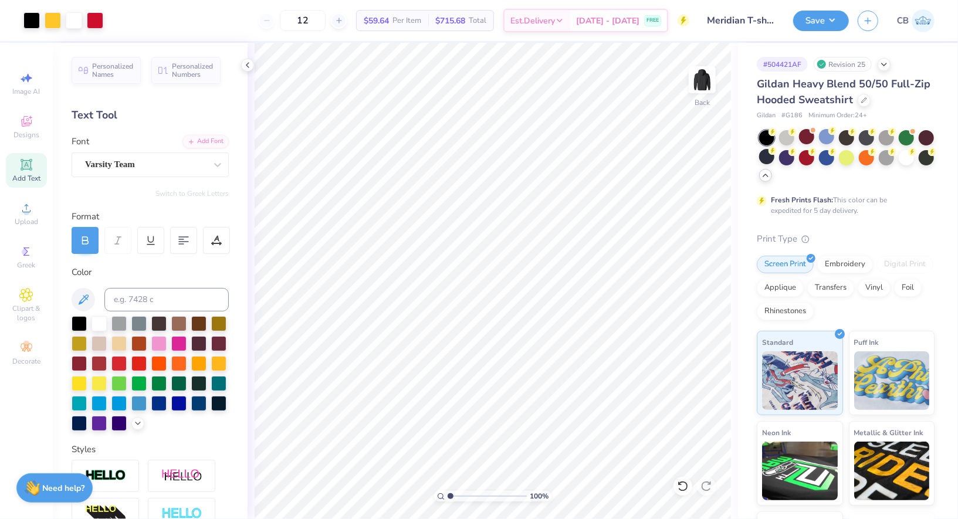
click at [813, 2] on div "Save CB" at bounding box center [875, 20] width 165 height 41
click at [813, 12] on button "Save" at bounding box center [821, 19] width 56 height 21
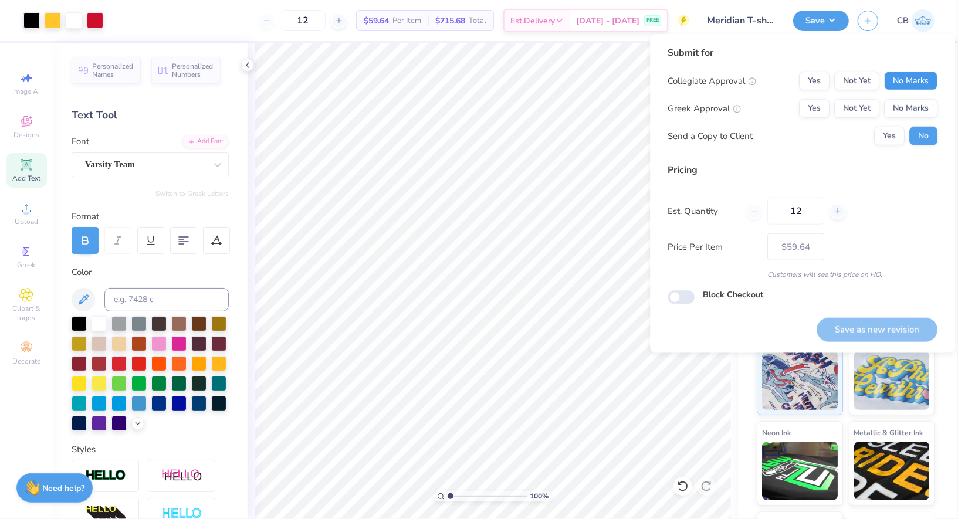
click at [910, 83] on button "No Marks" at bounding box center [910, 81] width 53 height 19
click at [910, 109] on button "No Marks" at bounding box center [910, 108] width 53 height 19
click at [918, 316] on div "Save as new revision" at bounding box center [877, 323] width 121 height 37
click at [918, 320] on button "Save as new revision" at bounding box center [877, 330] width 121 height 24
type input "$59.64"
